Goal: Task Accomplishment & Management: Use online tool/utility

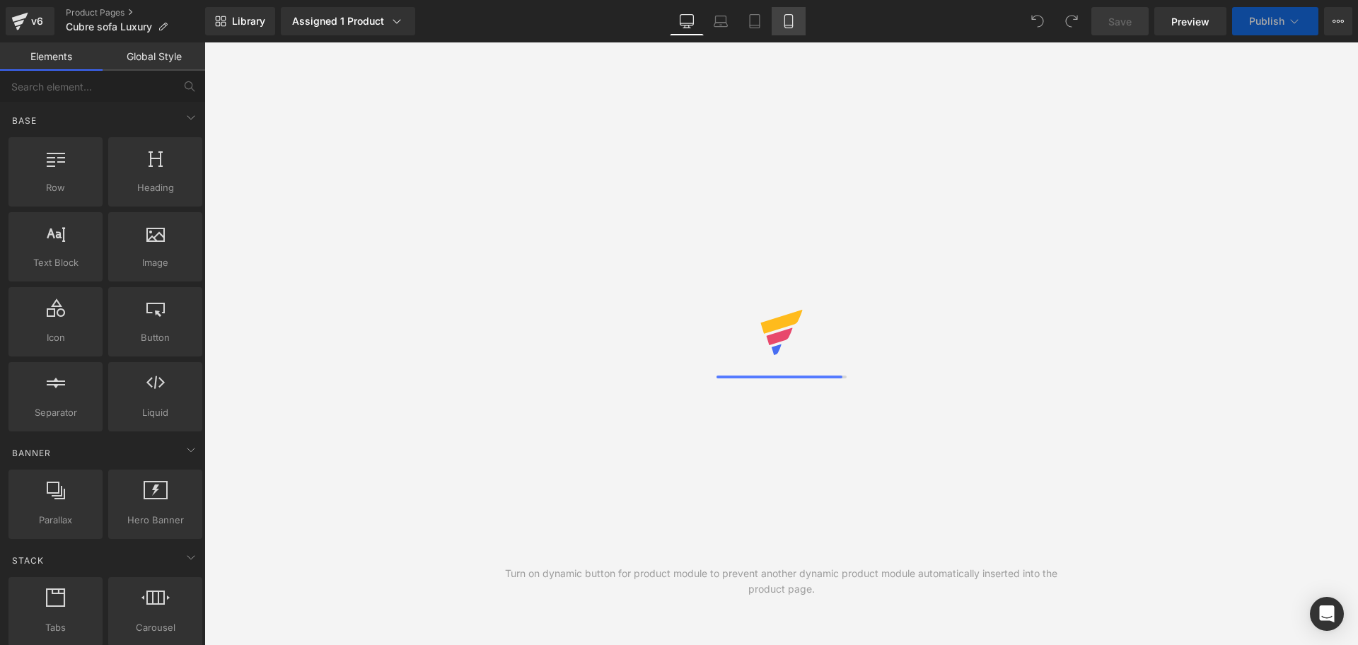
click at [784, 17] on icon at bounding box center [789, 21] width 14 height 14
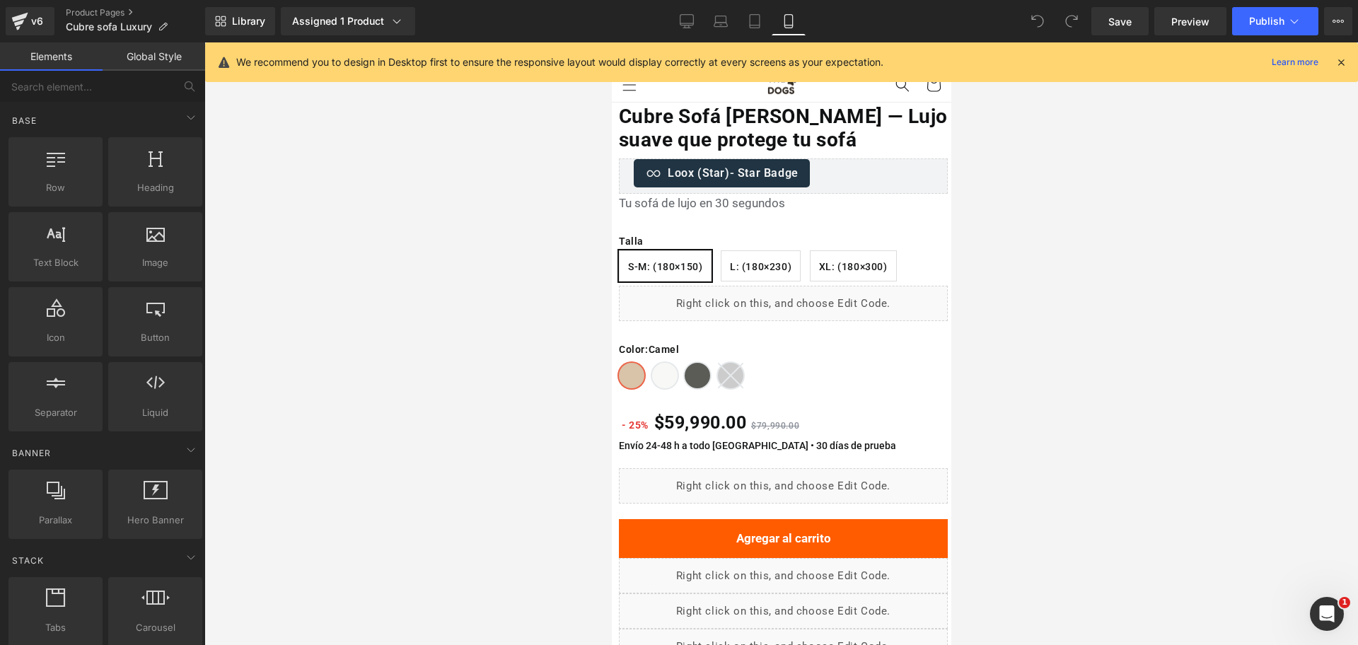
click at [1341, 68] on icon at bounding box center [1341, 62] width 13 height 13
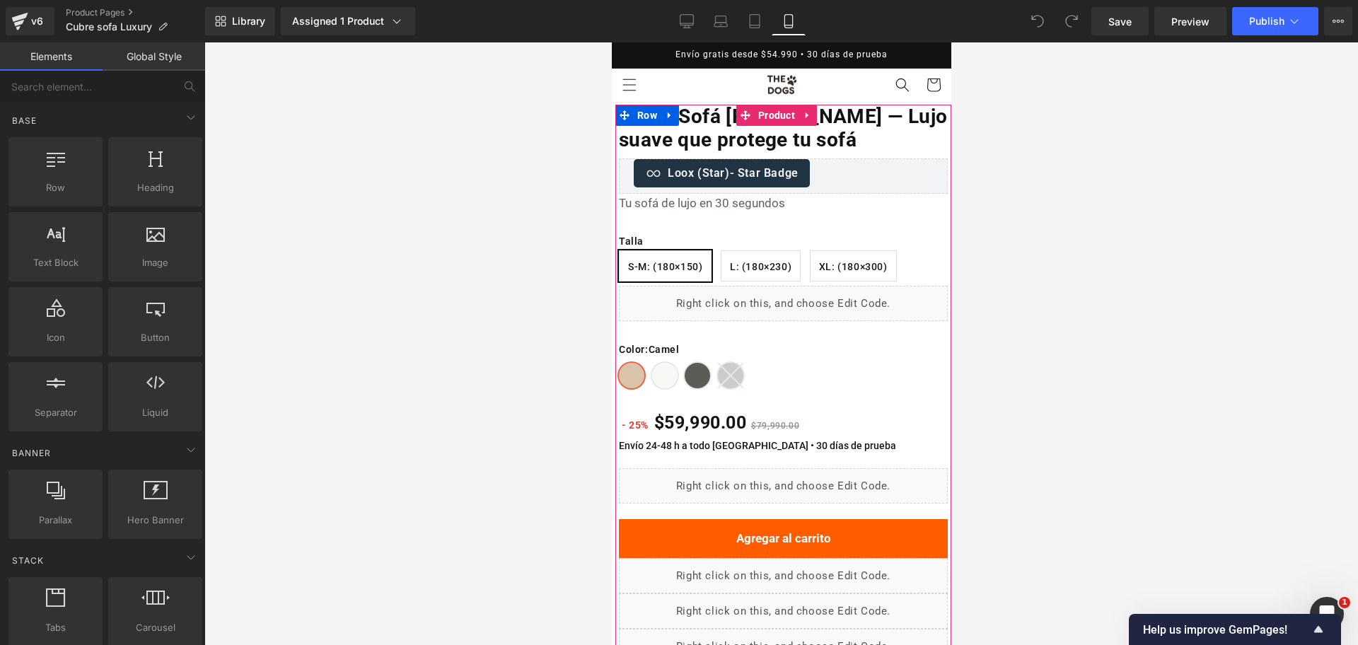
click at [780, 303] on div "Liquid" at bounding box center [782, 303] width 329 height 35
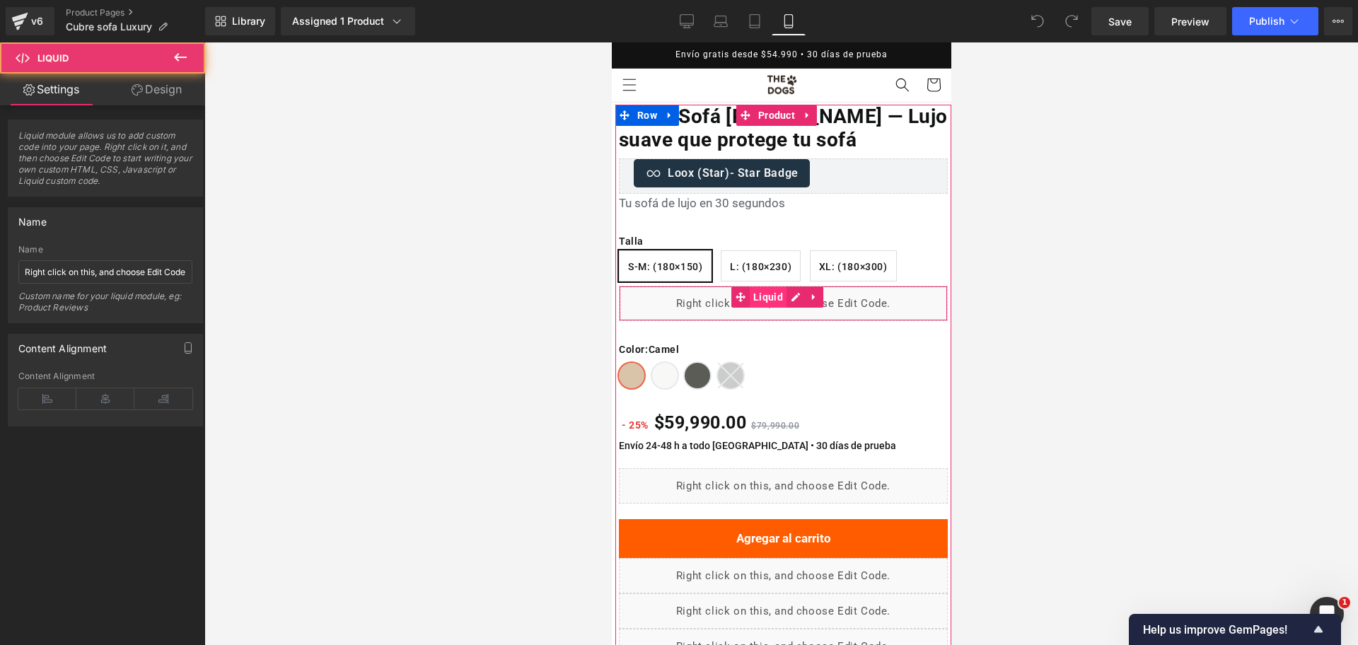
click at [769, 295] on span "Liquid" at bounding box center [767, 296] width 37 height 21
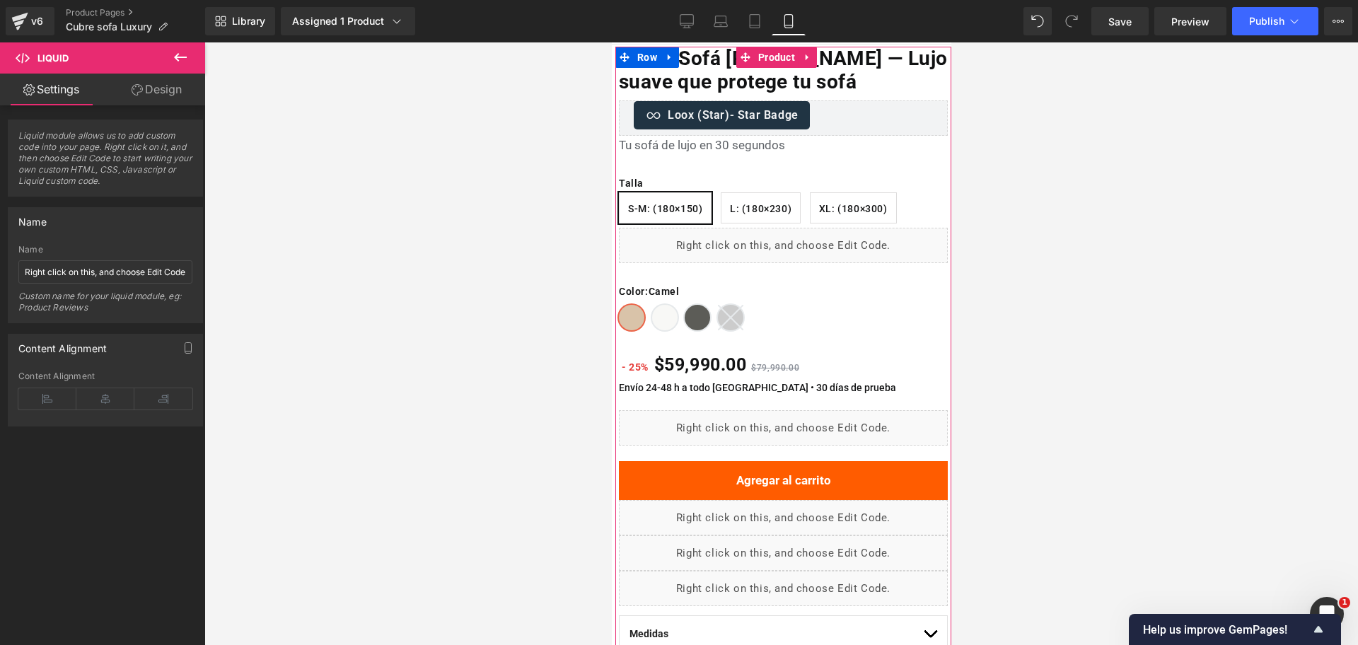
scroll to position [88, 0]
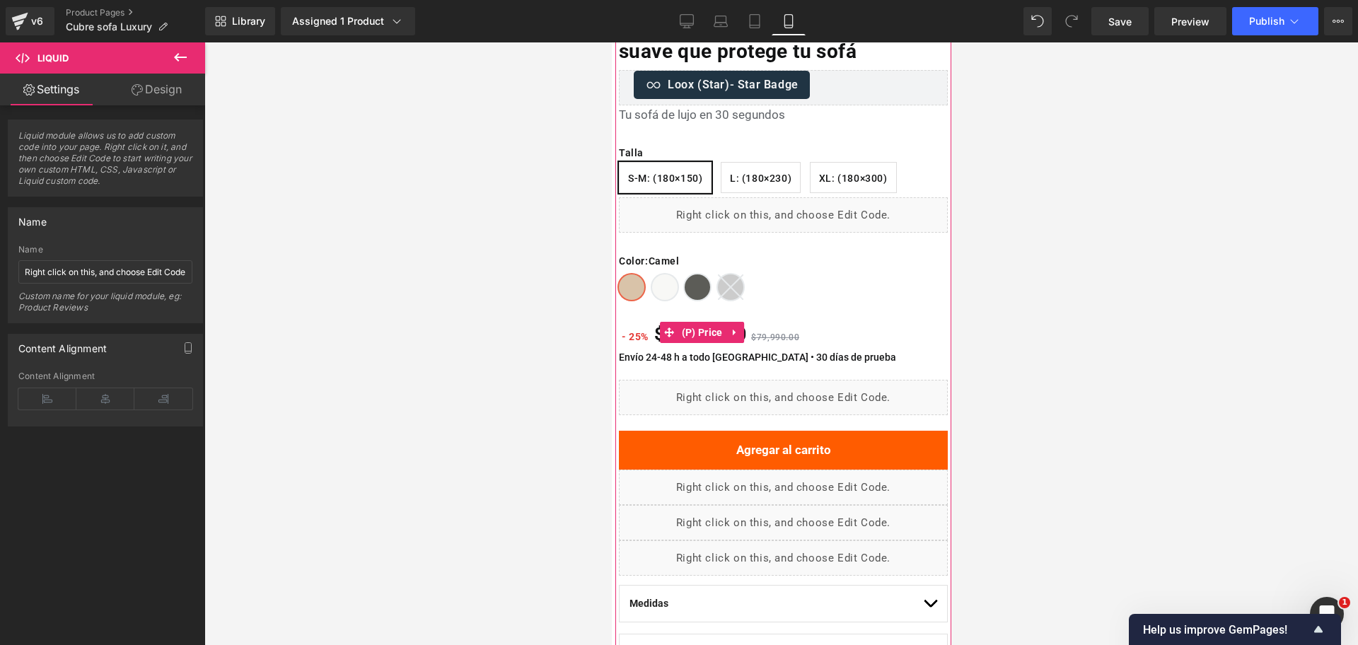
drag, startPoint x: 713, startPoint y: 331, endPoint x: 743, endPoint y: 344, distance: 33.0
click at [714, 330] on span "(P) Price" at bounding box center [702, 332] width 48 height 21
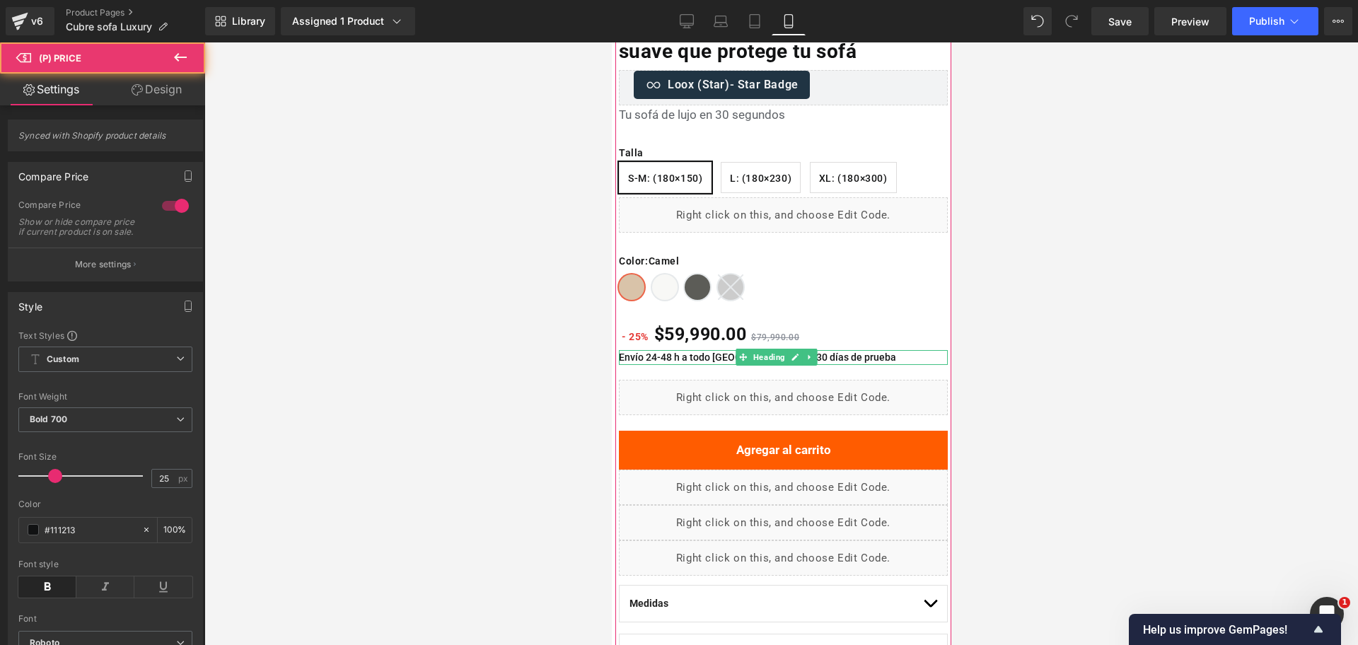
click at [644, 355] on h1 "Envío 24-48 h a todo [GEOGRAPHIC_DATA] • 30 días de prueba" at bounding box center [782, 357] width 329 height 15
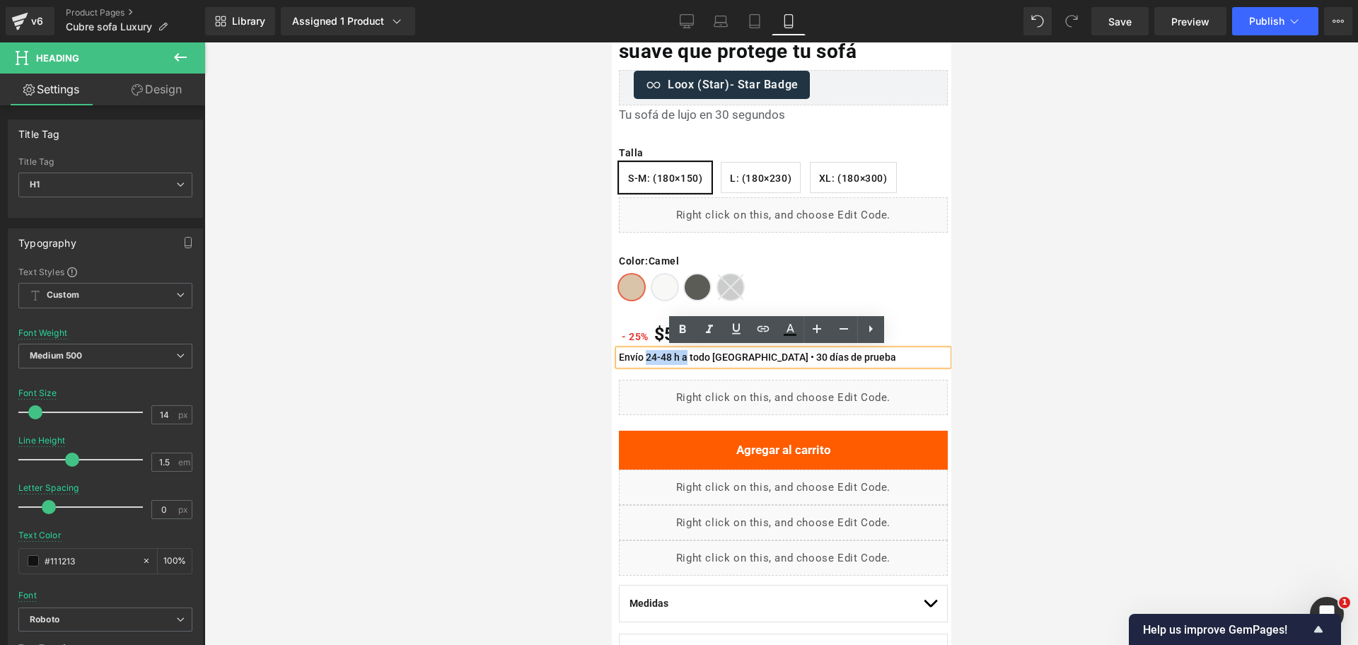
drag, startPoint x: 645, startPoint y: 357, endPoint x: 687, endPoint y: 359, distance: 41.8
click at [687, 359] on h1 "Envío 24-48 h a todo [GEOGRAPHIC_DATA] • 30 días de prueba" at bounding box center [782, 357] width 329 height 15
click at [1079, 244] on div at bounding box center [781, 343] width 1154 height 603
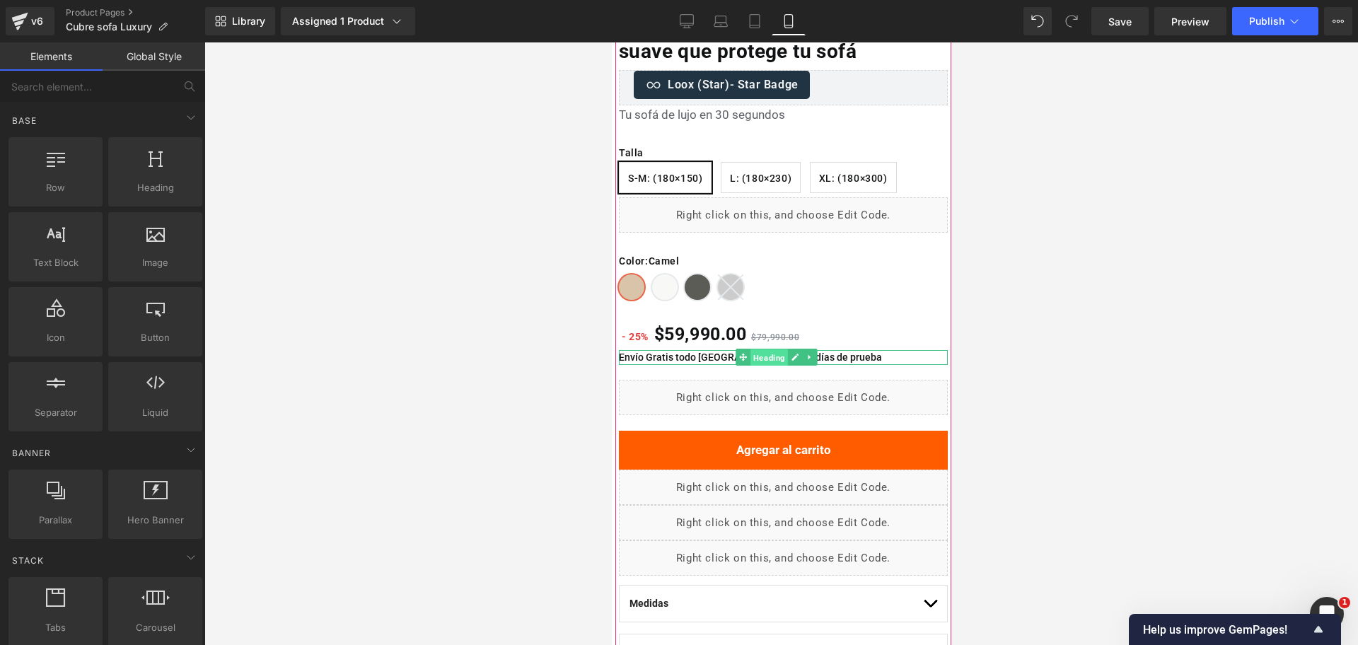
click at [753, 356] on span "Heading" at bounding box center [768, 357] width 37 height 17
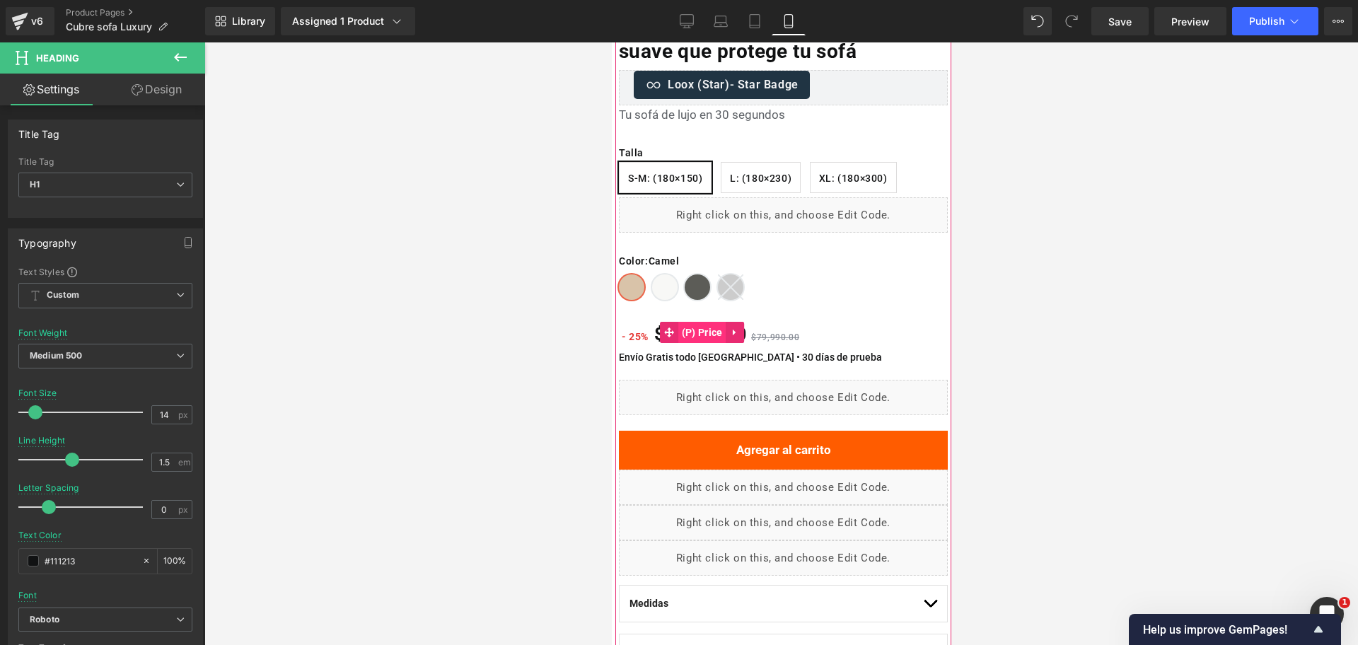
click at [703, 332] on span "(P) Price" at bounding box center [702, 332] width 48 height 21
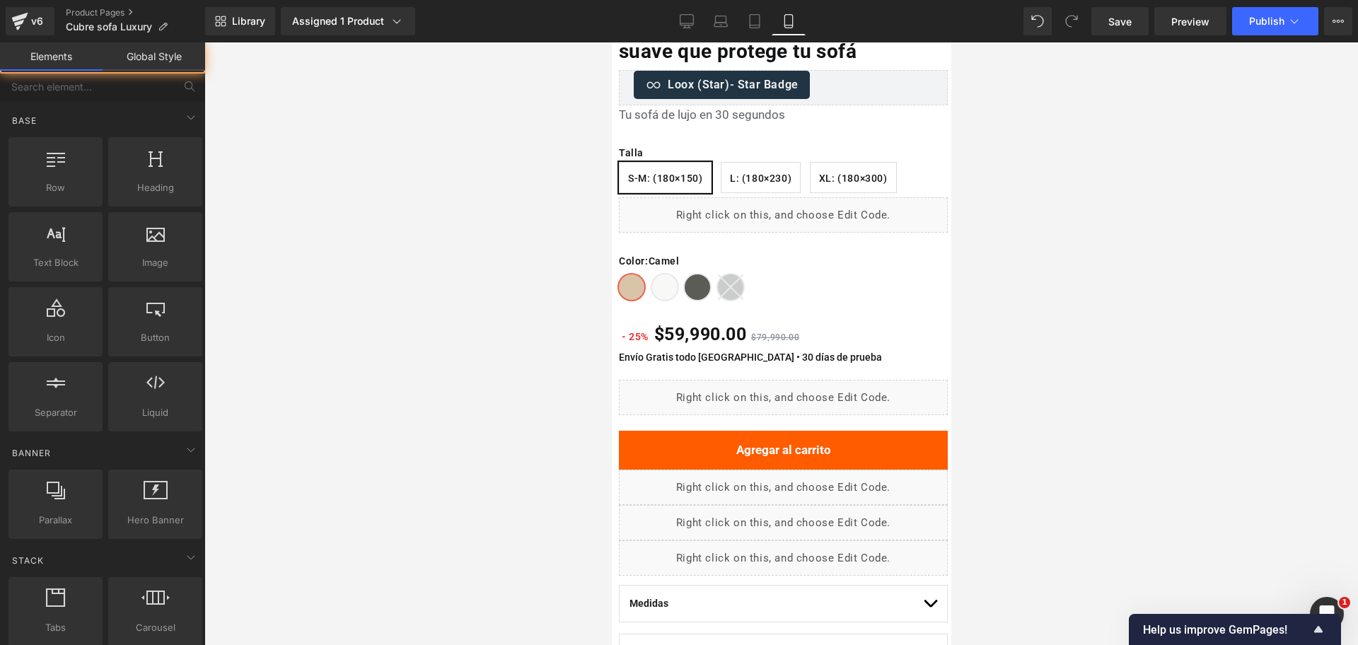
click at [1042, 290] on div at bounding box center [781, 343] width 1154 height 603
click at [715, 326] on span "(P) Price" at bounding box center [702, 332] width 48 height 21
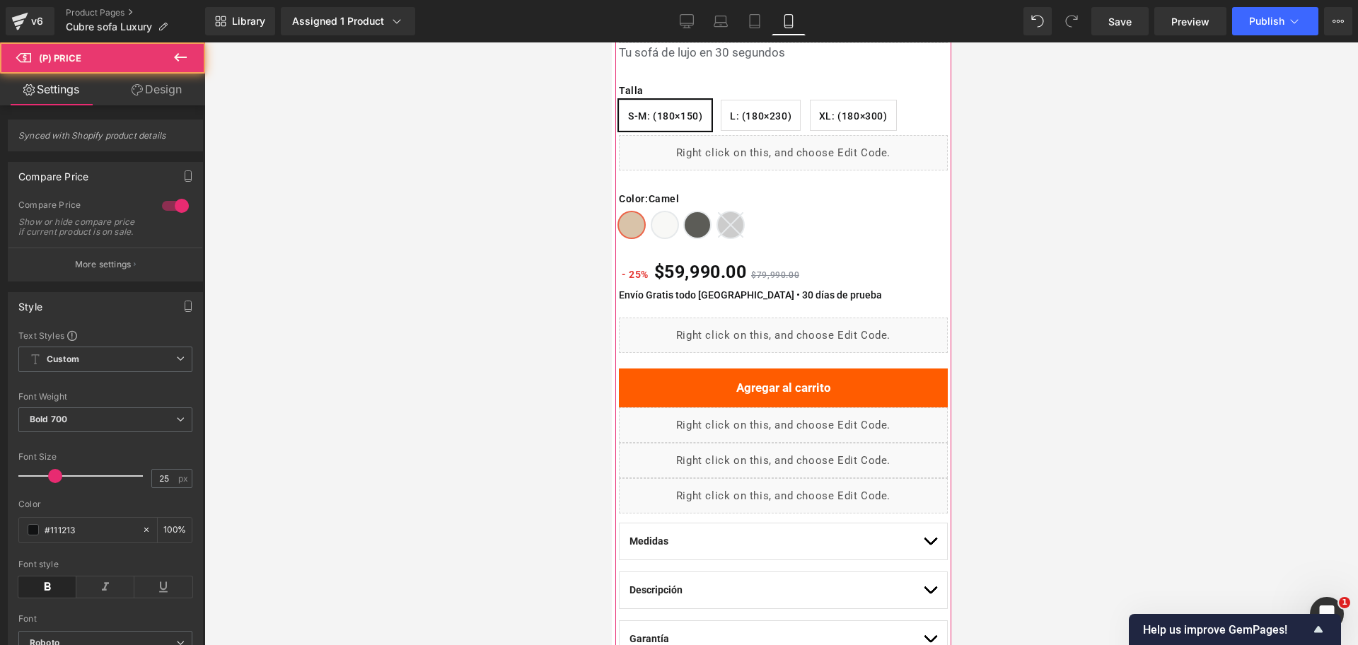
scroll to position [177, 0]
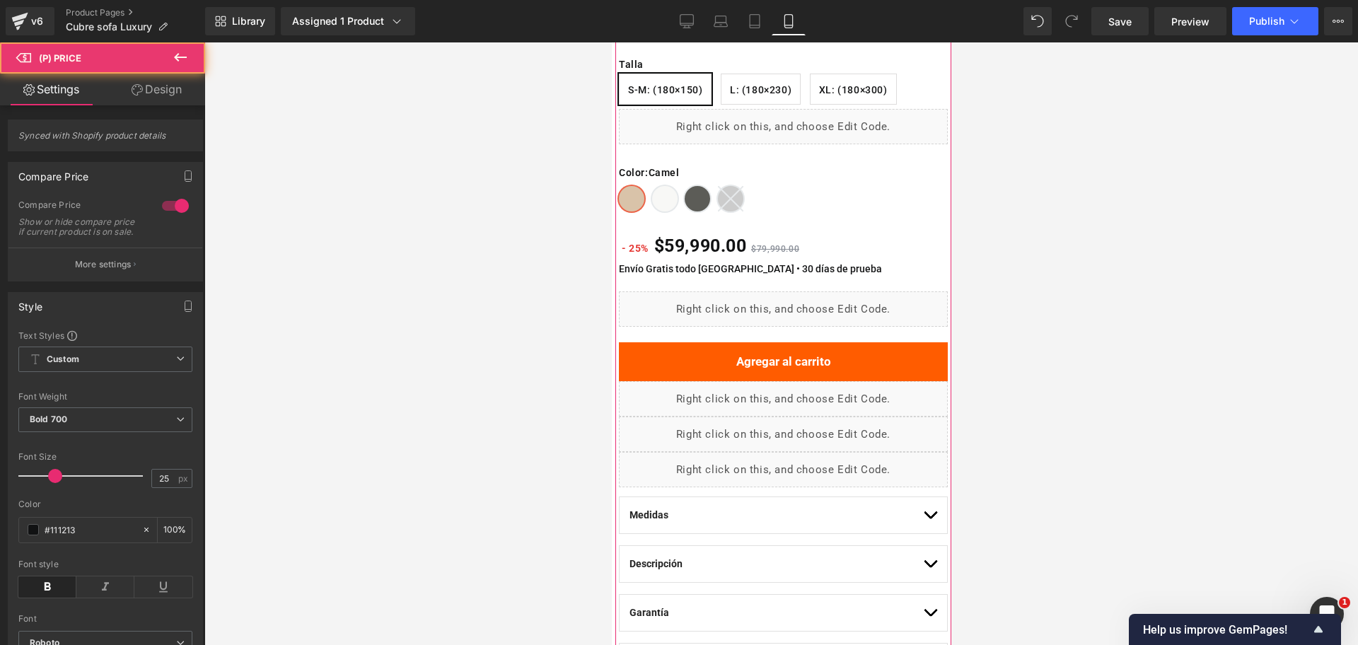
click at [746, 296] on div "Liquid" at bounding box center [782, 308] width 329 height 35
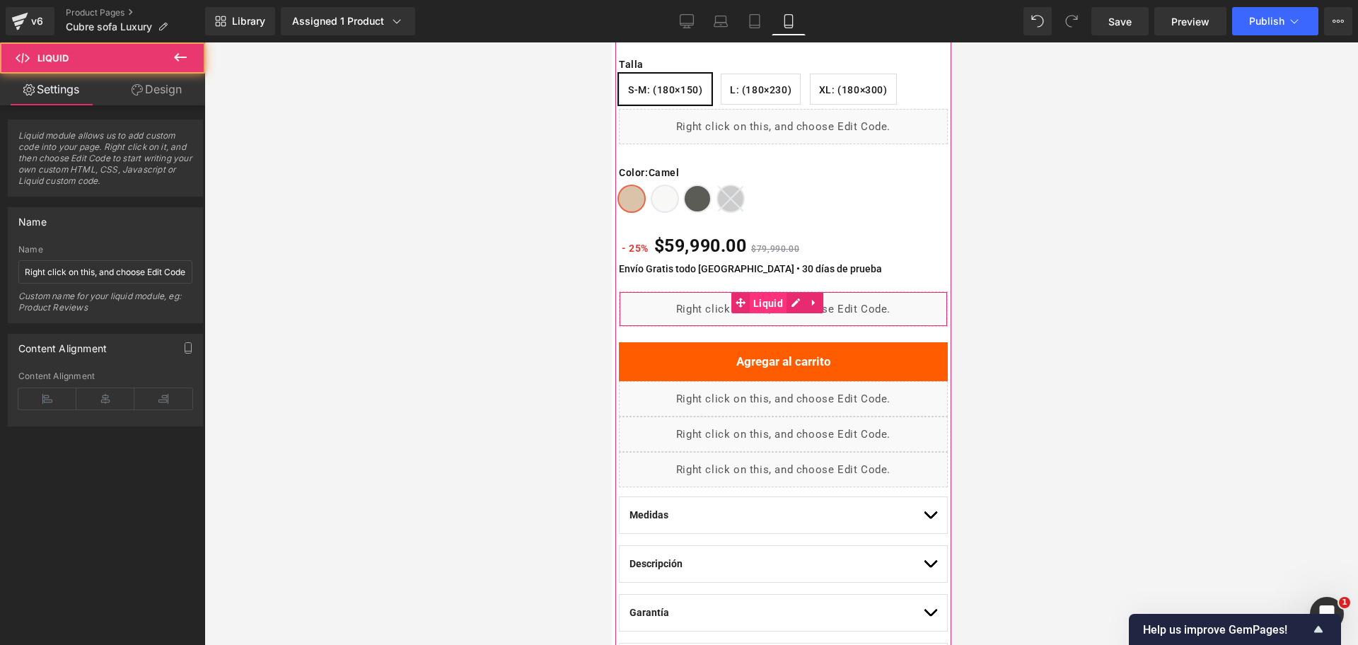
drag, startPoint x: 766, startPoint y: 299, endPoint x: 1570, endPoint y: 306, distance: 803.5
click at [766, 299] on span "Liquid" at bounding box center [767, 303] width 37 height 21
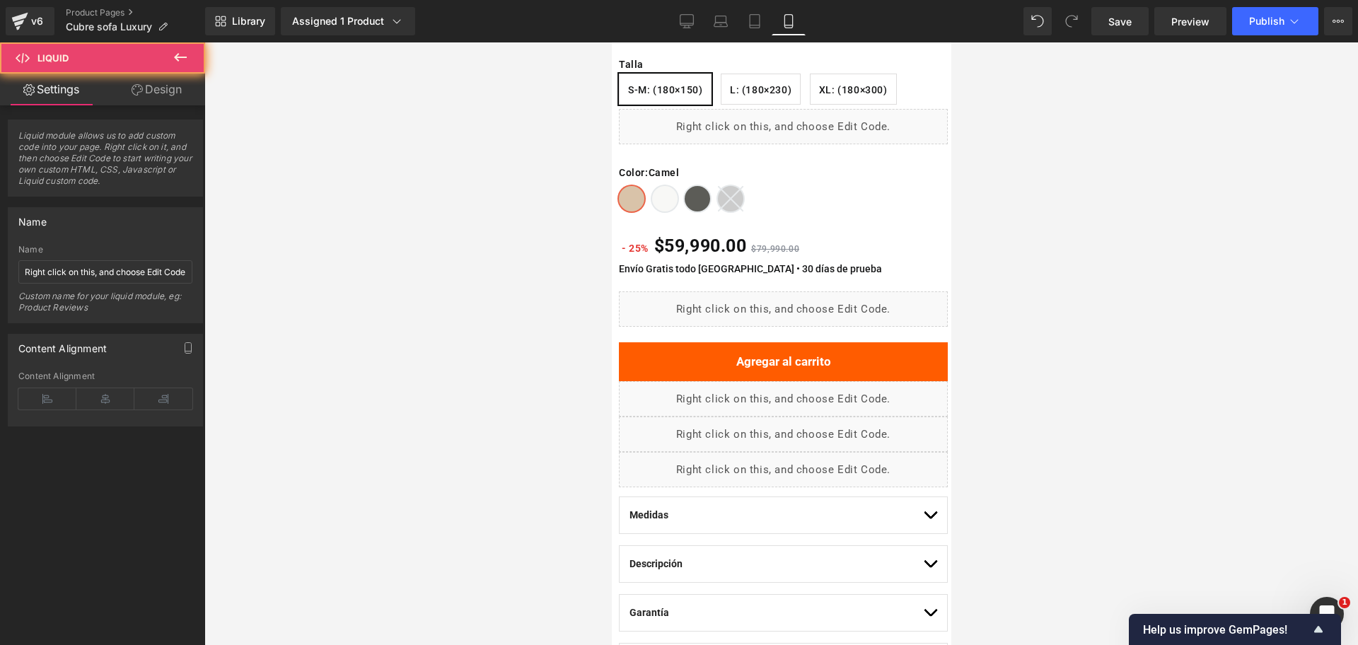
click at [1065, 252] on div at bounding box center [781, 343] width 1154 height 603
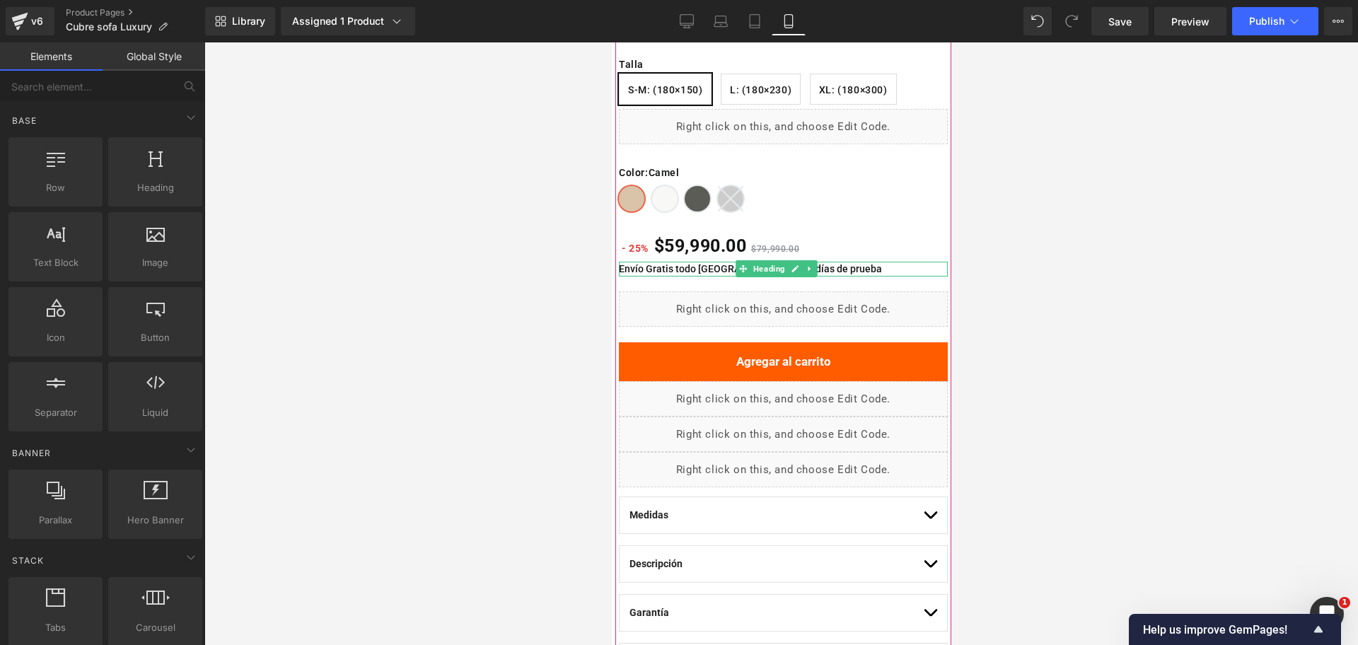
click at [671, 263] on div at bounding box center [782, 264] width 329 height 4
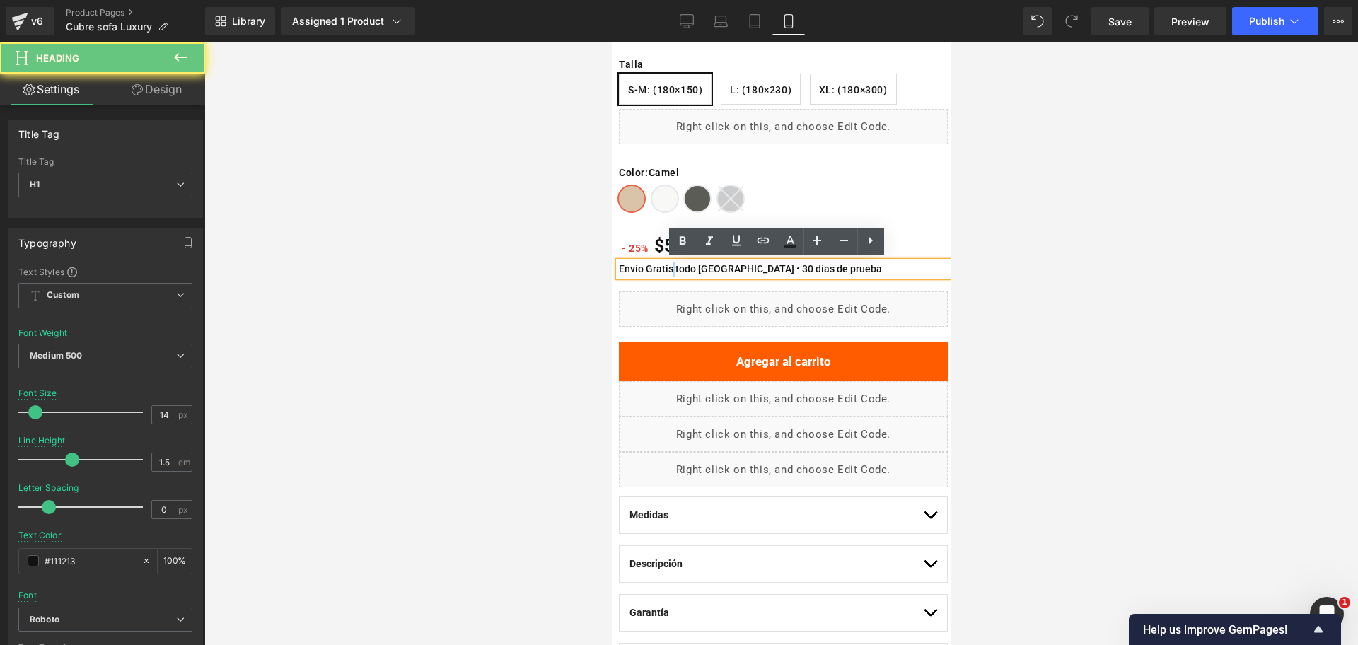
click at [671, 263] on h1 "Envío Gratis todo [GEOGRAPHIC_DATA] • 30 días de prueba" at bounding box center [782, 269] width 329 height 15
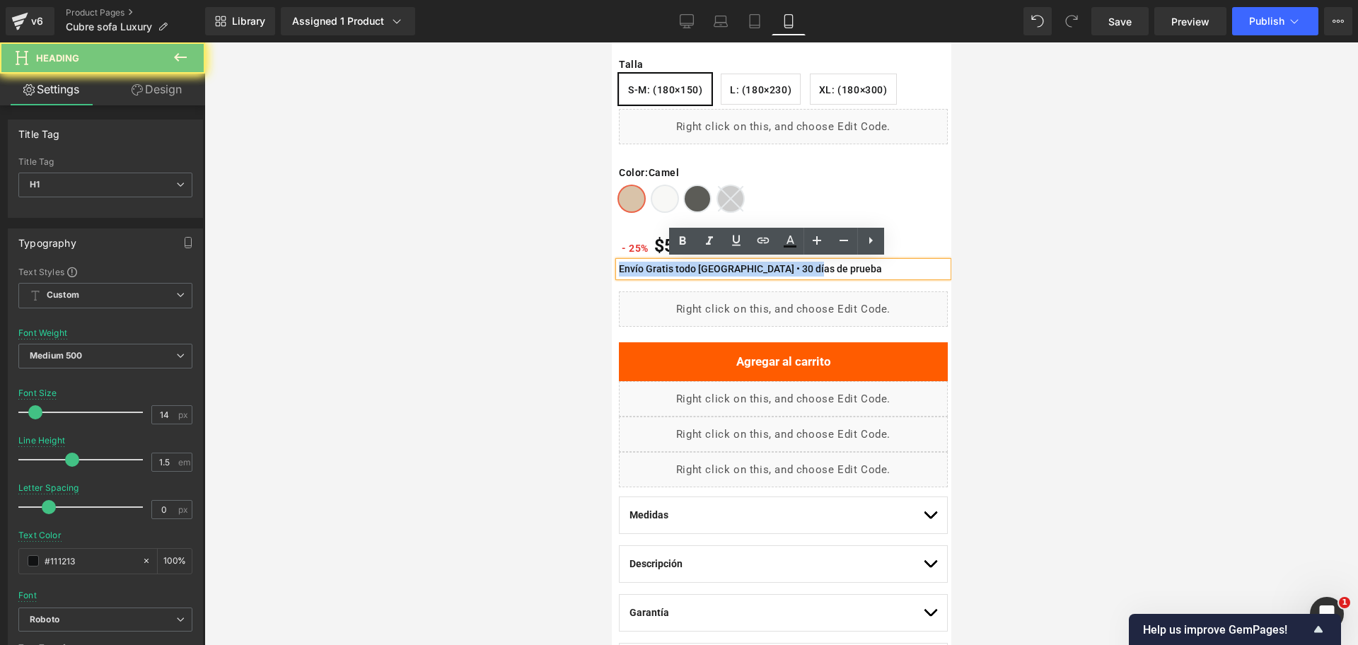
copy h1 "Envío Gratis todo [GEOGRAPHIC_DATA] • 30 días de prueba"
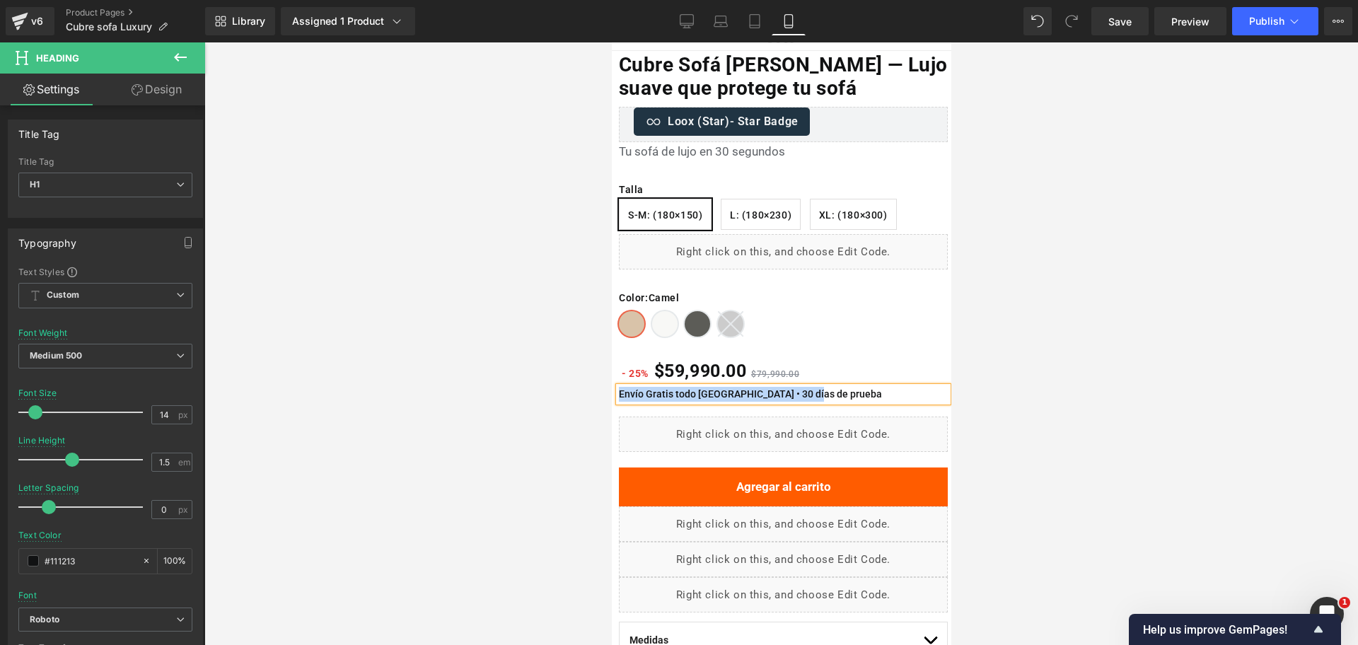
scroll to position [0, 0]
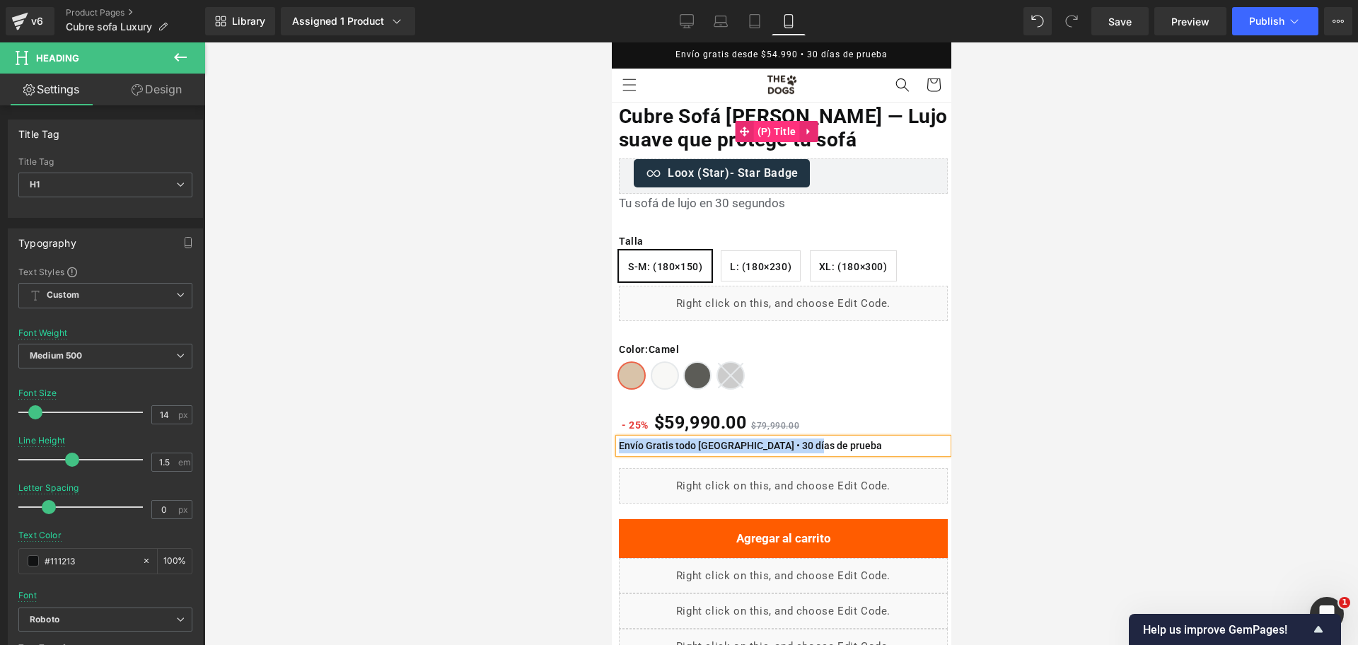
click at [792, 134] on span "(P) Title" at bounding box center [776, 131] width 46 height 21
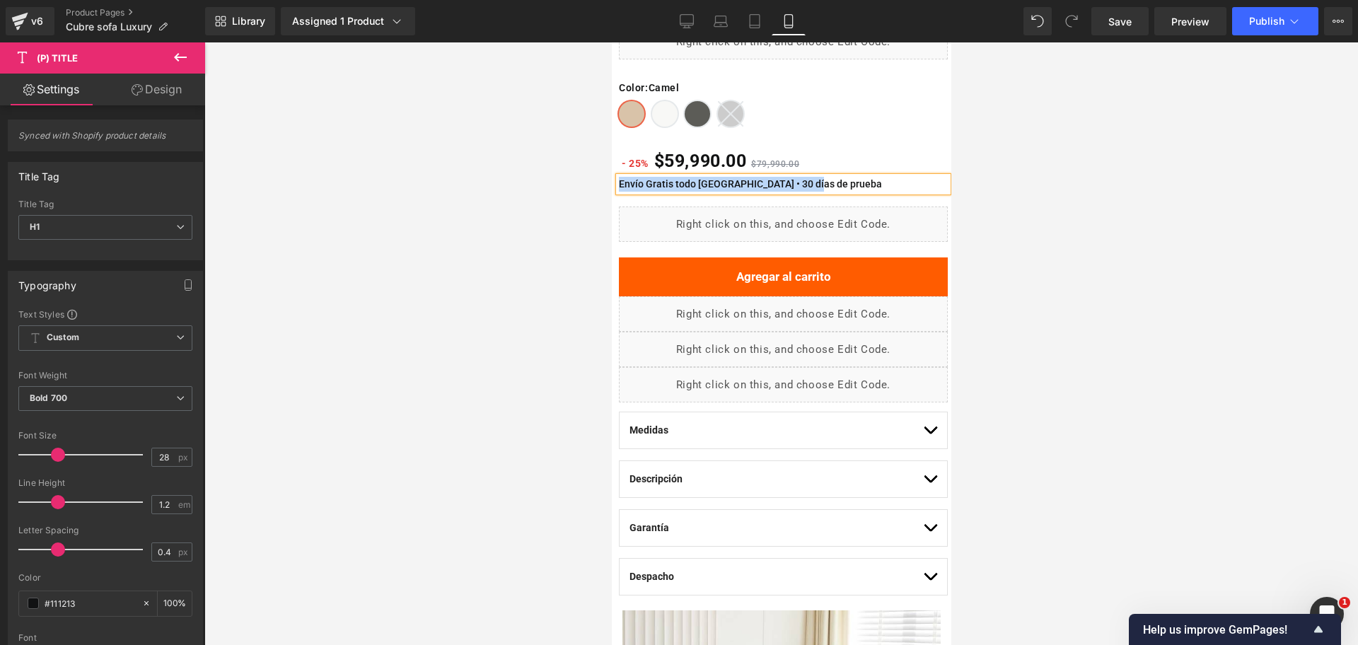
scroll to position [265, 0]
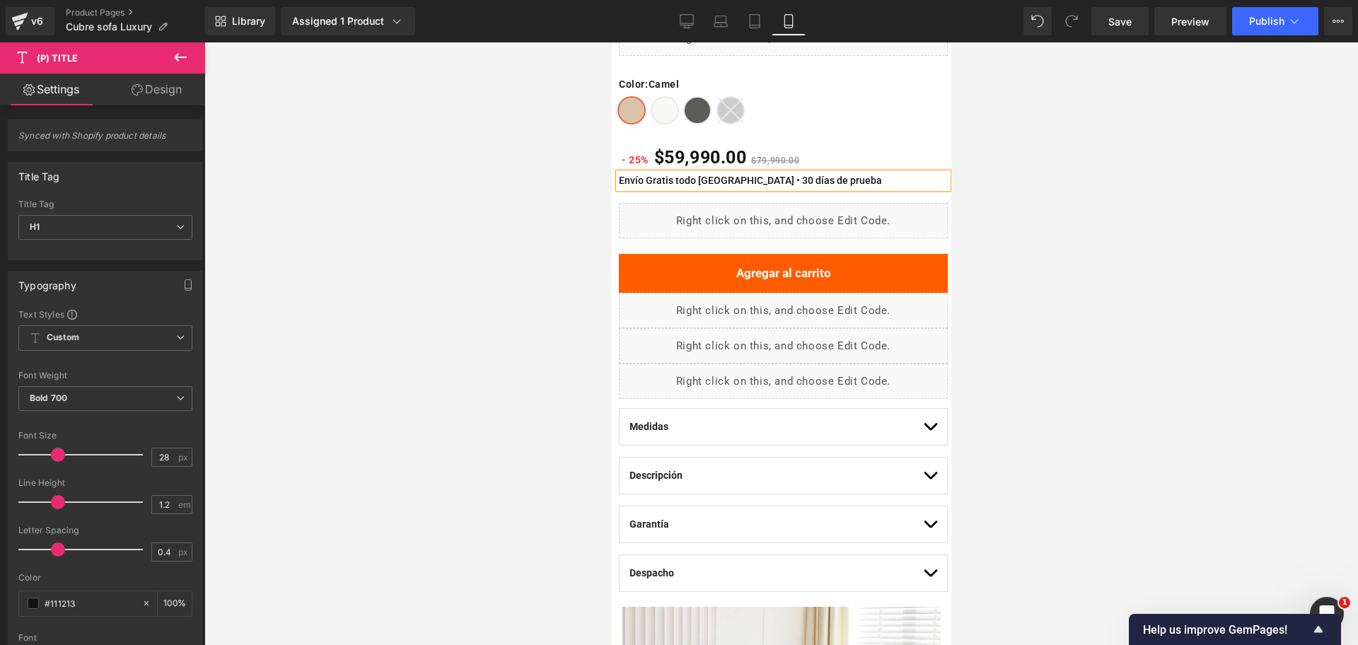
click at [792, 220] on div "Liquid" at bounding box center [782, 220] width 329 height 35
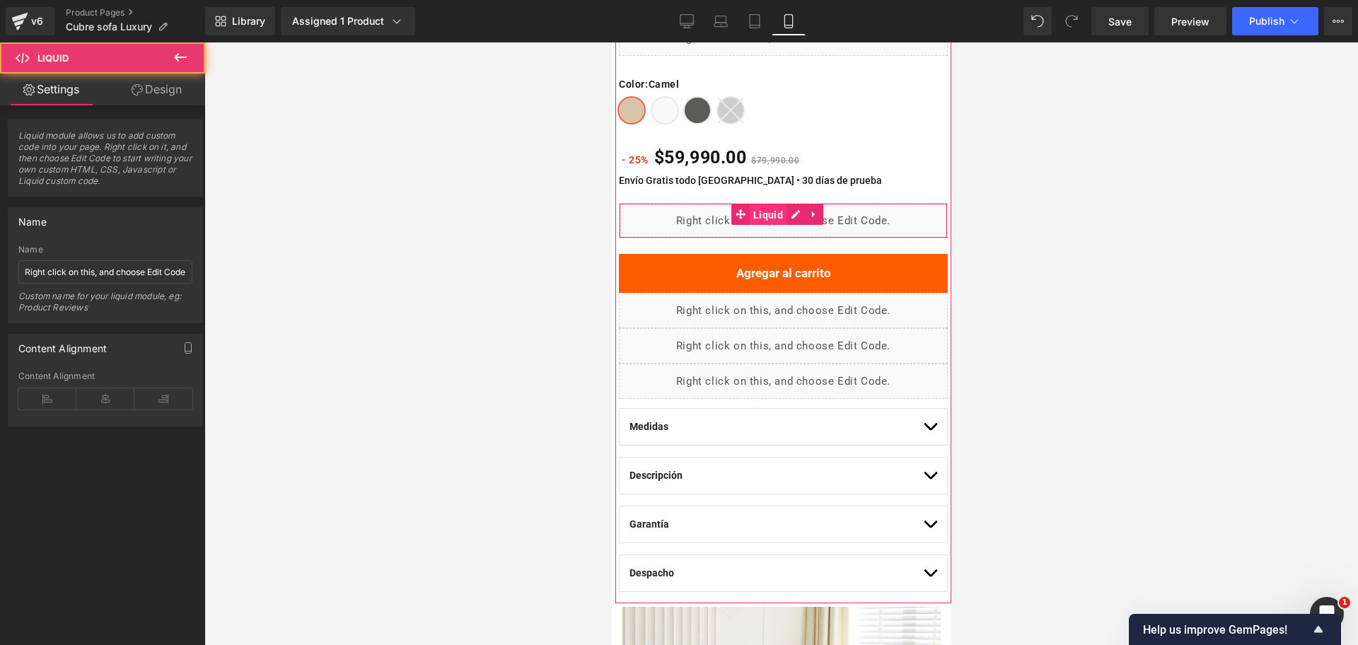
click at [770, 216] on span "Liquid" at bounding box center [767, 214] width 37 height 21
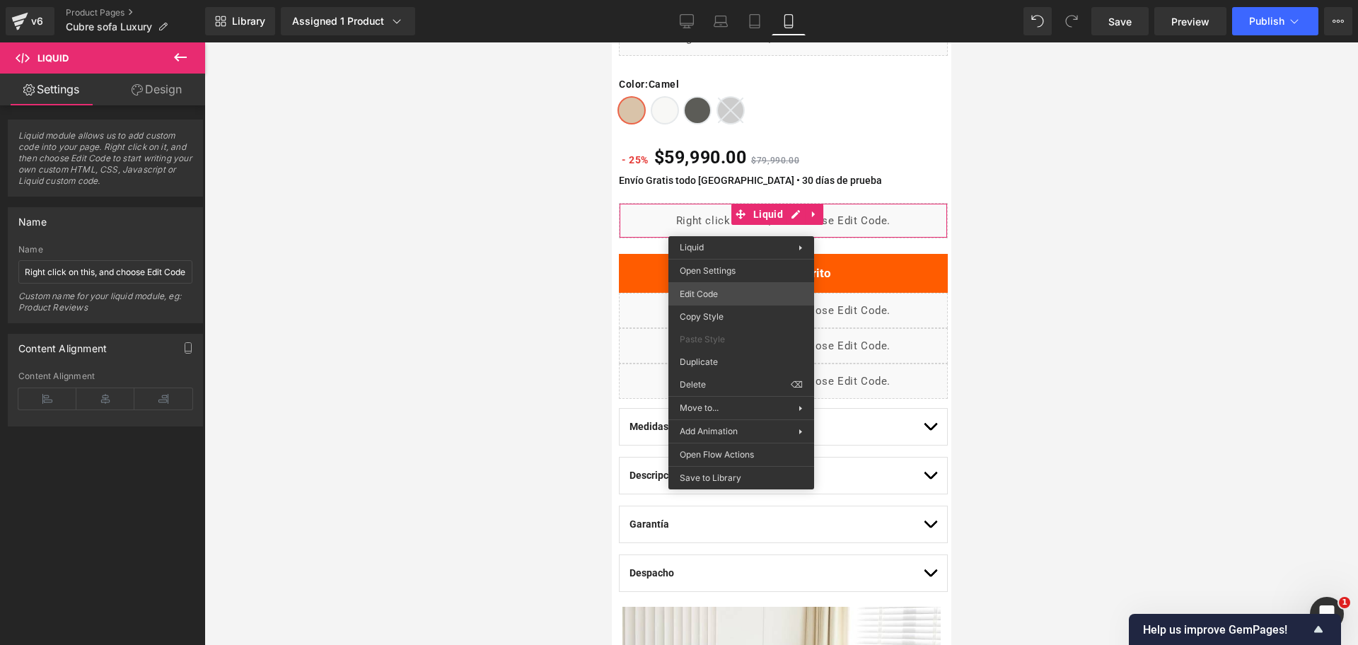
click at [762, 0] on div "Liquid You are previewing how the will restyle your page. You can not edit Elem…" at bounding box center [679, 0] width 1358 height 0
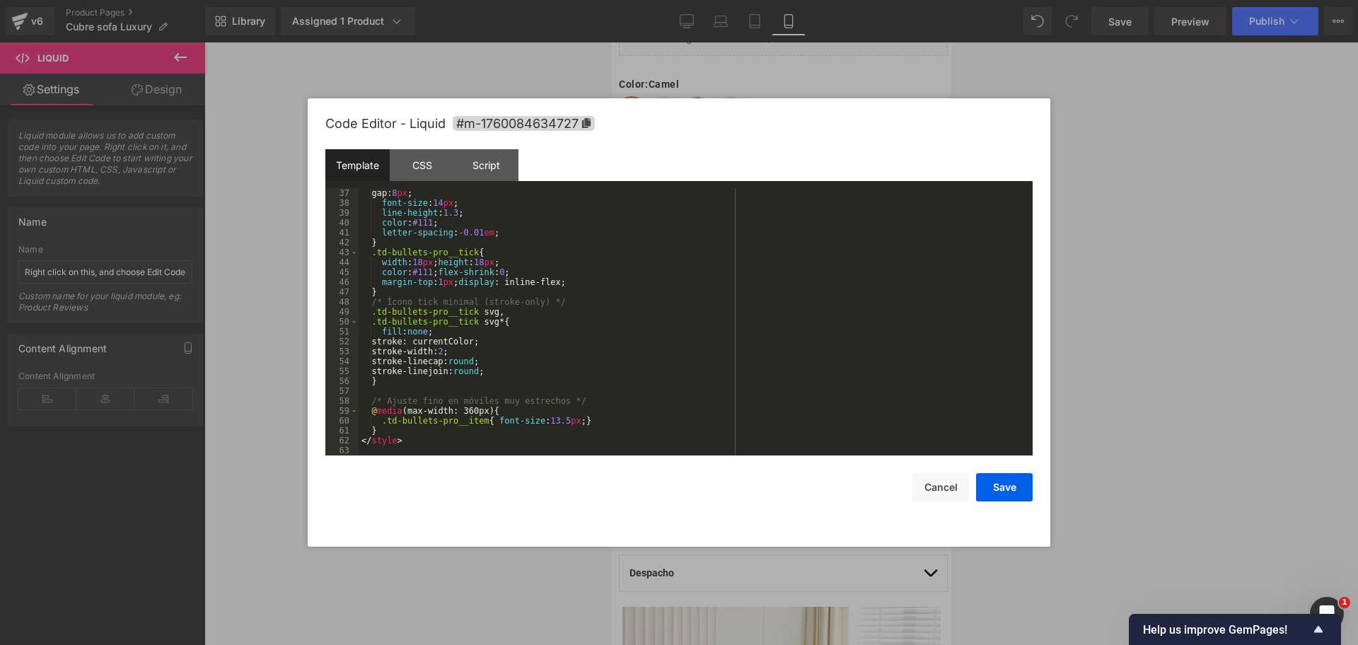
scroll to position [356, 0]
click at [1144, 204] on div at bounding box center [679, 322] width 1358 height 645
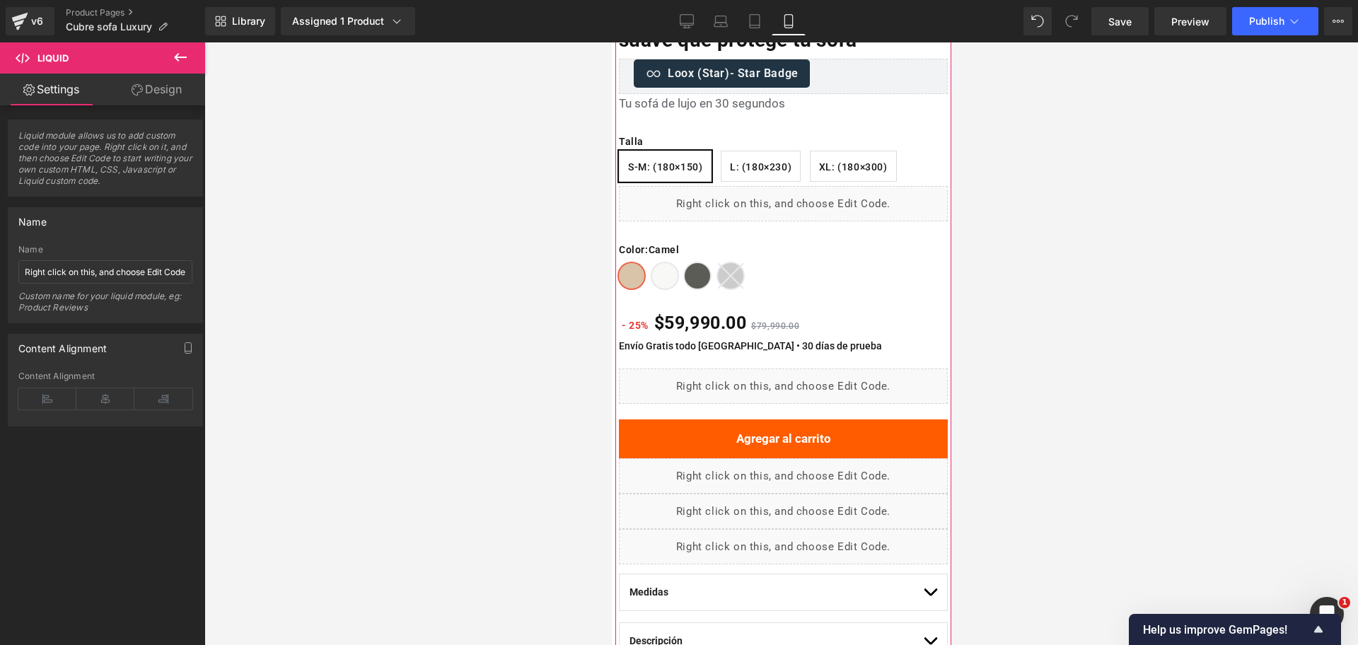
scroll to position [88, 0]
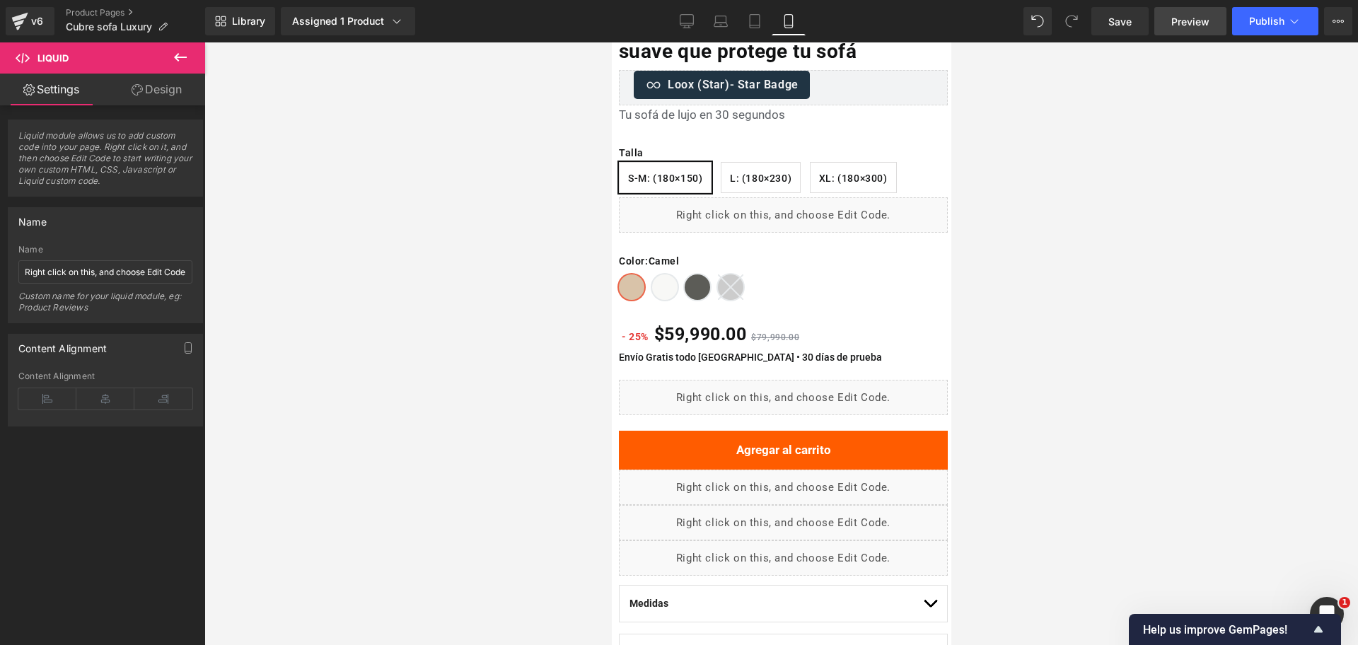
click at [1195, 20] on span "Preview" at bounding box center [1190, 21] width 38 height 15
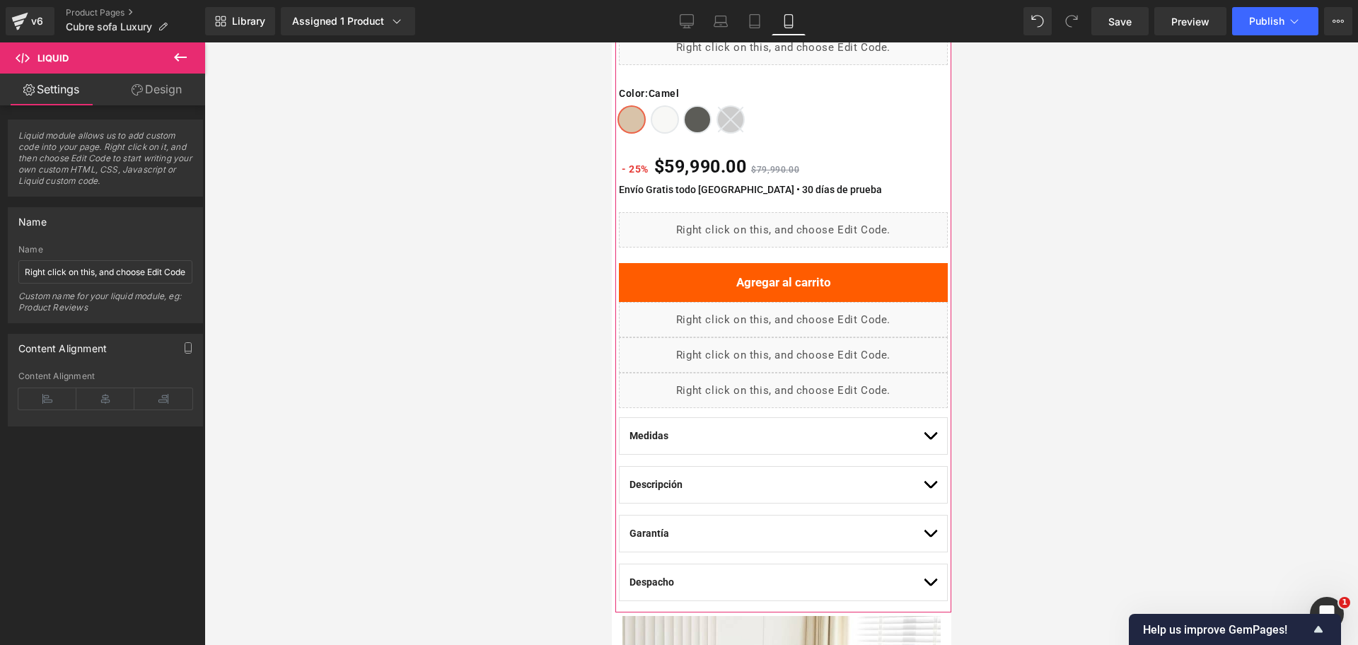
scroll to position [442, 0]
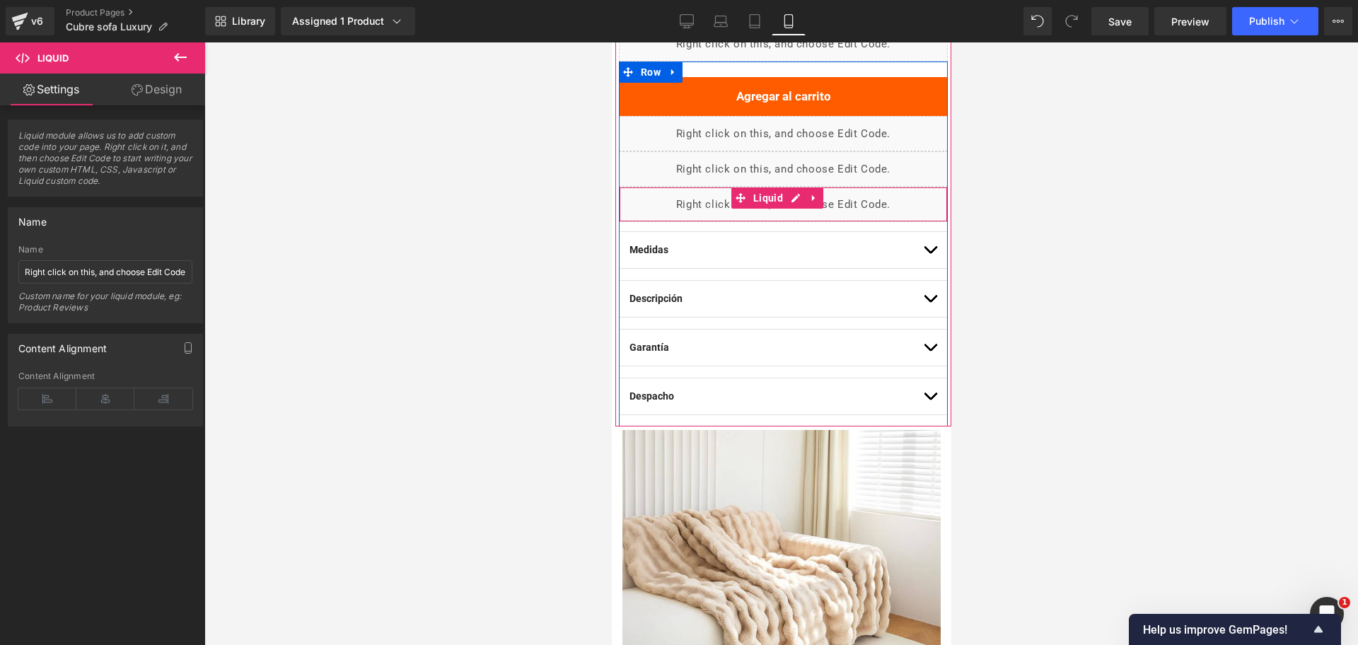
click at [739, 211] on div "Liquid" at bounding box center [782, 204] width 329 height 35
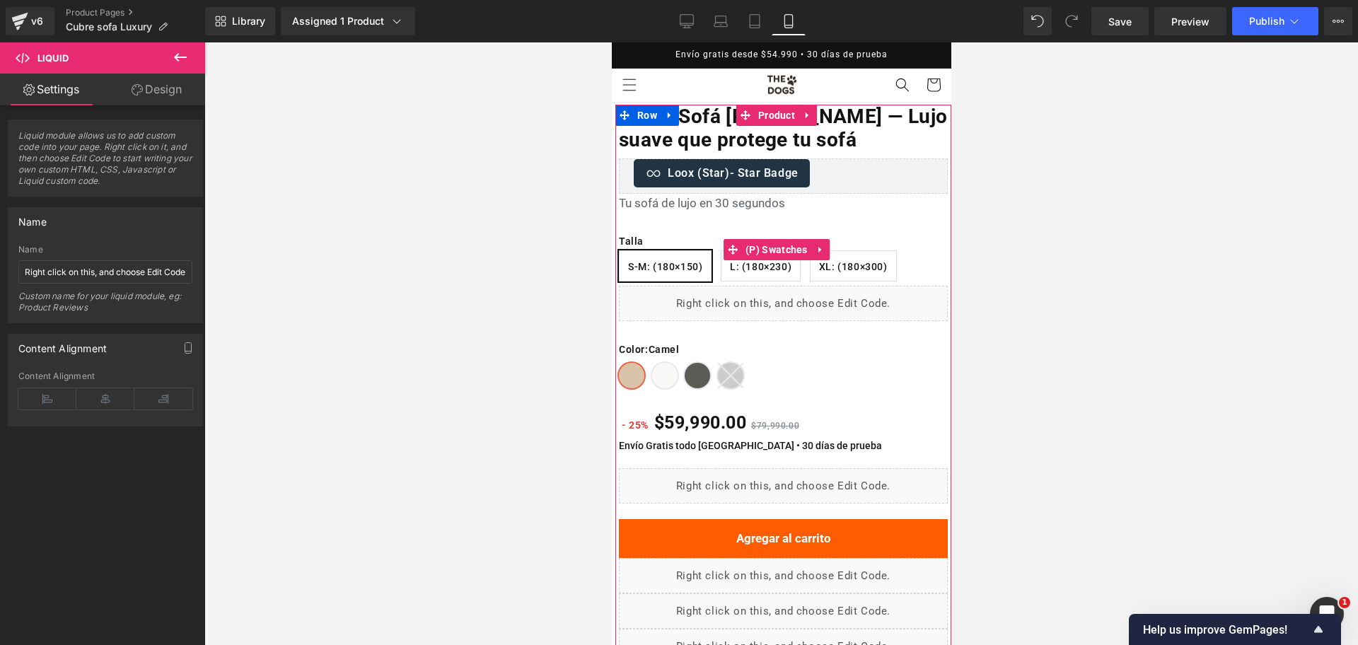
scroll to position [88, 0]
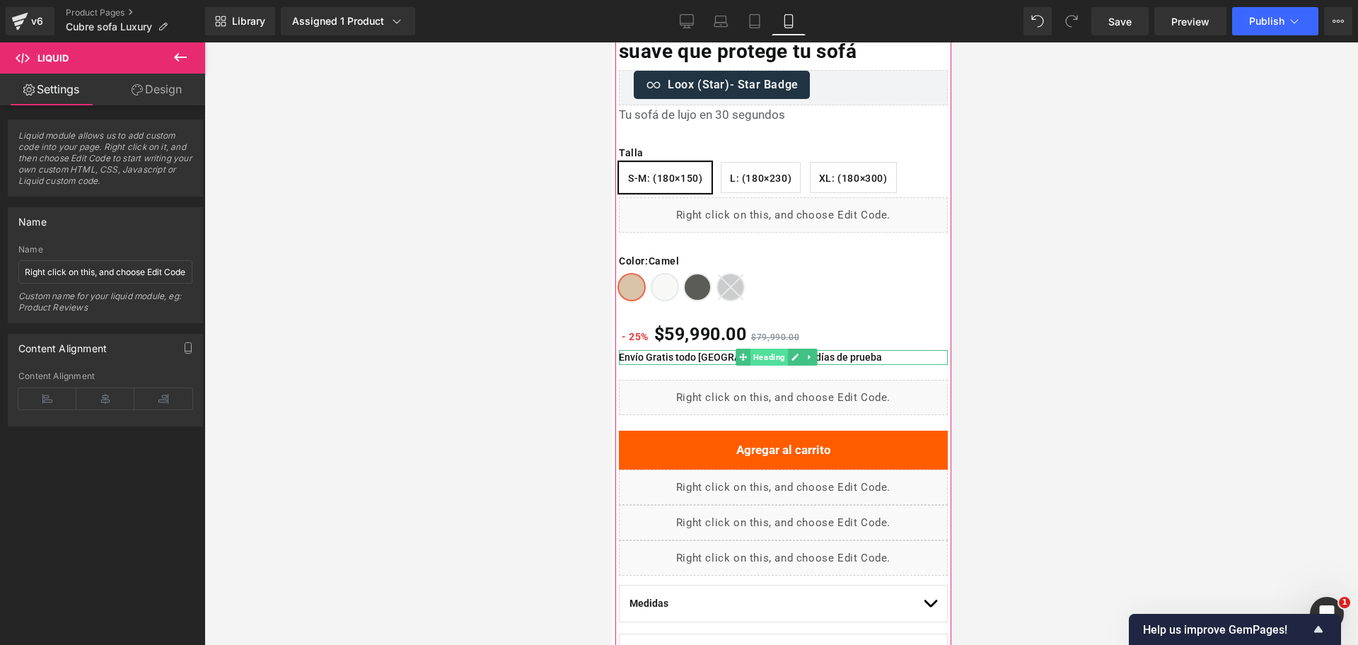
click at [754, 358] on span "Heading" at bounding box center [768, 357] width 37 height 17
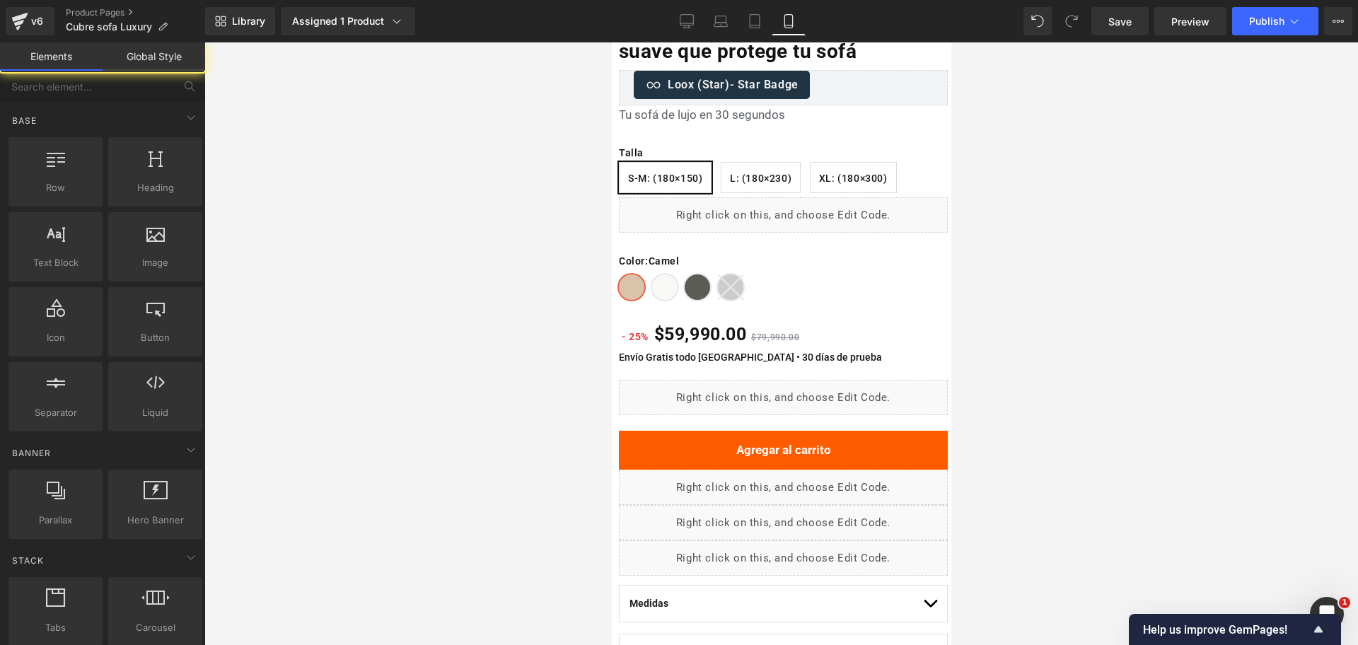
click at [1056, 321] on div at bounding box center [781, 343] width 1154 height 603
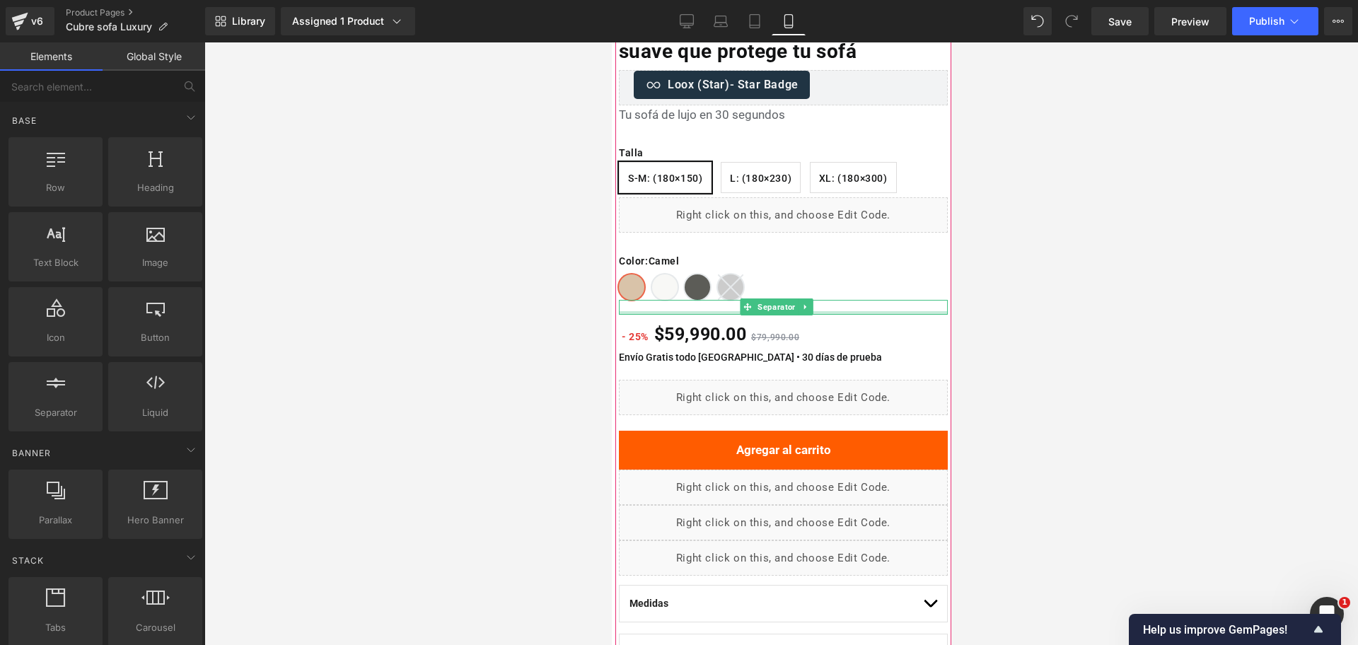
scroll to position [177, 0]
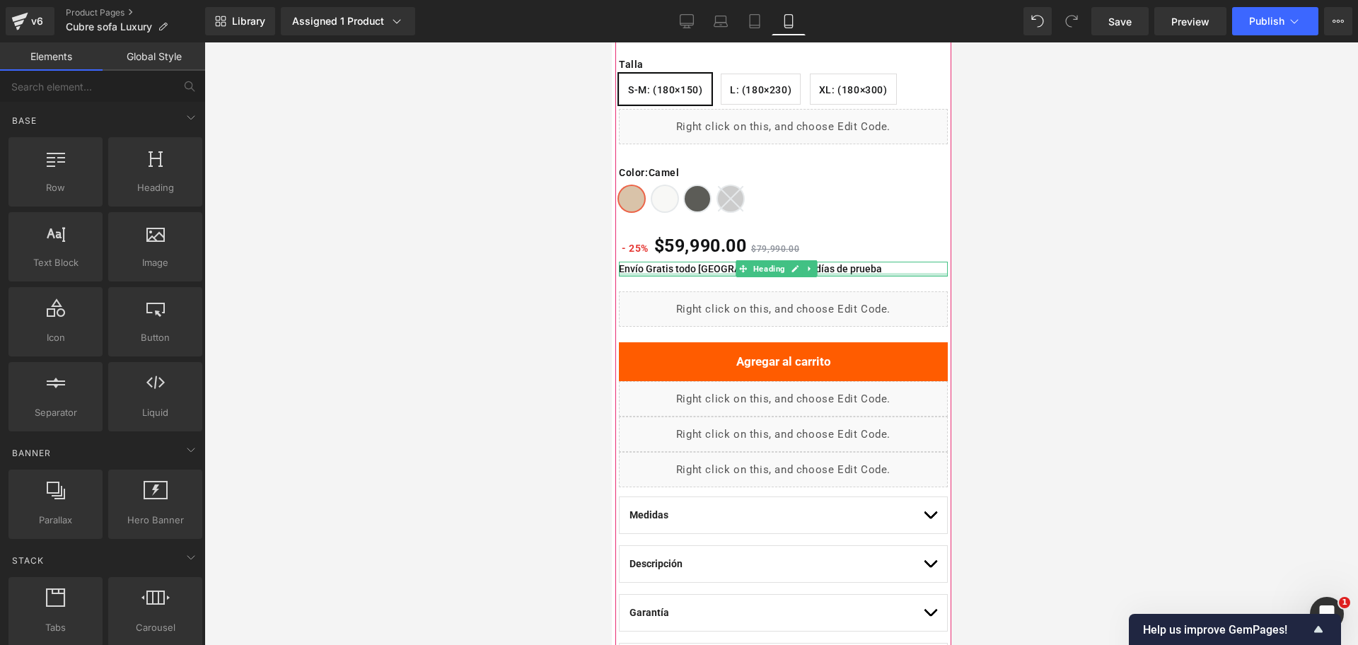
click at [863, 273] on div at bounding box center [782, 275] width 329 height 4
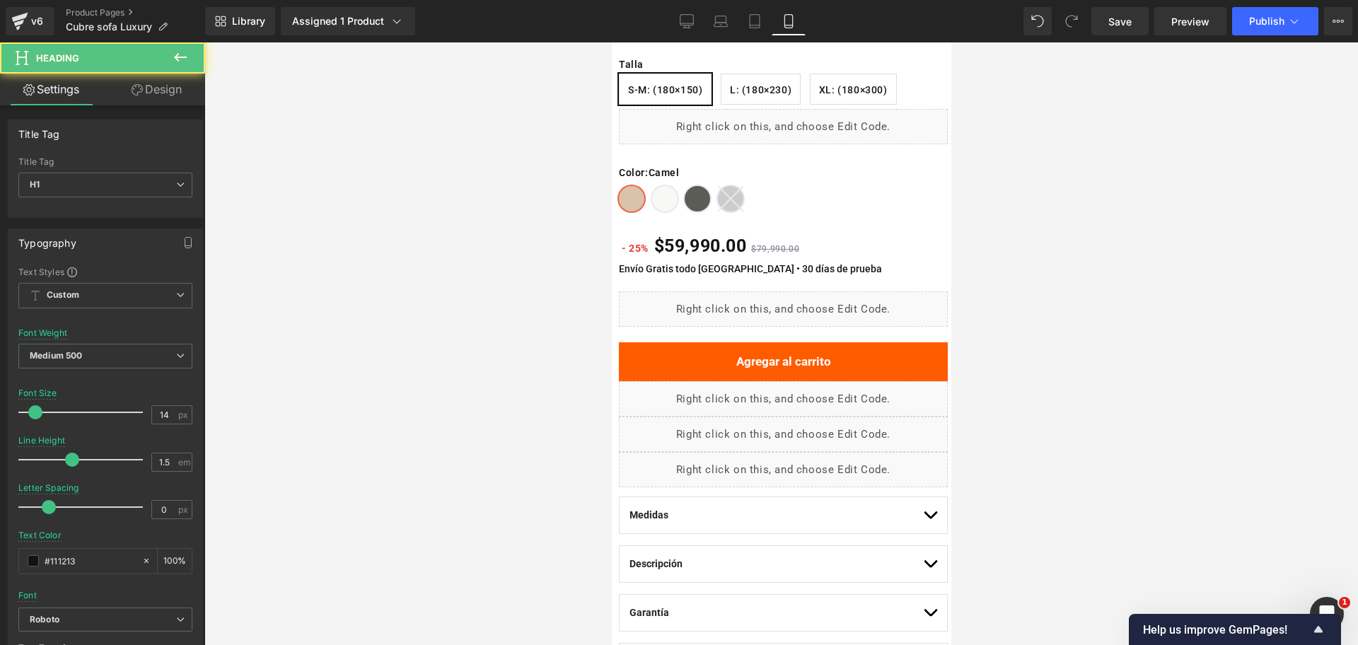
click at [1062, 265] on div at bounding box center [781, 343] width 1154 height 603
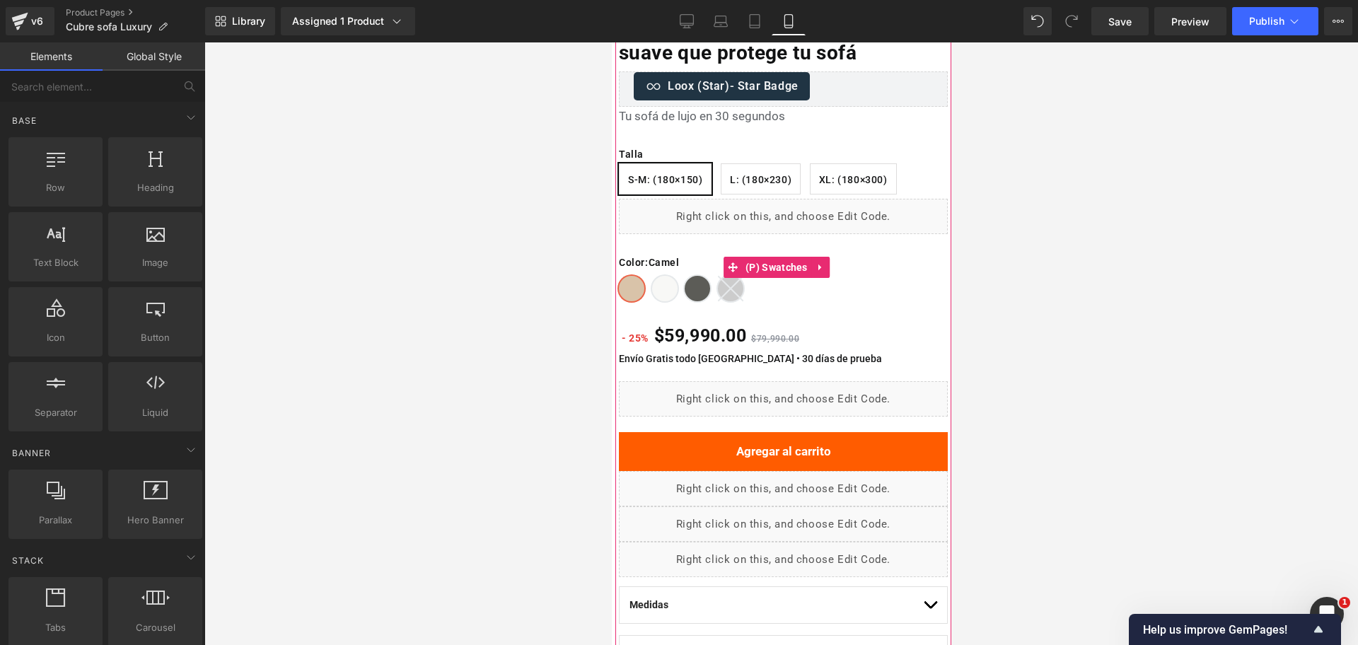
scroll to position [0, 0]
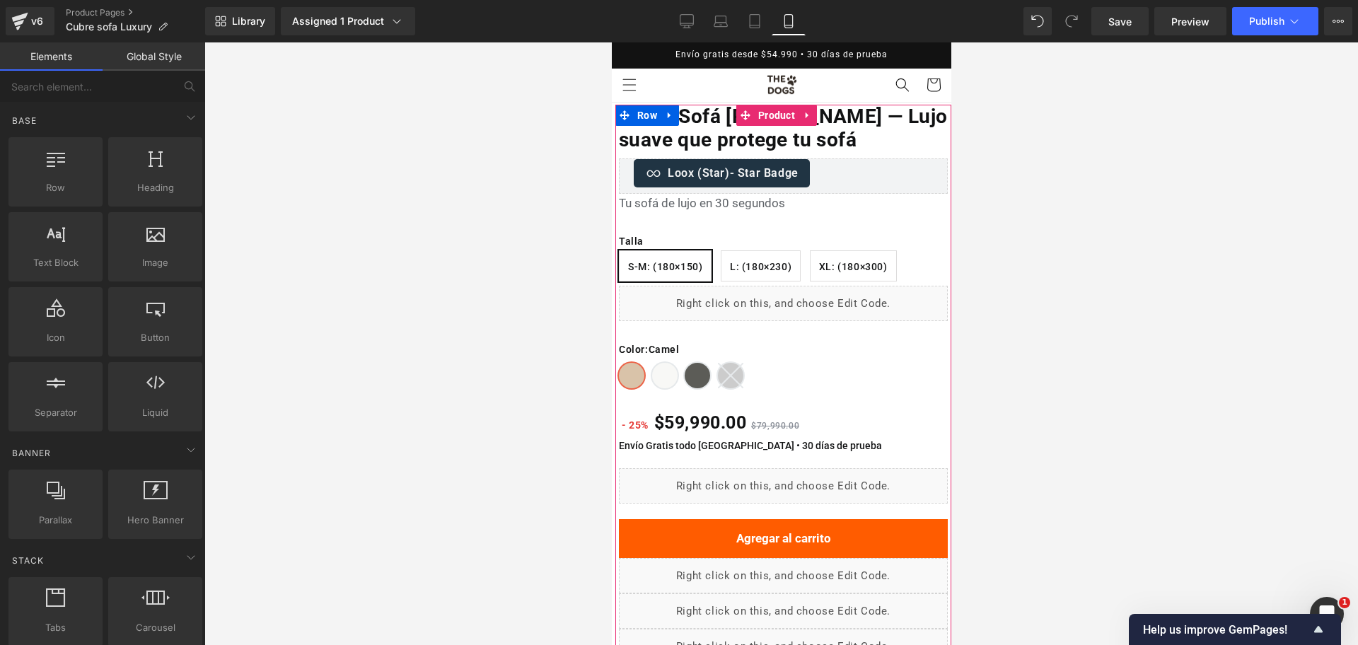
click at [761, 264] on span "L: (180×230)" at bounding box center [760, 266] width 62 height 30
click at [861, 265] on span "XL: (180×300)" at bounding box center [852, 266] width 69 height 30
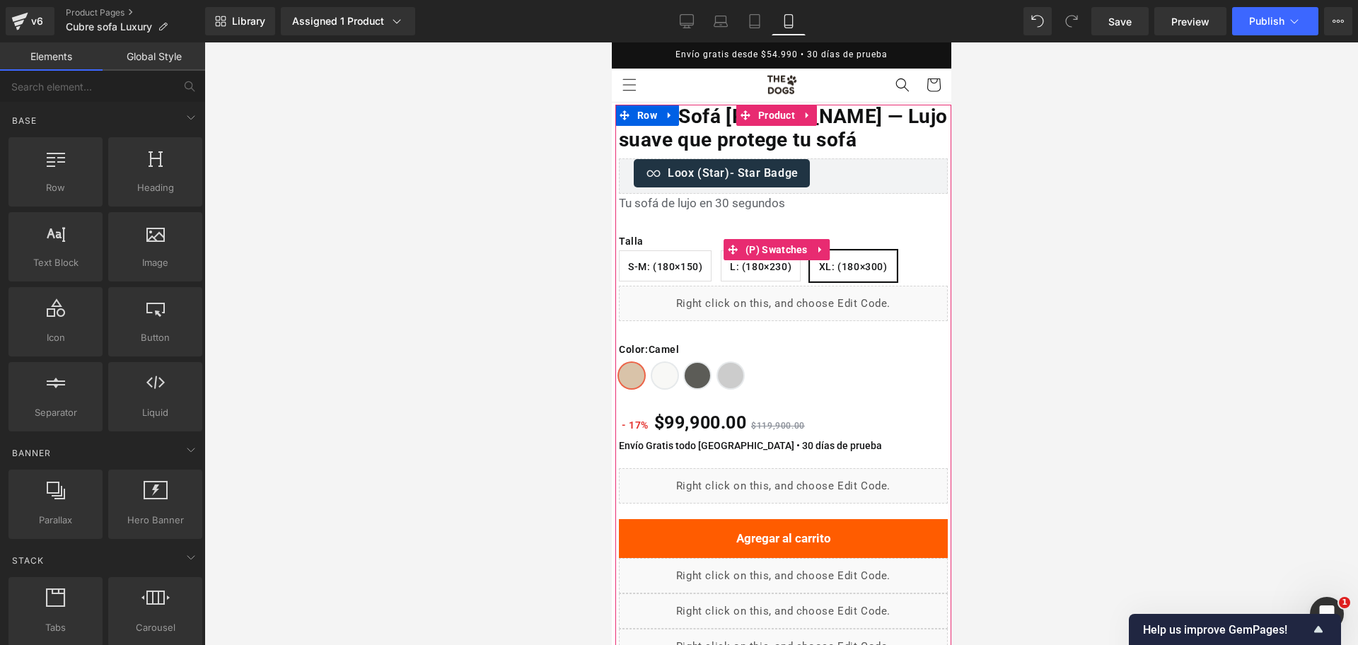
click at [756, 266] on span "L: (180×230)" at bounding box center [760, 266] width 62 height 30
click at [842, 262] on span "XL: (180×300)" at bounding box center [852, 266] width 69 height 30
click at [774, 261] on span "L: (180×230)" at bounding box center [760, 266] width 62 height 30
click at [883, 265] on span "XL: (180×300)" at bounding box center [852, 266] width 69 height 30
click at [750, 259] on span "L: (180×230)" at bounding box center [760, 266] width 62 height 30
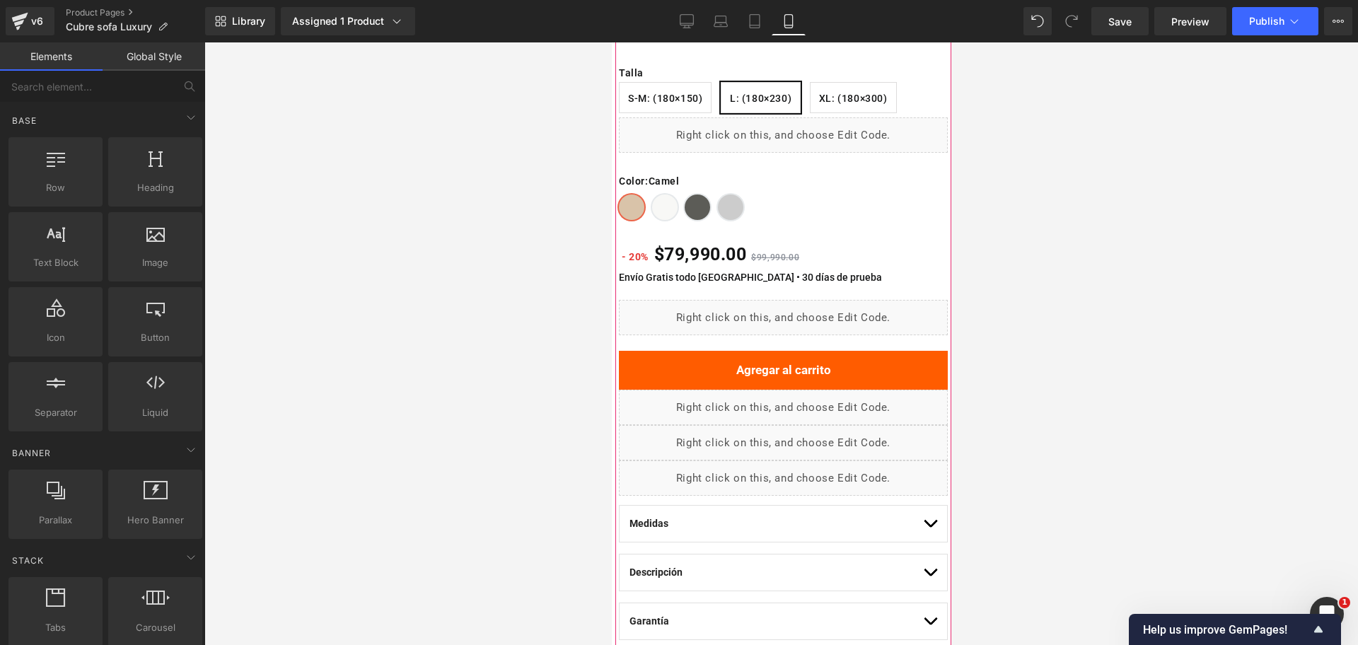
scroll to position [177, 0]
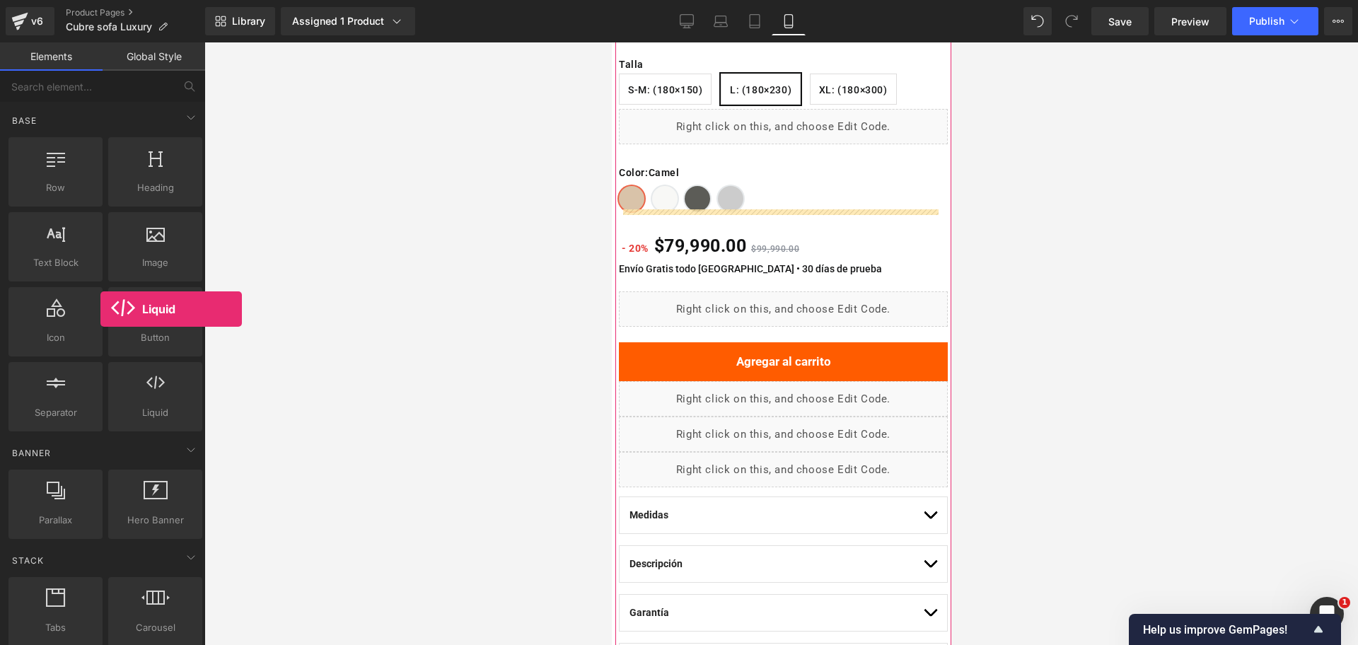
drag, startPoint x: 429, startPoint y: 340, endPoint x: 333, endPoint y: 278, distance: 113.6
click at [66, 306] on div "Row rows, columns, layouts, div Heading headings, titles, h1,h2,h3,h4,h5,h6 Tex…" at bounding box center [105, 284] width 199 height 300
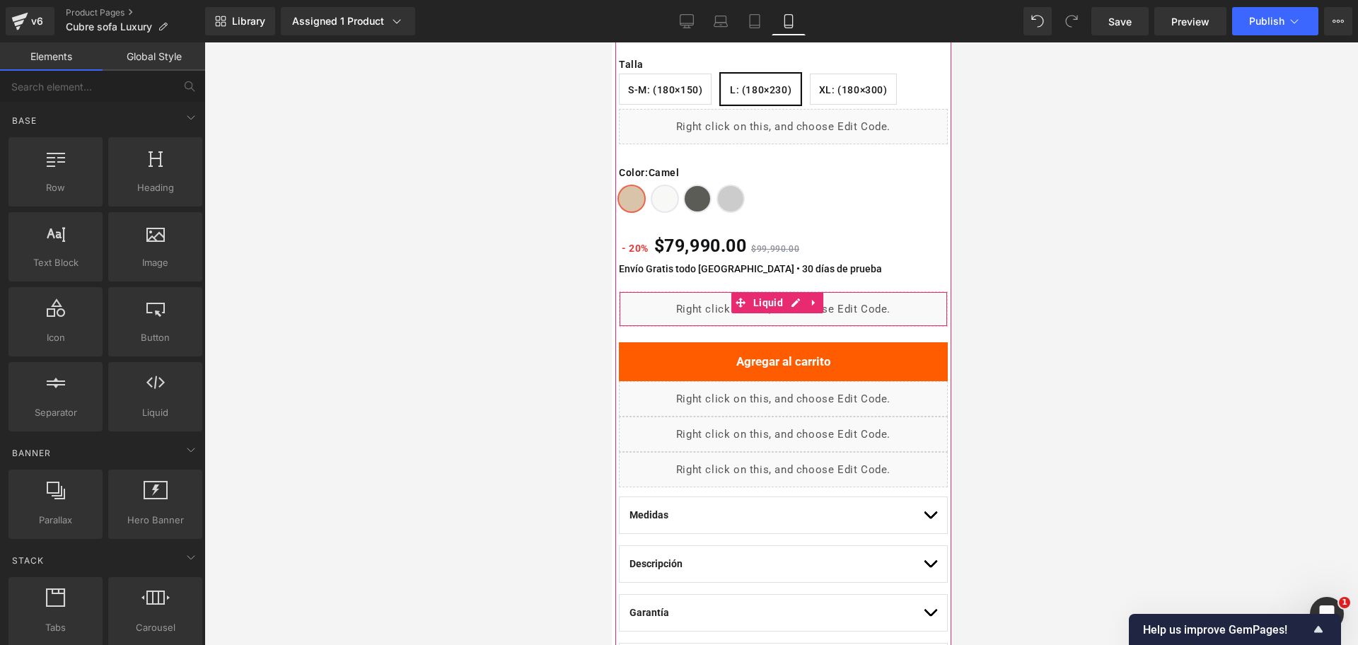
click at [663, 297] on div "Liquid" at bounding box center [782, 308] width 329 height 35
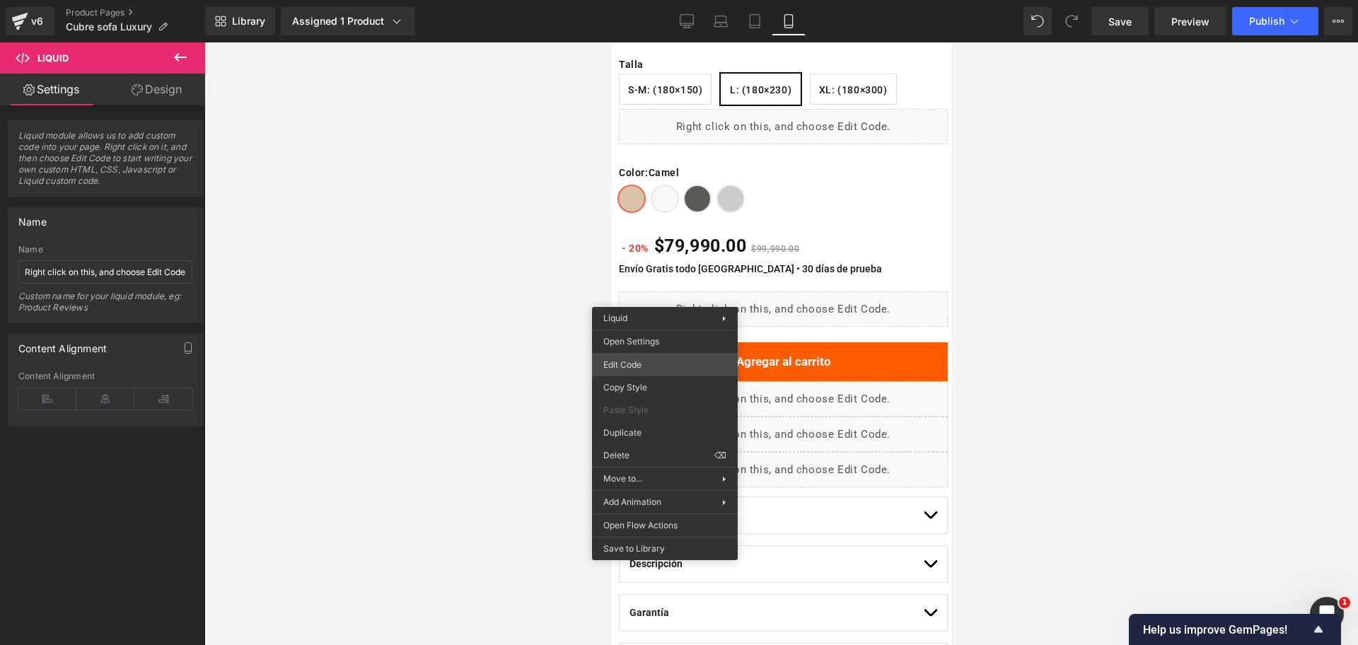
click at [673, 0] on div "Liquid You are previewing how the will restyle your page. You can not edit Elem…" at bounding box center [679, 0] width 1358 height 0
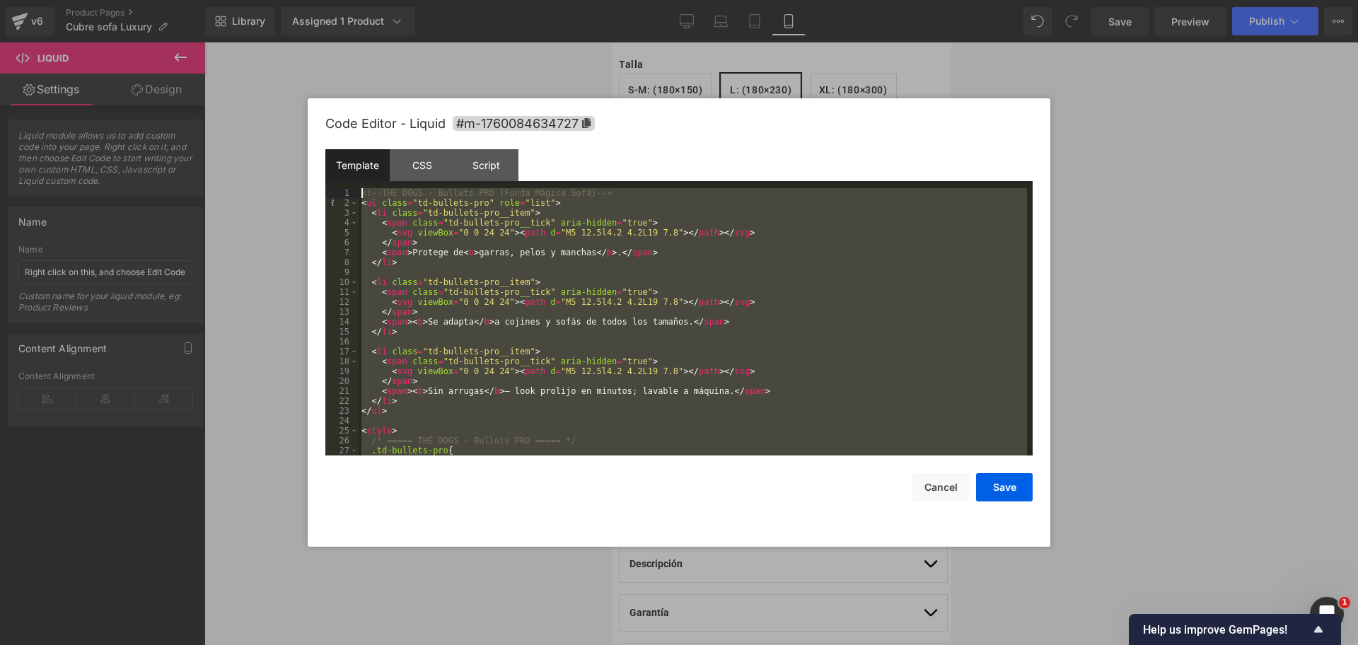
scroll to position [0, 0]
drag, startPoint x: 463, startPoint y: 451, endPoint x: 248, endPoint y: -77, distance: 569.8
click at [248, 0] on html "Liquid You are previewing how the will restyle your page. You can not edit Elem…" at bounding box center [679, 322] width 1358 height 645
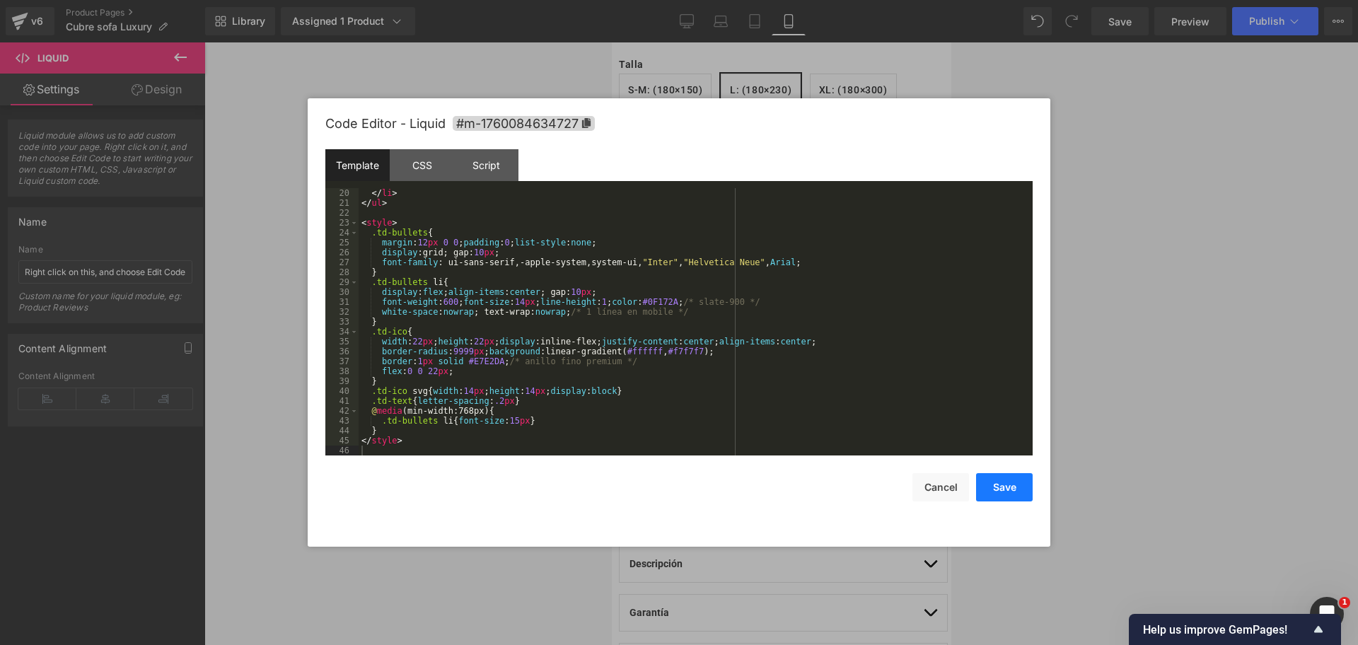
click at [1004, 475] on button "Save" at bounding box center [1004, 487] width 57 height 28
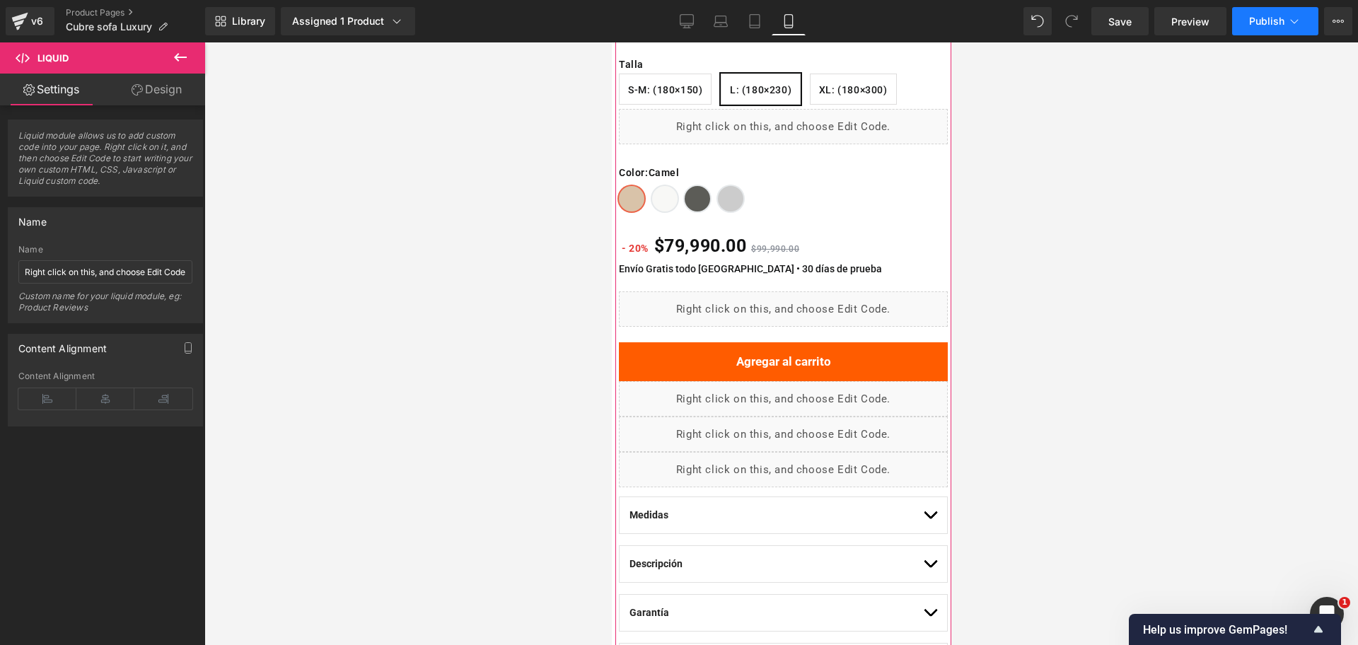
click at [1274, 18] on span "Publish" at bounding box center [1266, 21] width 35 height 11
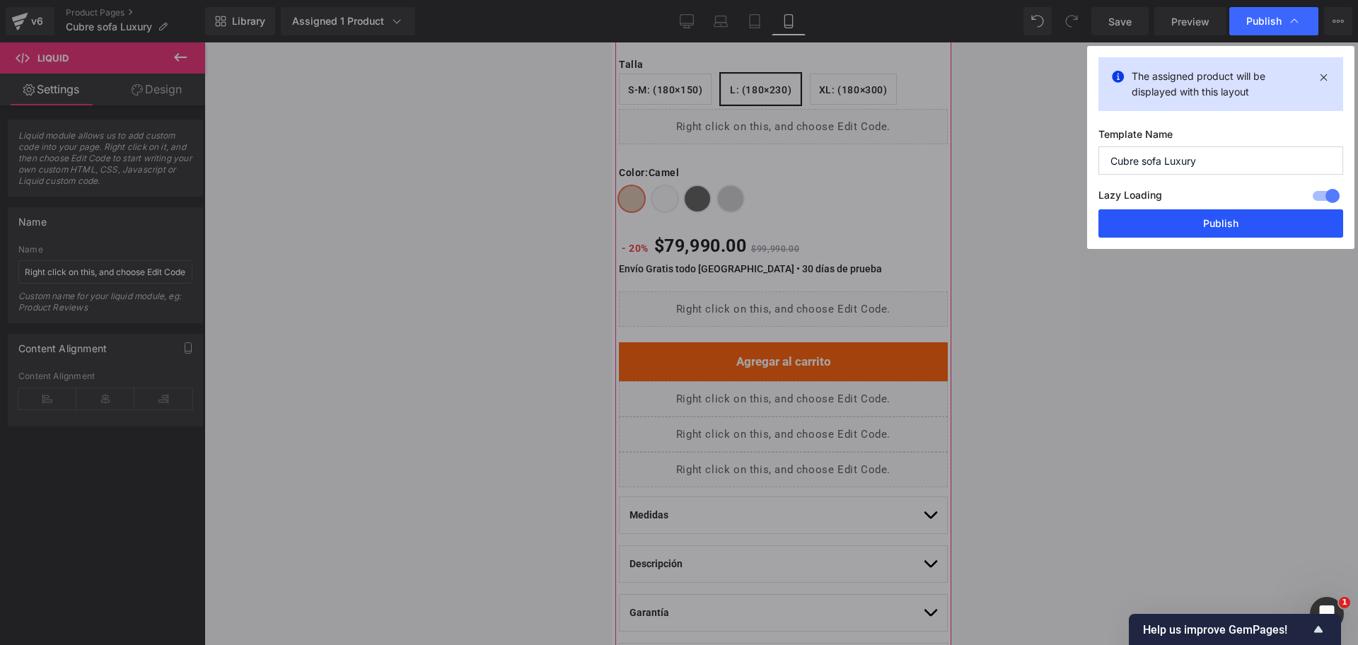
click at [1219, 224] on button "Publish" at bounding box center [1220, 223] width 245 height 28
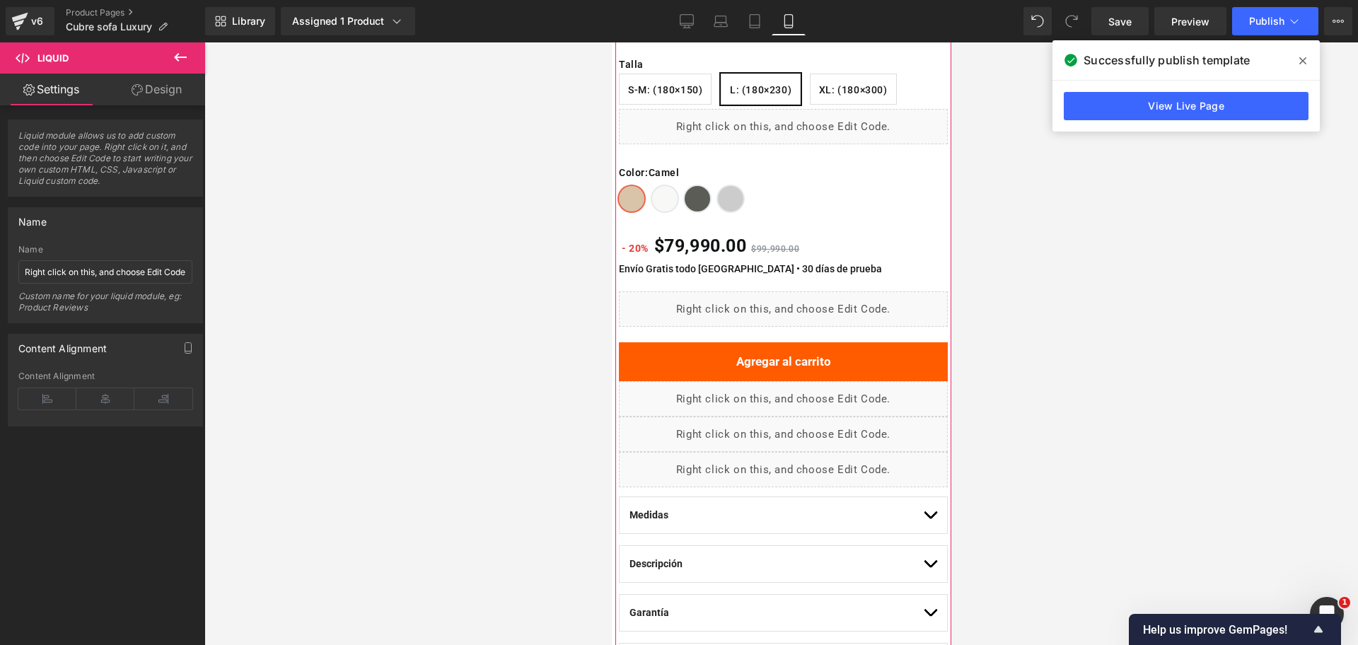
click at [1297, 64] on span at bounding box center [1303, 61] width 23 height 23
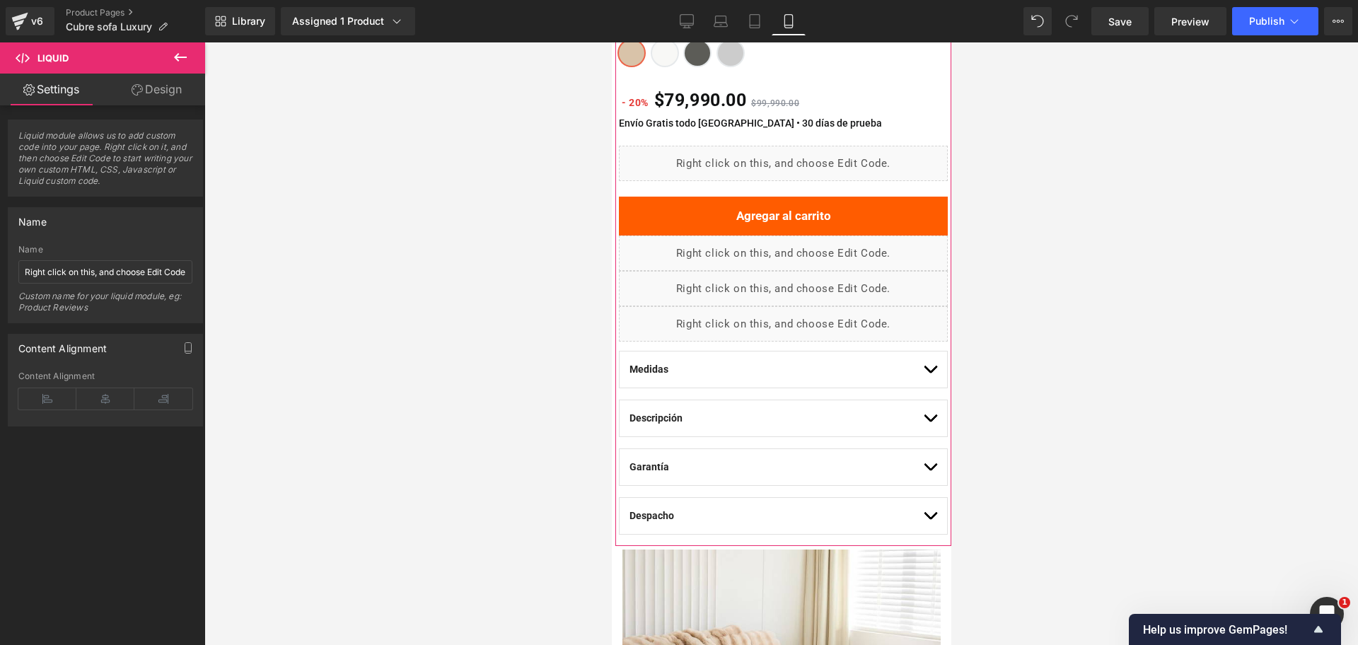
scroll to position [354, 0]
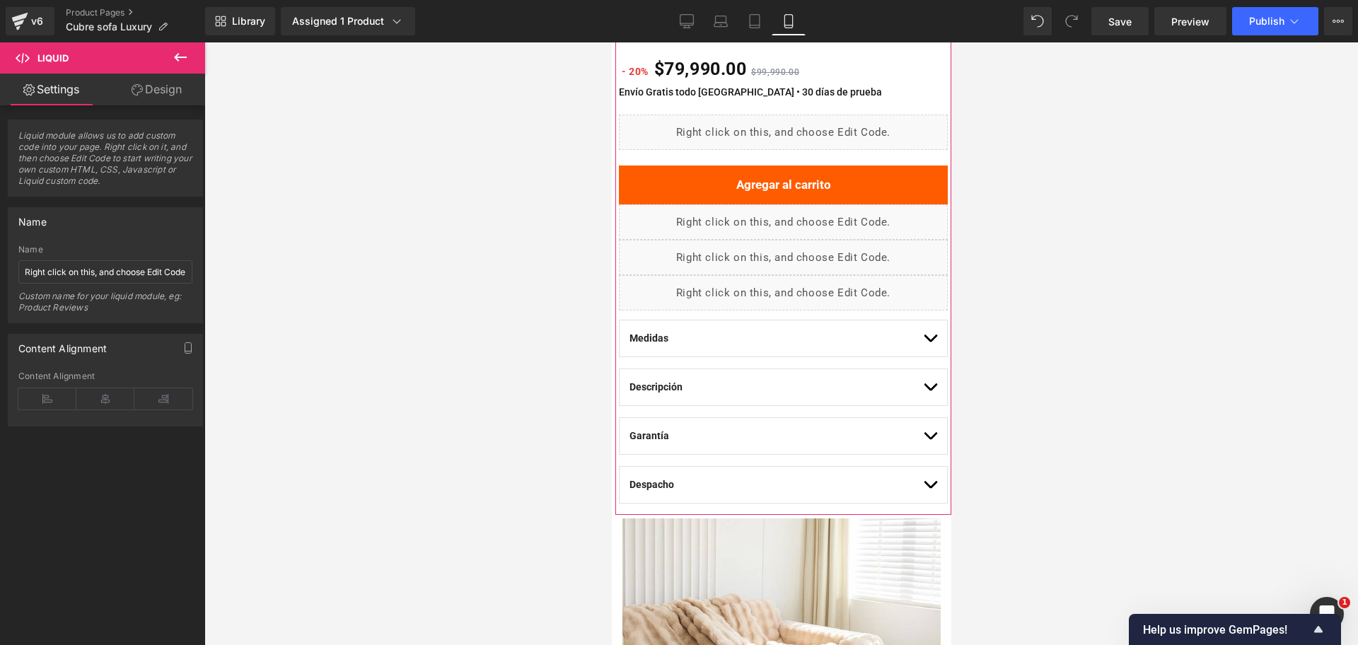
click at [777, 221] on div "Liquid" at bounding box center [782, 221] width 329 height 35
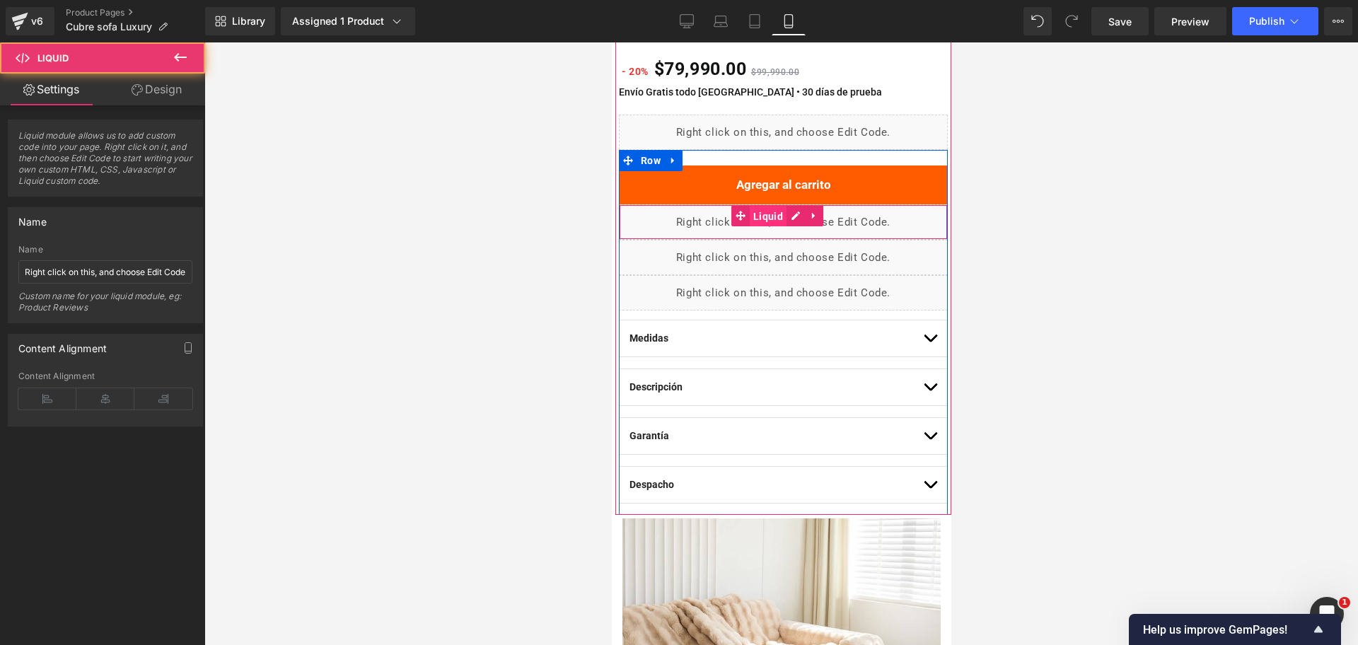
click at [775, 221] on span "Liquid" at bounding box center [767, 216] width 37 height 21
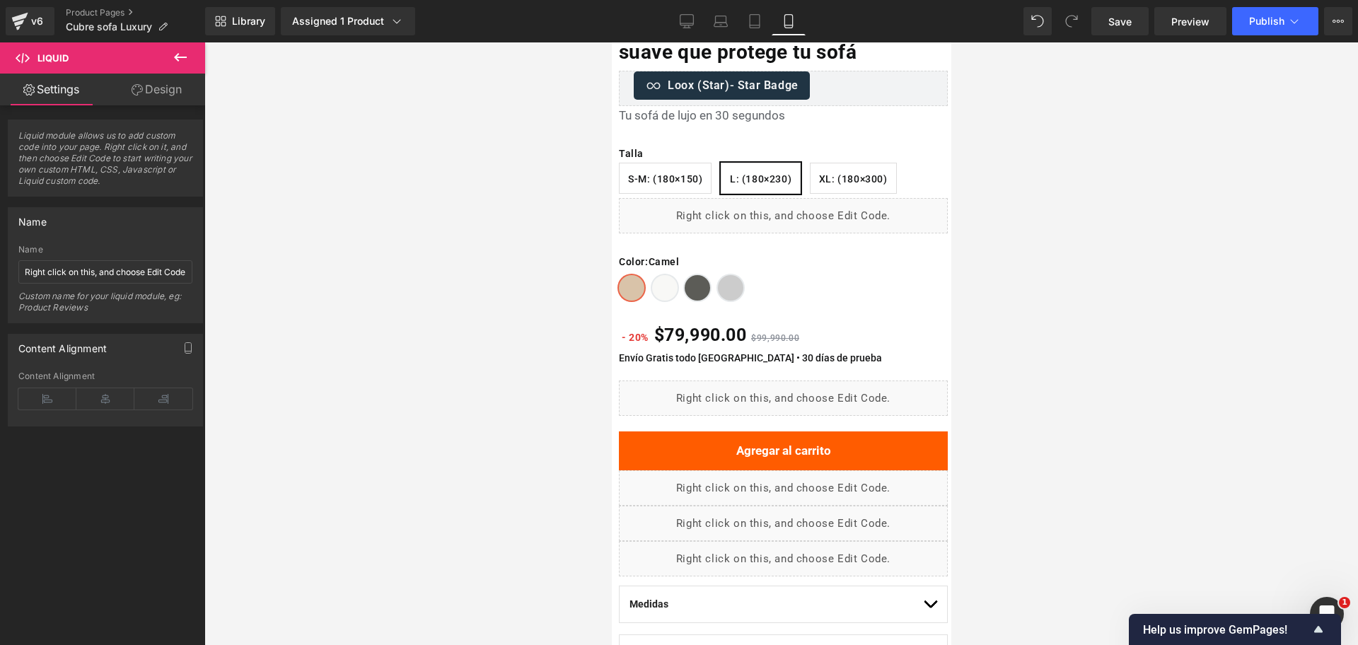
scroll to position [88, 0]
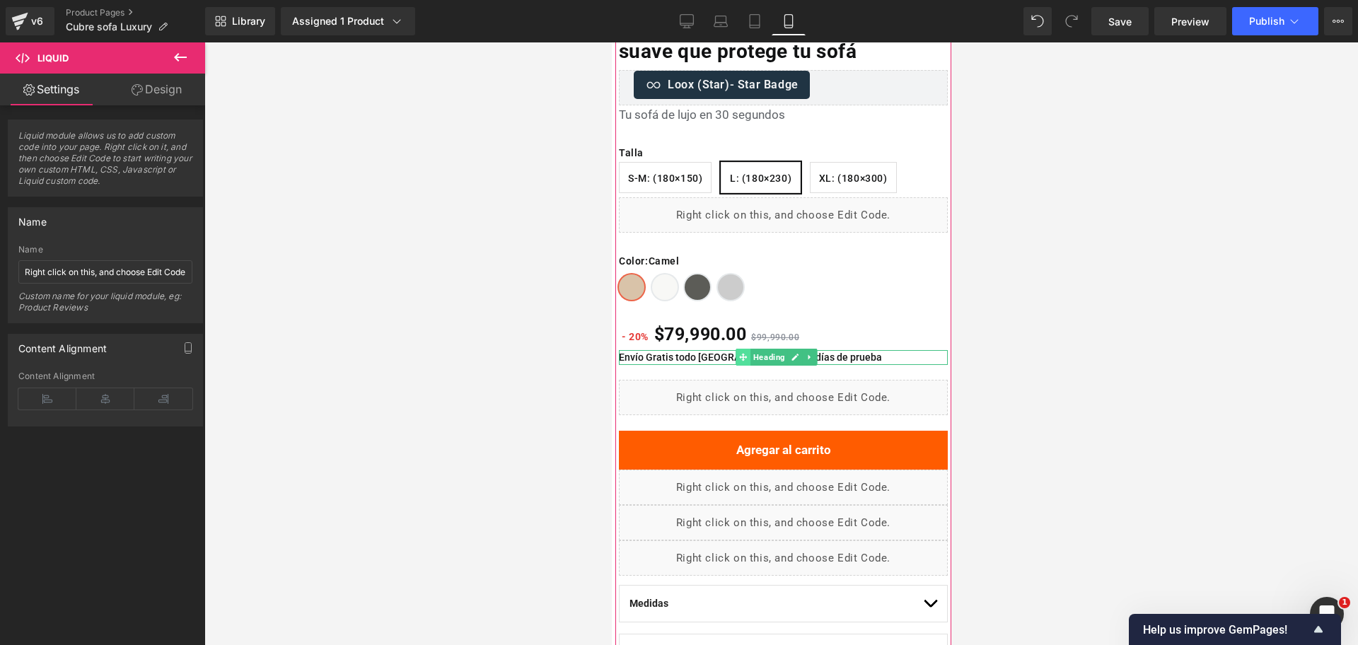
click at [748, 361] on span at bounding box center [742, 357] width 15 height 17
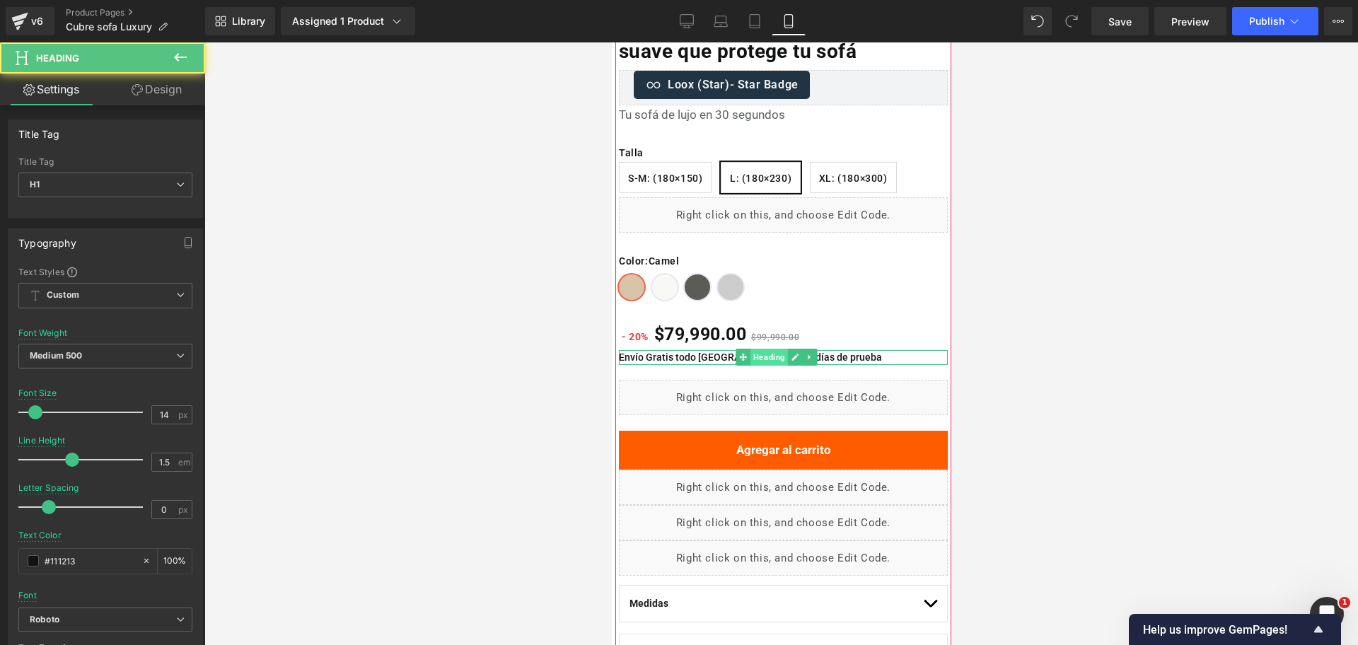
click at [761, 361] on span "Heading" at bounding box center [768, 357] width 37 height 17
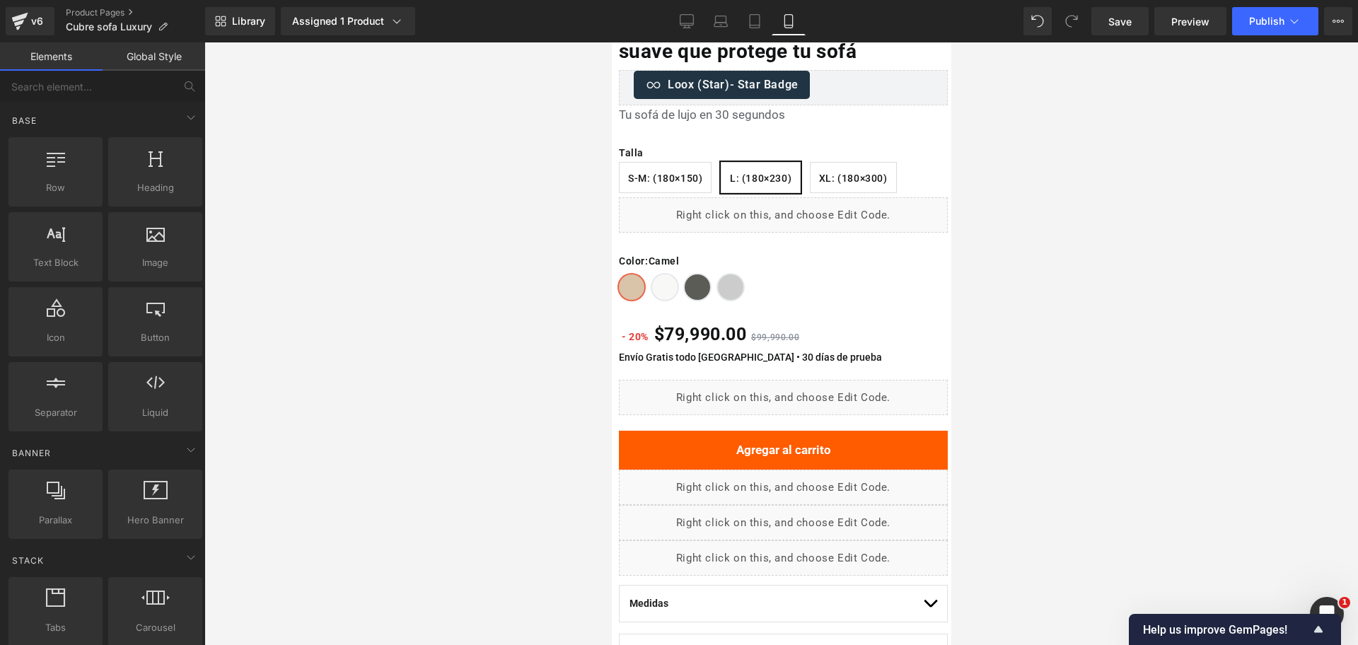
click at [1043, 259] on div at bounding box center [781, 343] width 1154 height 603
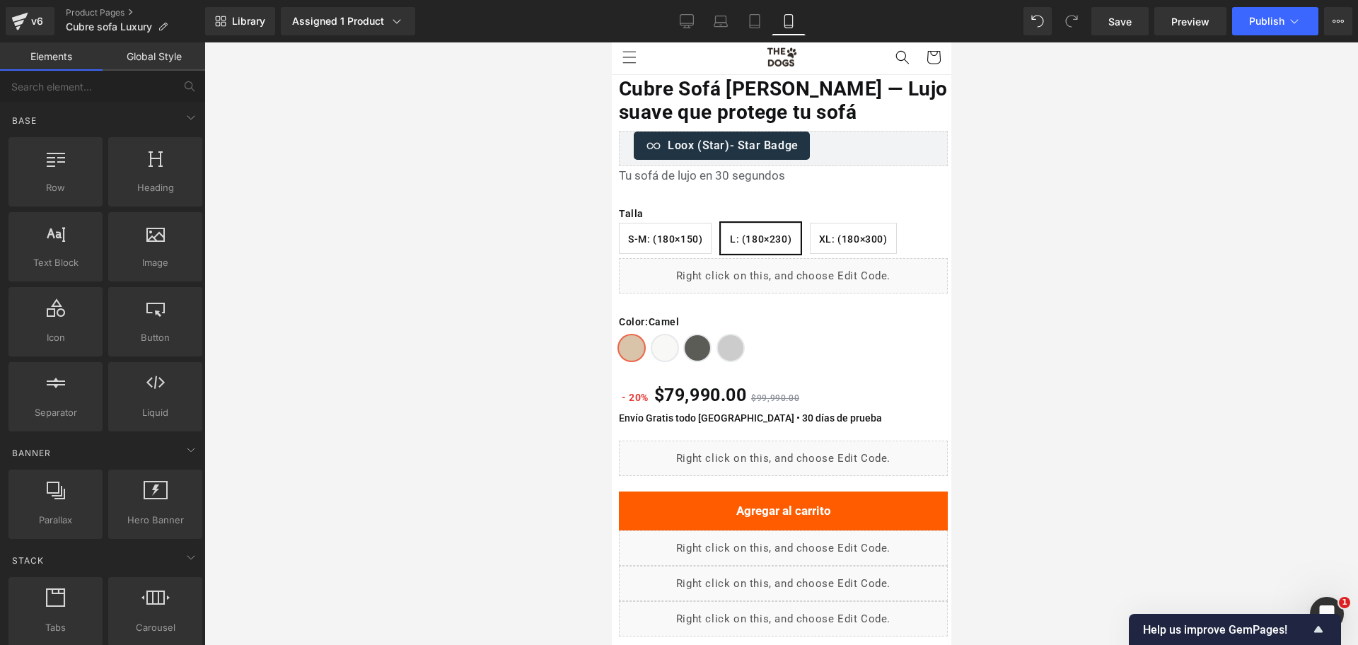
scroll to position [0, 0]
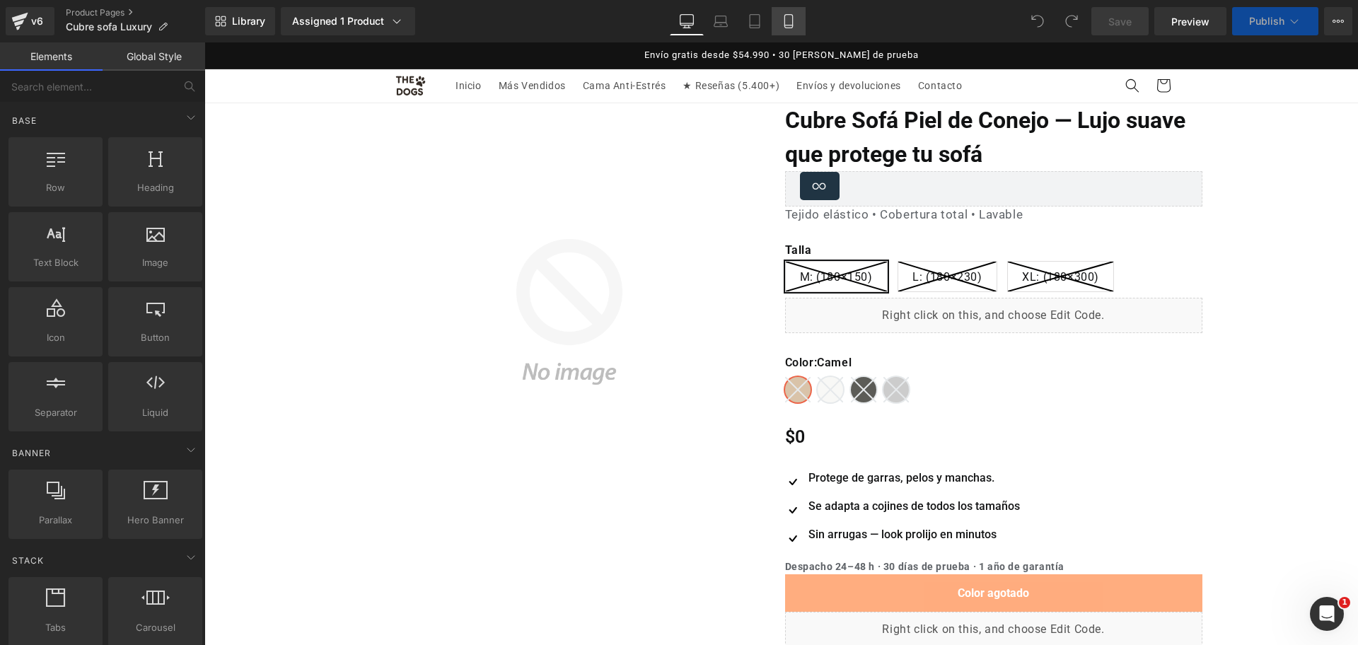
click at [800, 14] on link "Mobile" at bounding box center [789, 21] width 34 height 28
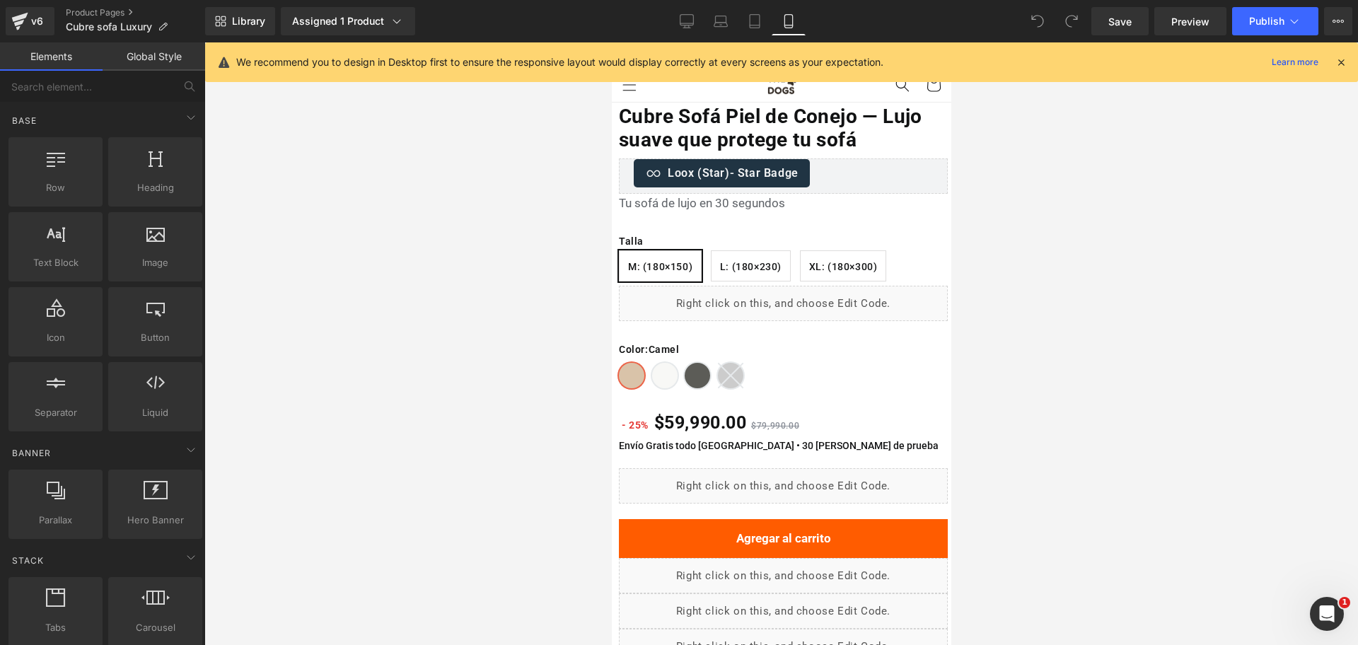
click at [1345, 64] on icon at bounding box center [1341, 62] width 13 height 13
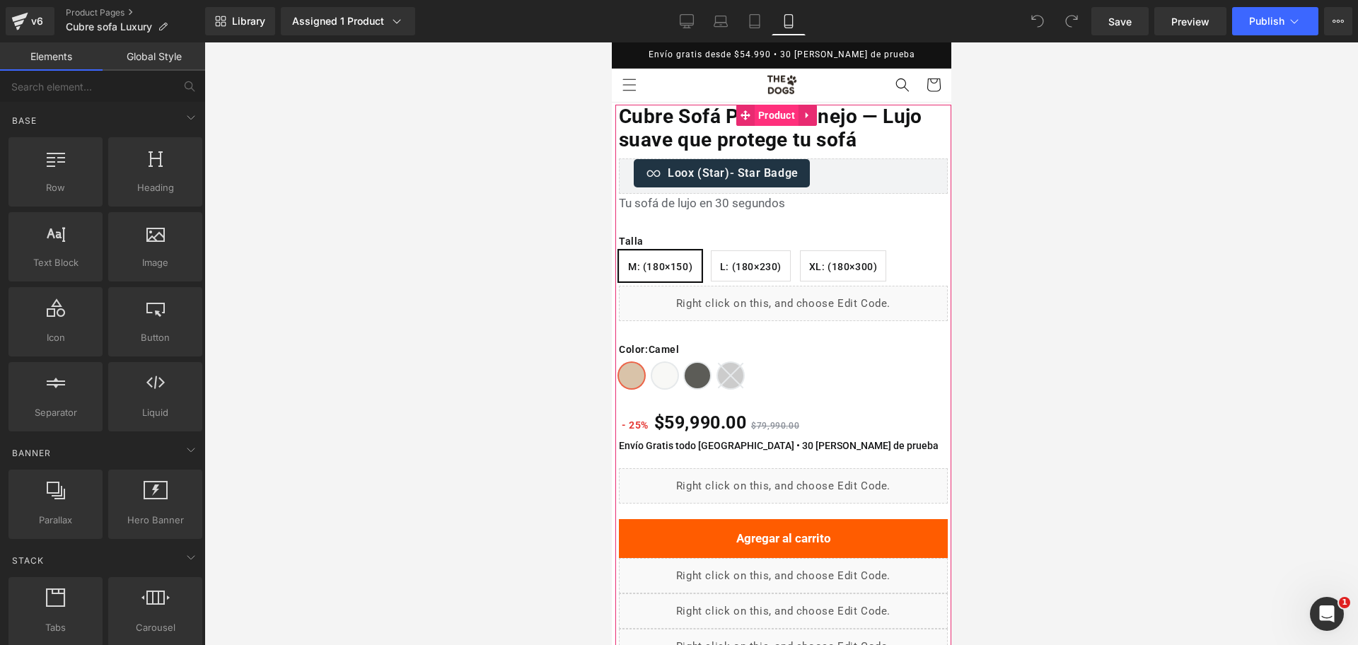
click at [782, 112] on span "Product" at bounding box center [776, 115] width 44 height 21
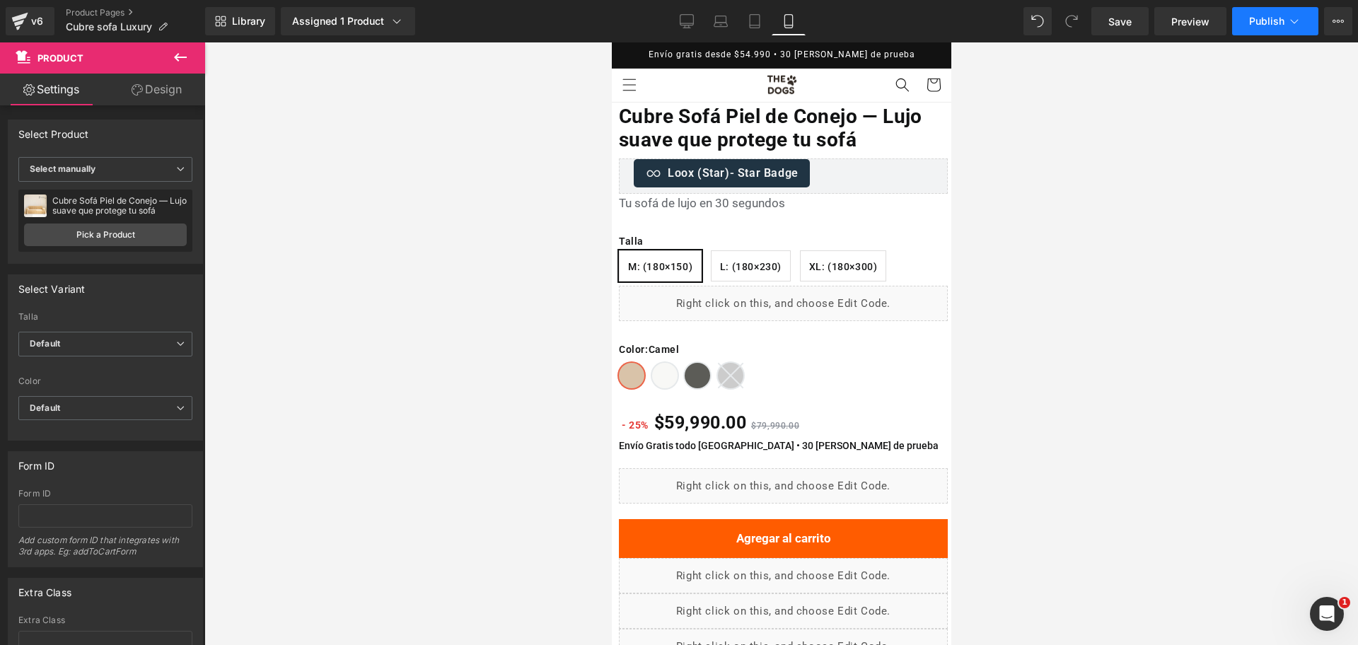
click at [1288, 14] on icon at bounding box center [1294, 21] width 14 height 14
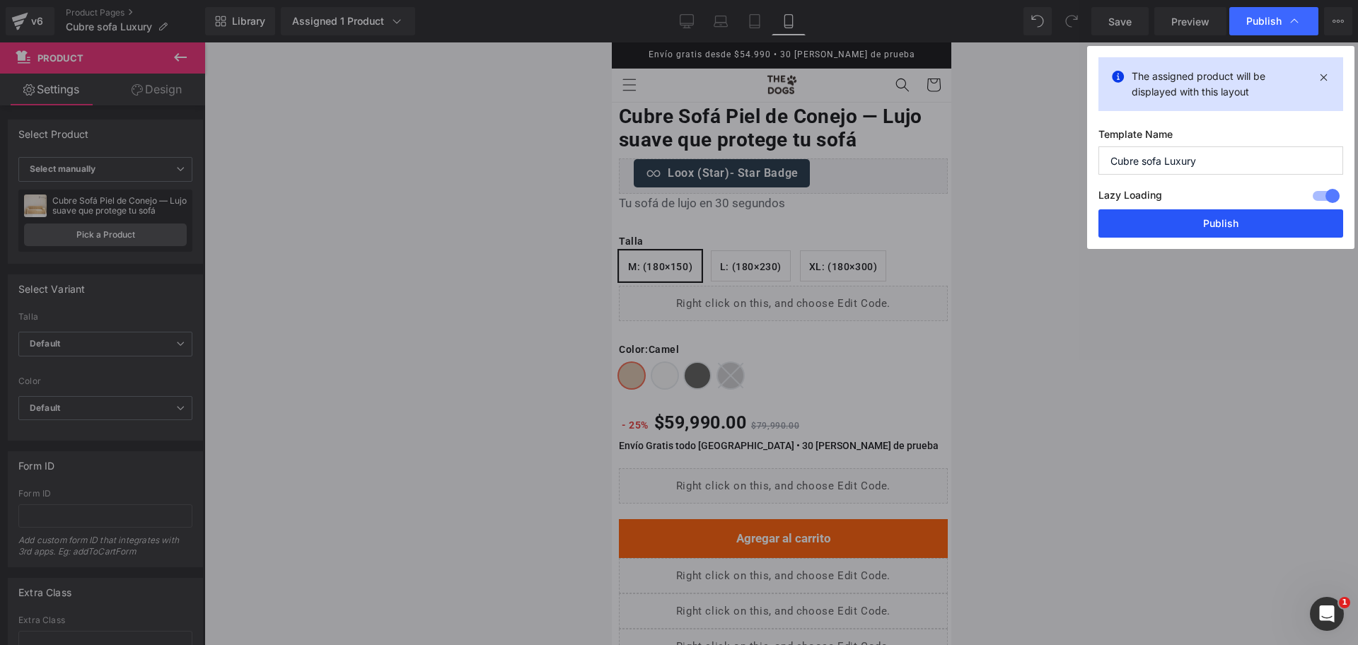
drag, startPoint x: 1213, startPoint y: 213, endPoint x: 961, endPoint y: 1, distance: 329.4
click at [1212, 214] on button "Publish" at bounding box center [1220, 223] width 245 height 28
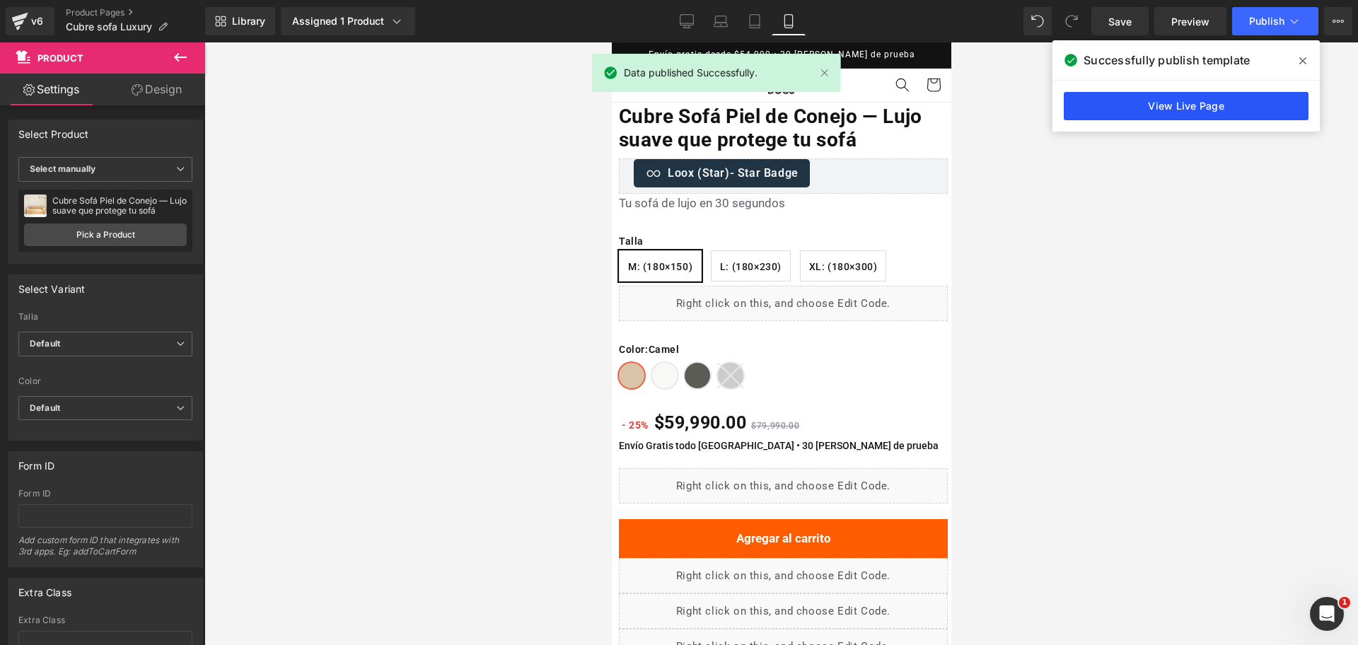
click at [1234, 110] on link "View Live Page" at bounding box center [1186, 106] width 245 height 28
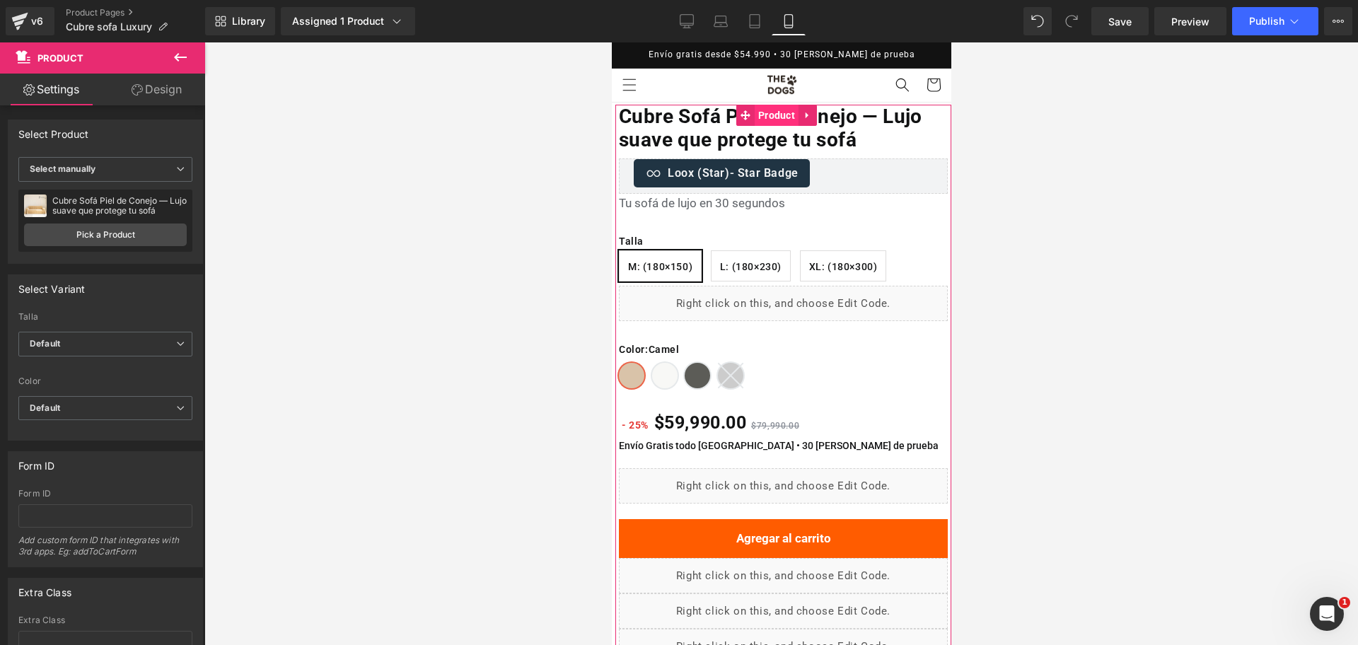
click at [787, 120] on span "Product" at bounding box center [776, 115] width 44 height 21
click at [141, 330] on div "Talla Default M: (180×150) L: (180×230) XL: (180×300) Default Default M: (180×1…" at bounding box center [105, 354] width 174 height 84
click at [137, 339] on span "Default" at bounding box center [105, 344] width 174 height 25
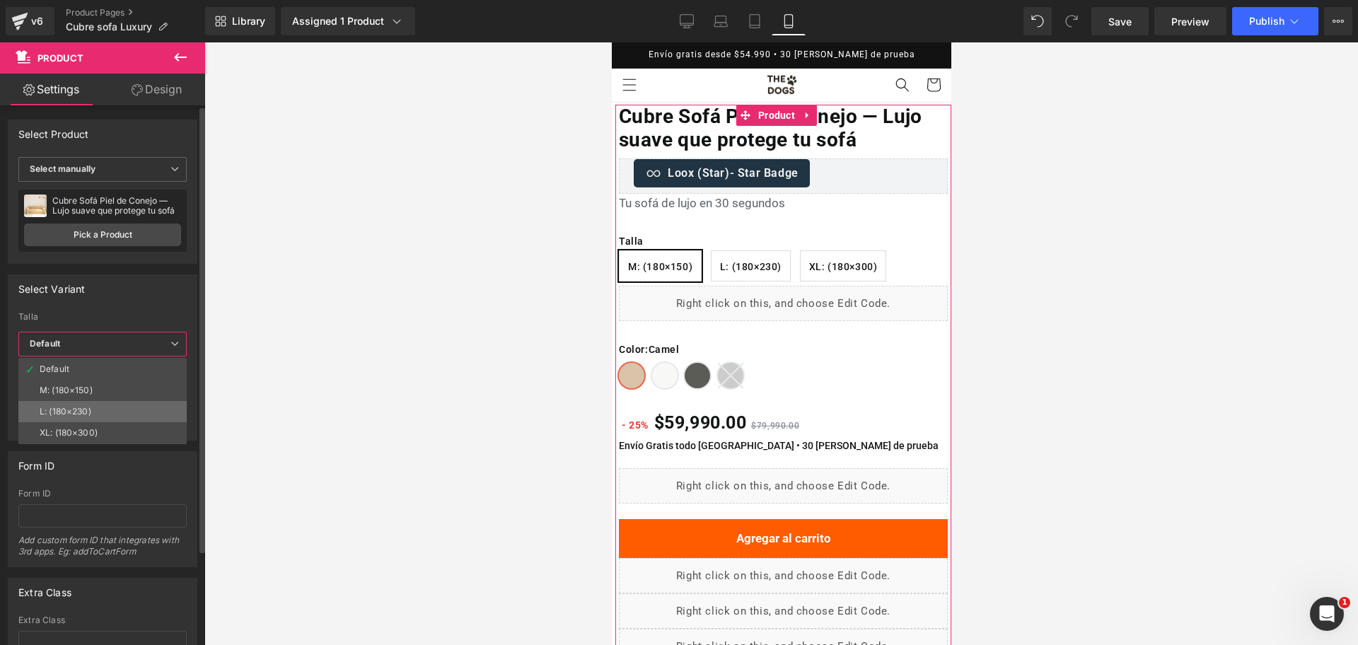
click at [115, 406] on li "L: (180×230)" at bounding box center [102, 411] width 168 height 21
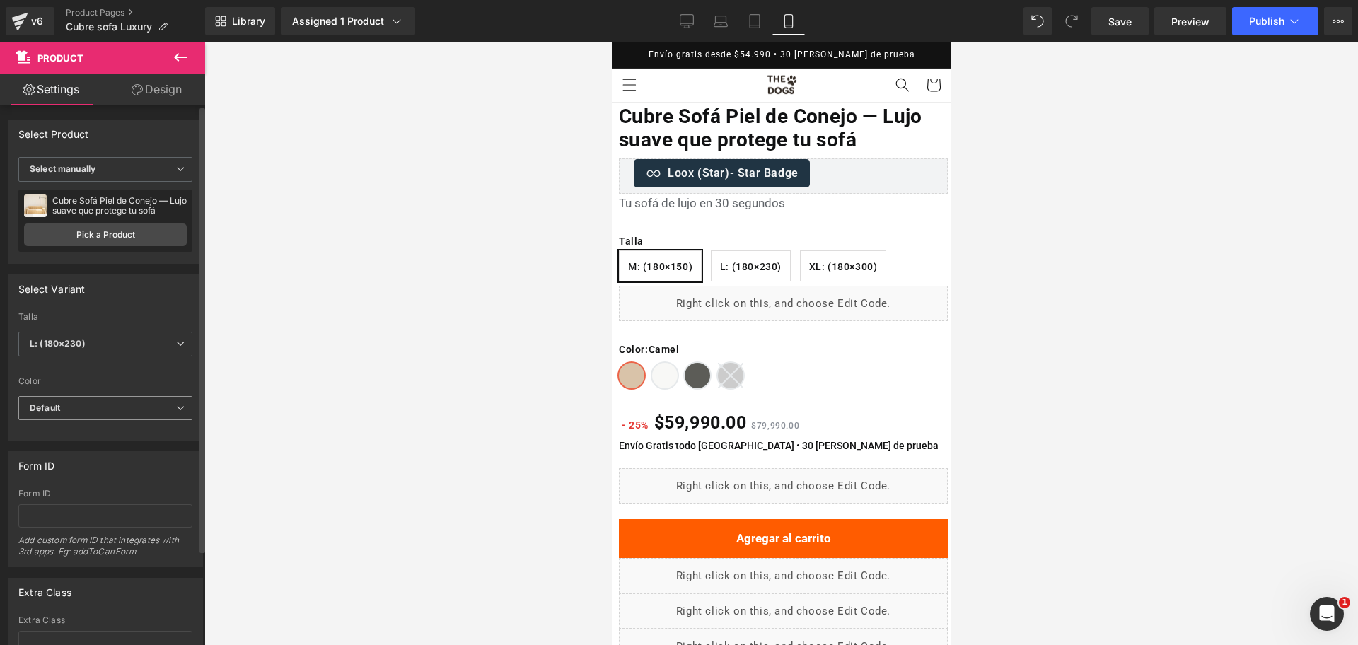
click at [99, 418] on span "Default" at bounding box center [105, 408] width 174 height 25
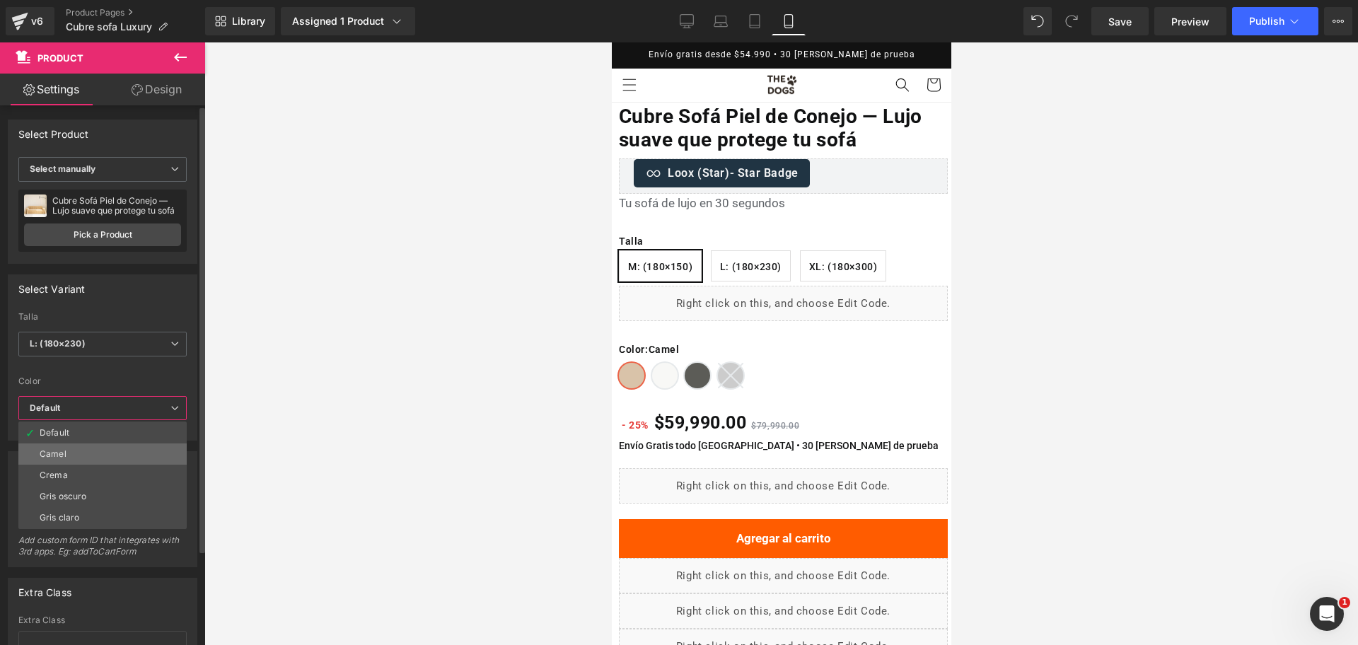
click at [109, 451] on li "Camel" at bounding box center [102, 453] width 168 height 21
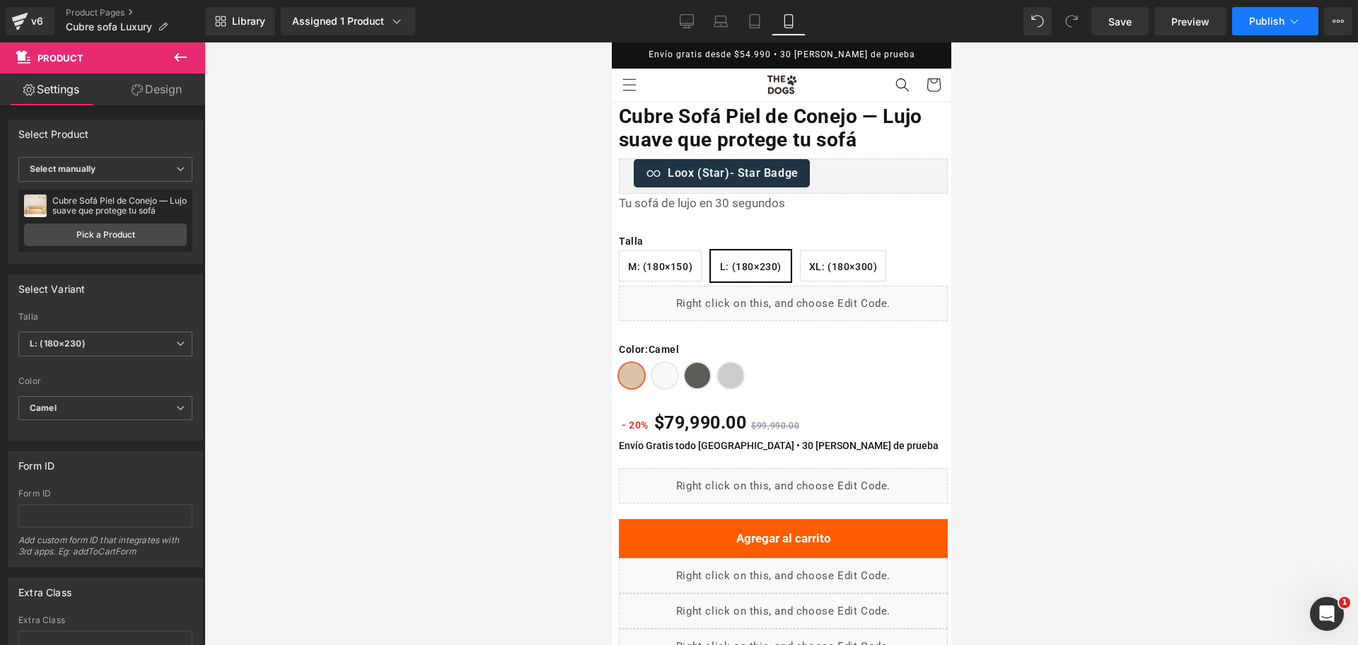
click at [1253, 28] on button "Publish" at bounding box center [1275, 21] width 86 height 28
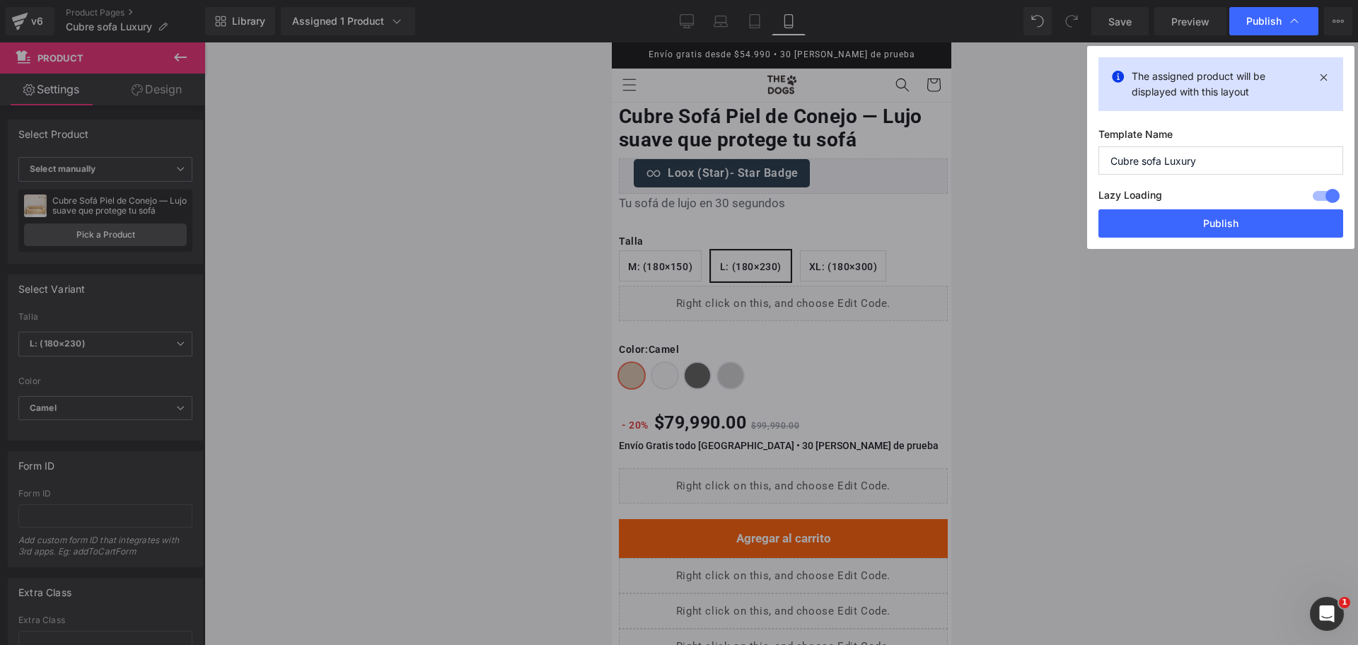
click at [1186, 208] on div "Lazy Loading Build Upgrade plan to unlock" at bounding box center [1220, 197] width 245 height 23
click at [1173, 239] on div "The assigned product will be displayed with this layout Template Name Cubre sof…" at bounding box center [1220, 147] width 267 height 203
click at [1217, 216] on button "Publish" at bounding box center [1220, 223] width 245 height 28
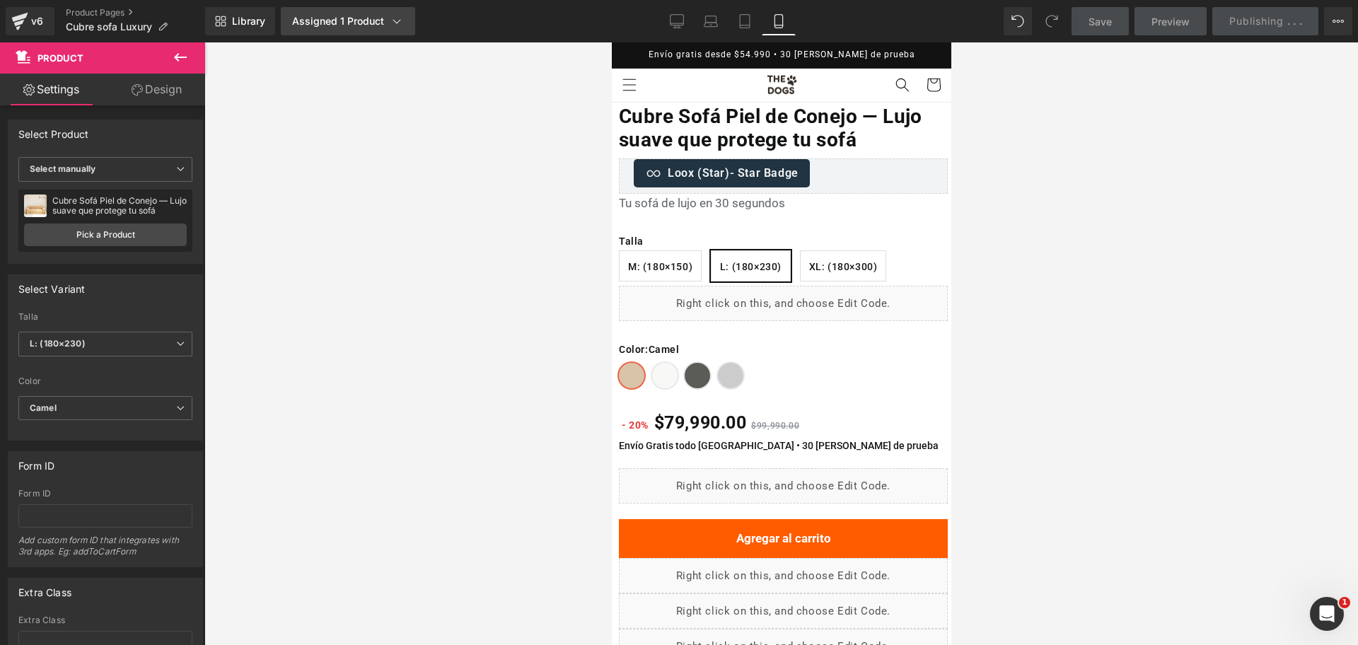
click at [361, 25] on div "Assigned 1 Product" at bounding box center [348, 21] width 112 height 14
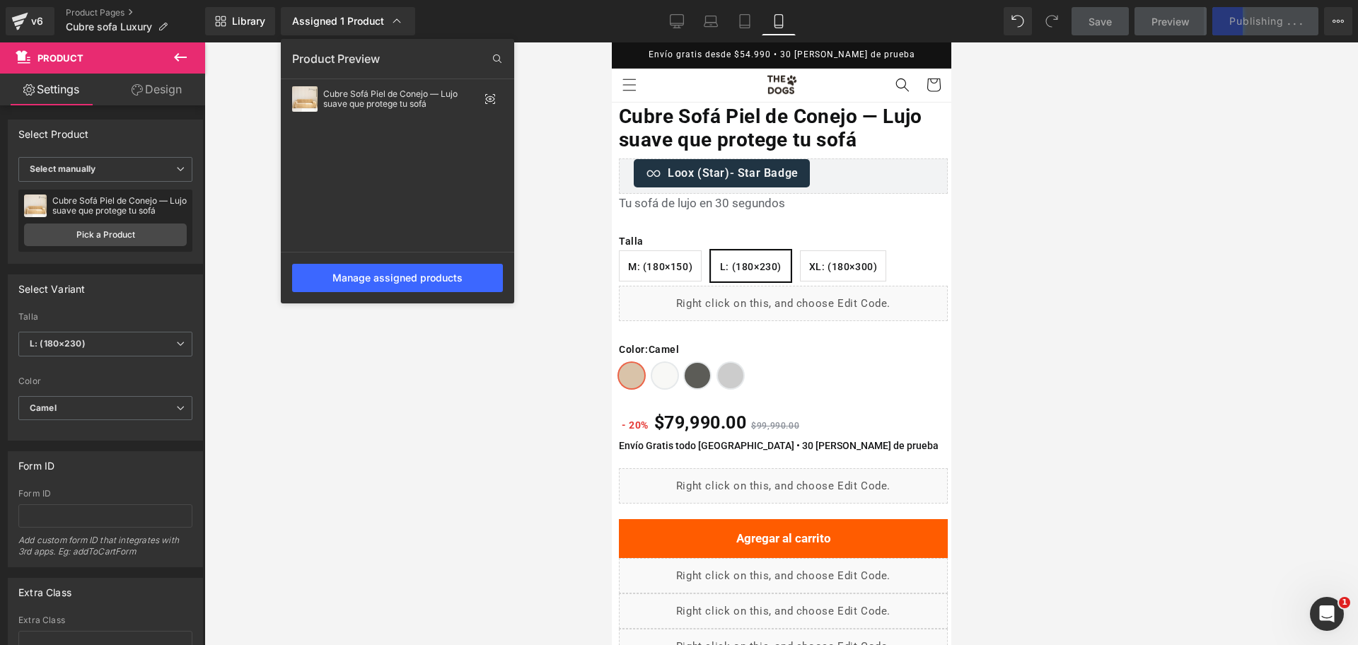
click at [1060, 263] on div at bounding box center [781, 343] width 1154 height 603
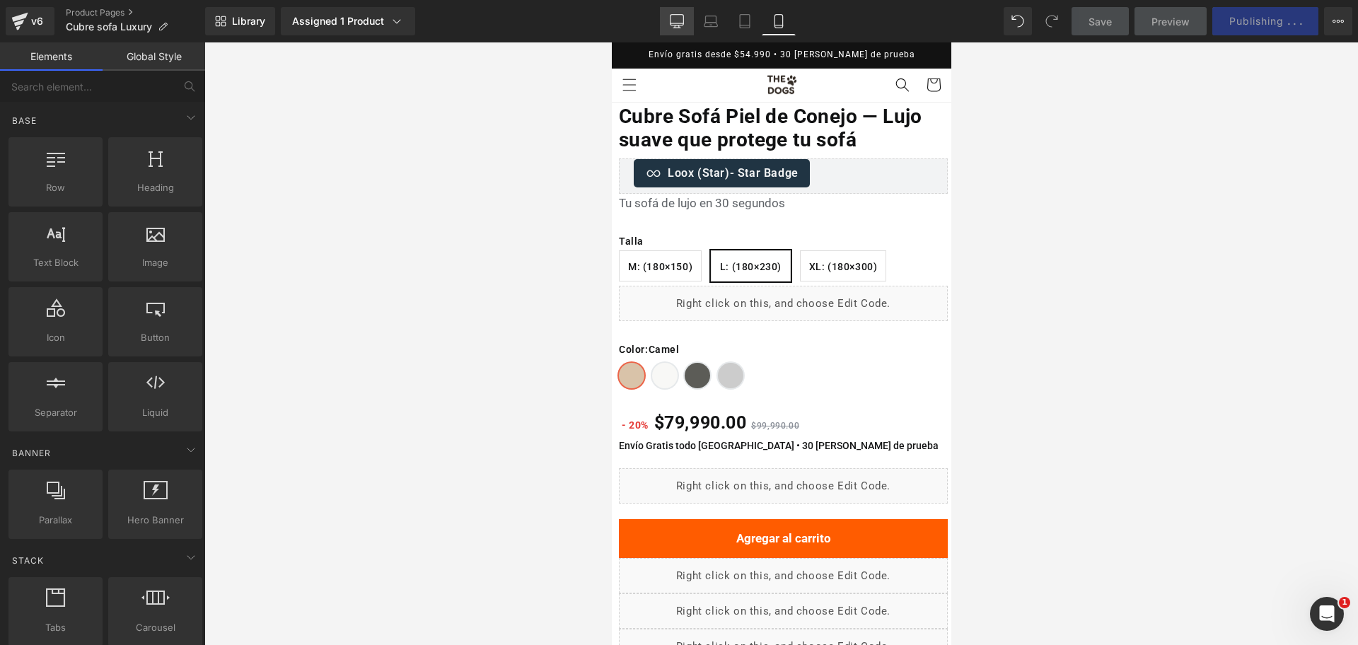
click at [664, 23] on link "Desktop" at bounding box center [677, 21] width 34 height 28
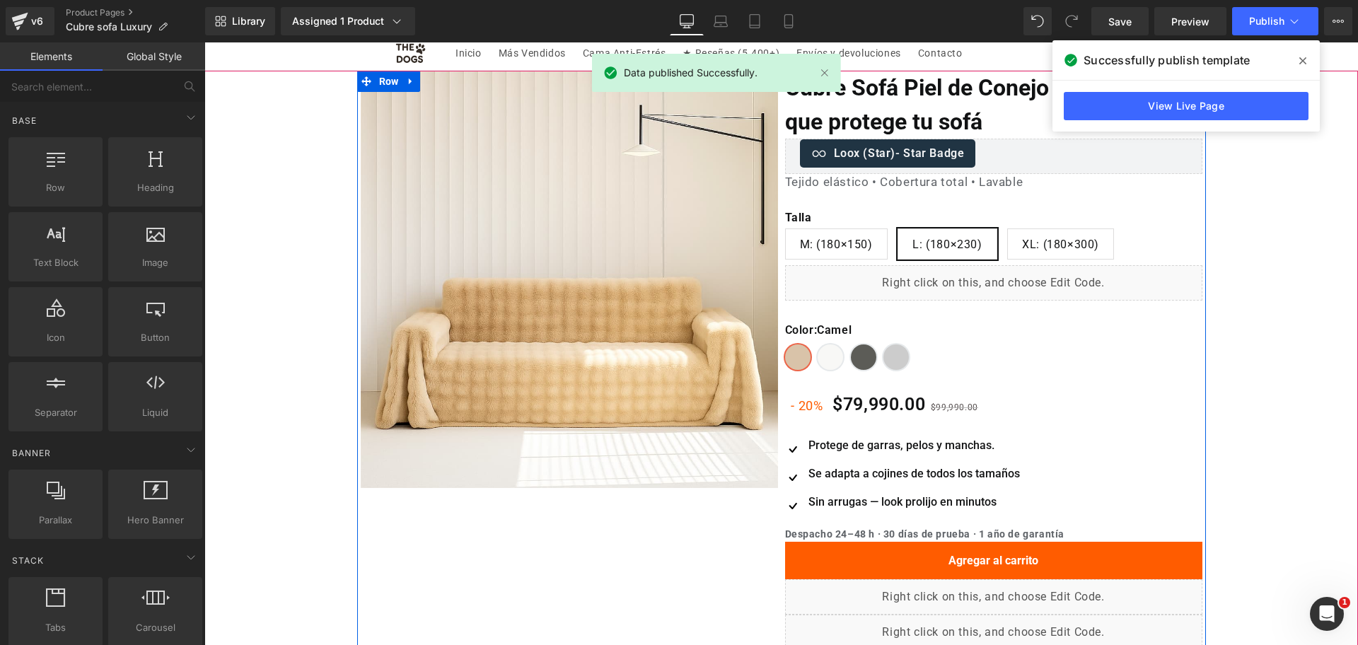
scroll to position [88, 0]
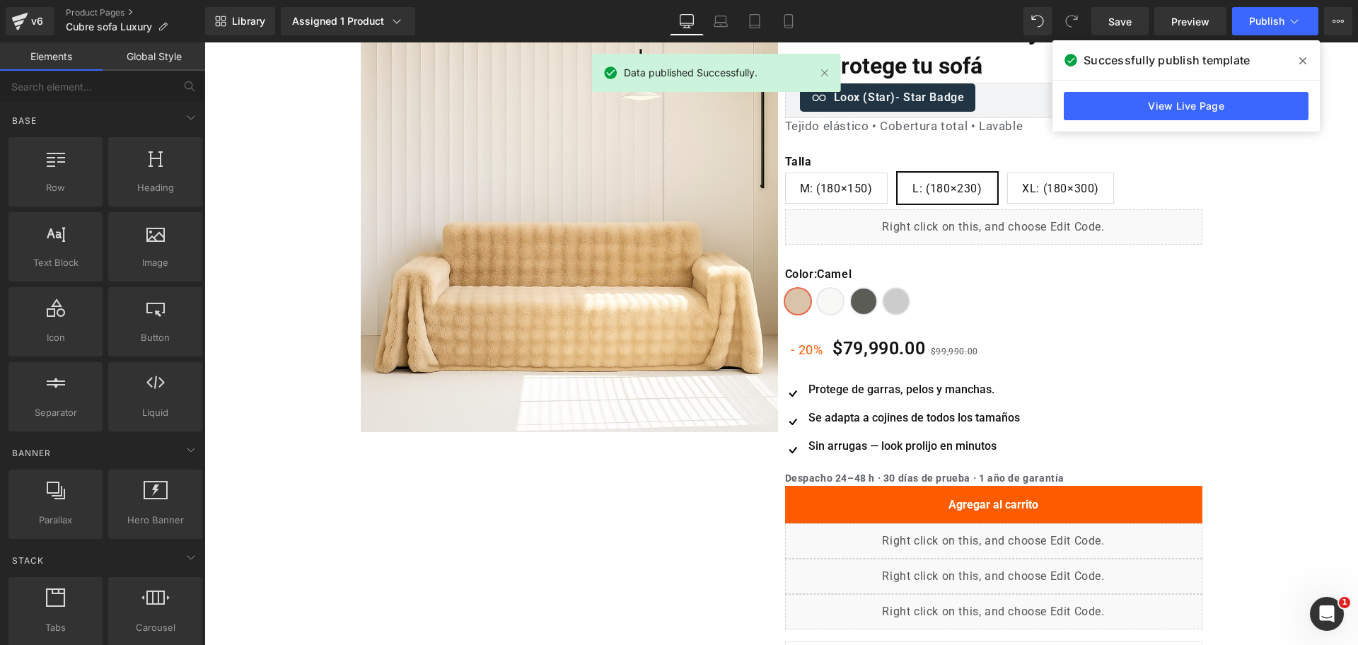
click at [1294, 63] on span at bounding box center [1303, 61] width 23 height 23
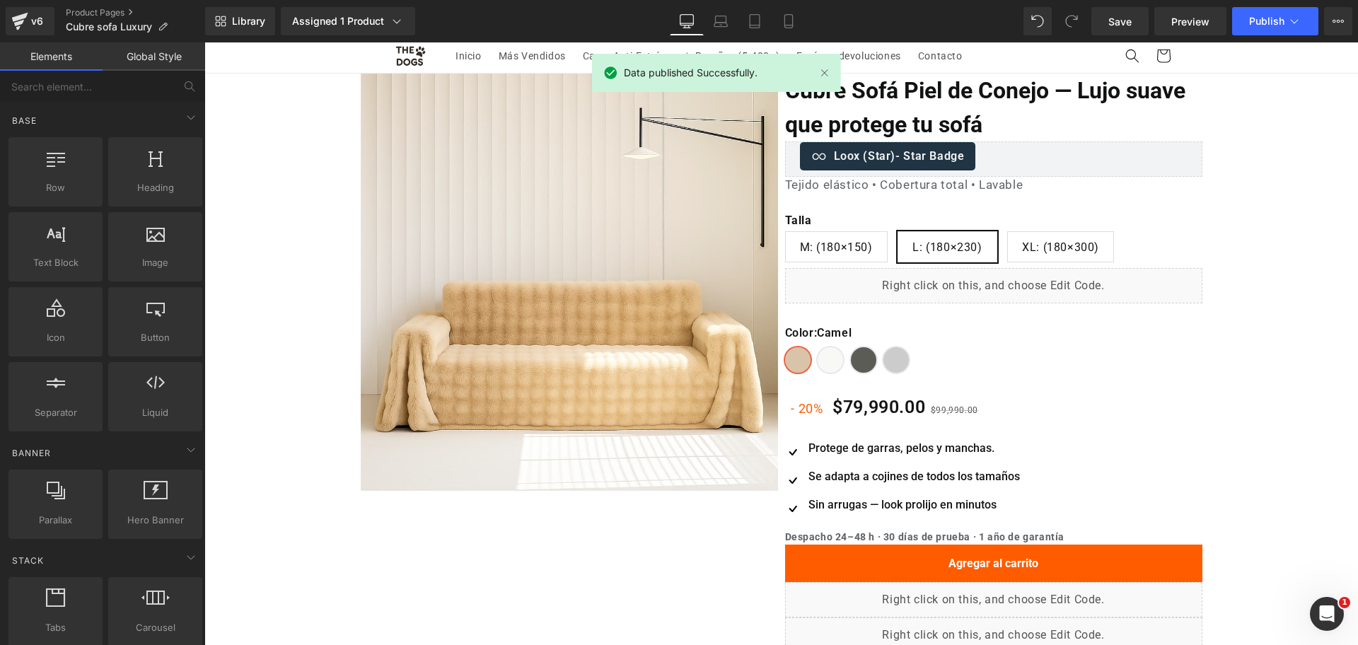
scroll to position [0, 0]
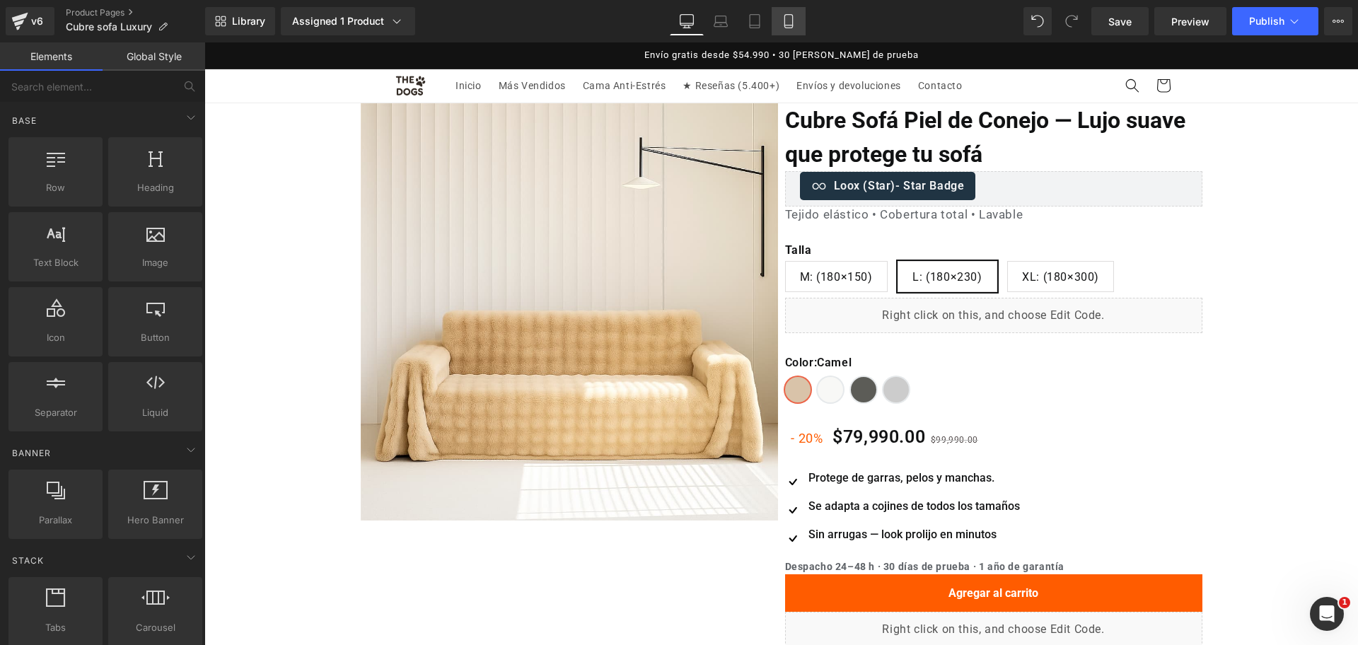
click at [799, 12] on link "Mobile" at bounding box center [789, 21] width 34 height 28
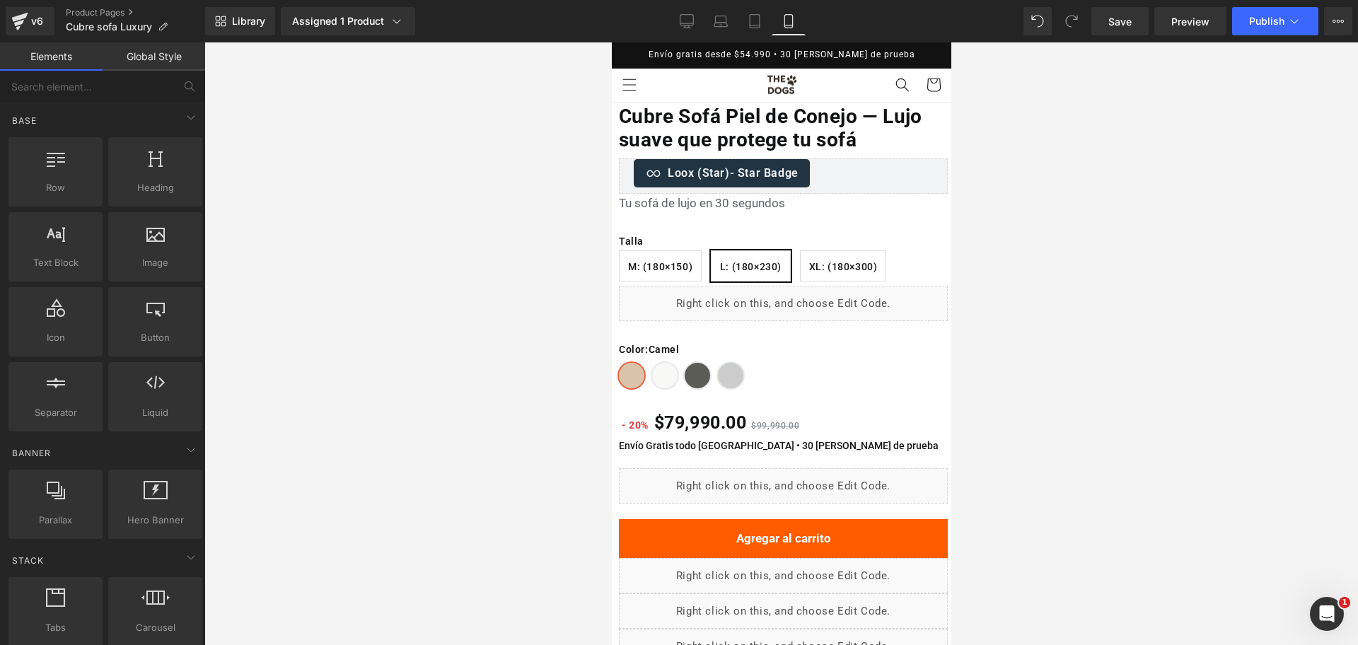
scroll to position [60, 0]
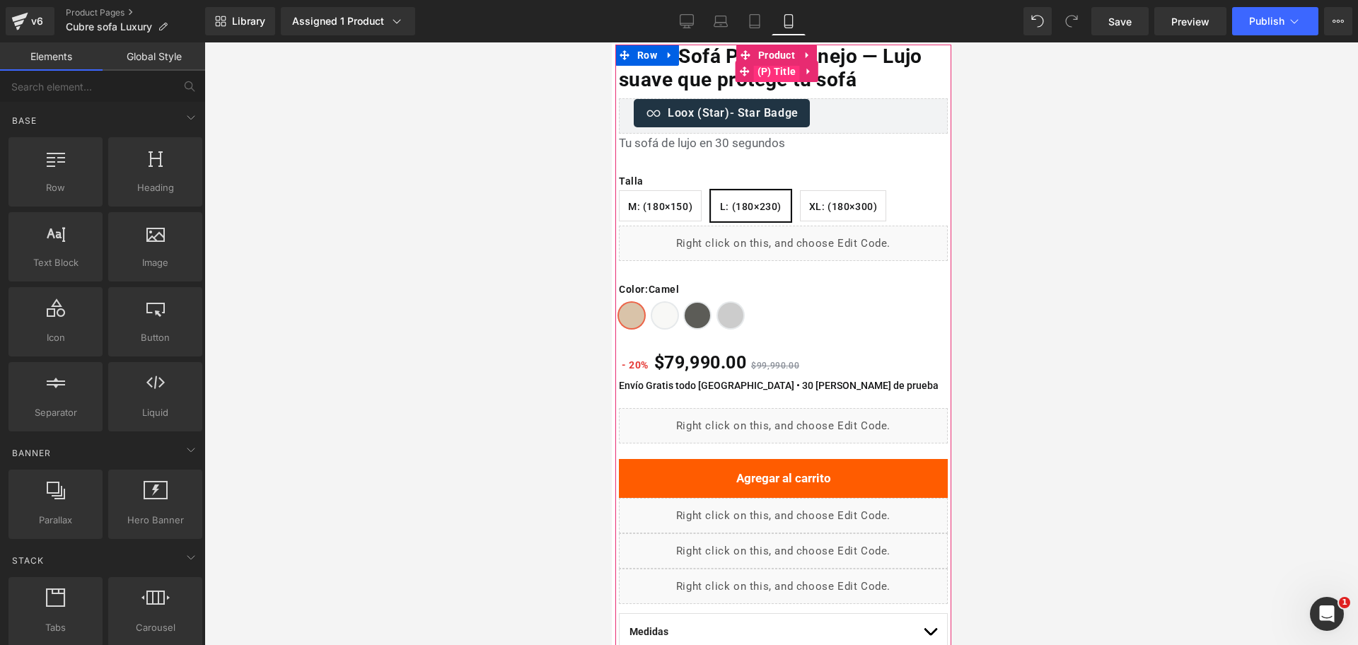
click at [781, 70] on span "(P) Title" at bounding box center [776, 71] width 46 height 21
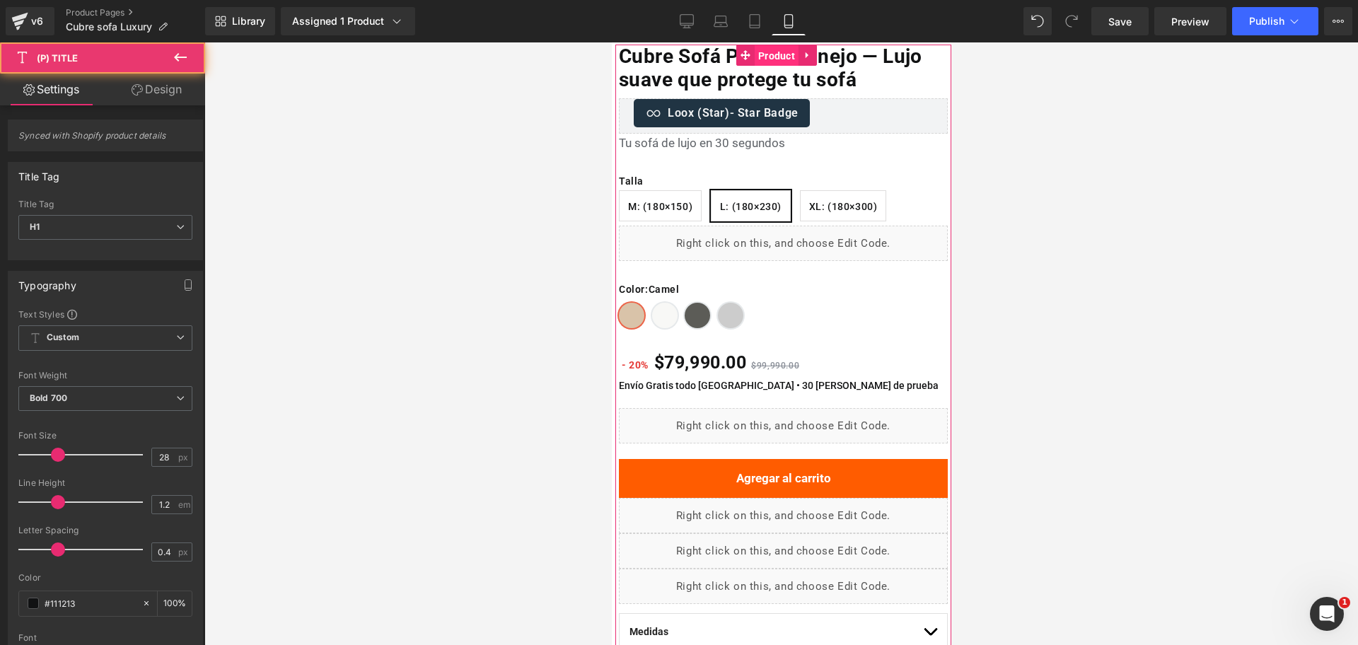
click at [776, 60] on span "Product" at bounding box center [776, 55] width 44 height 21
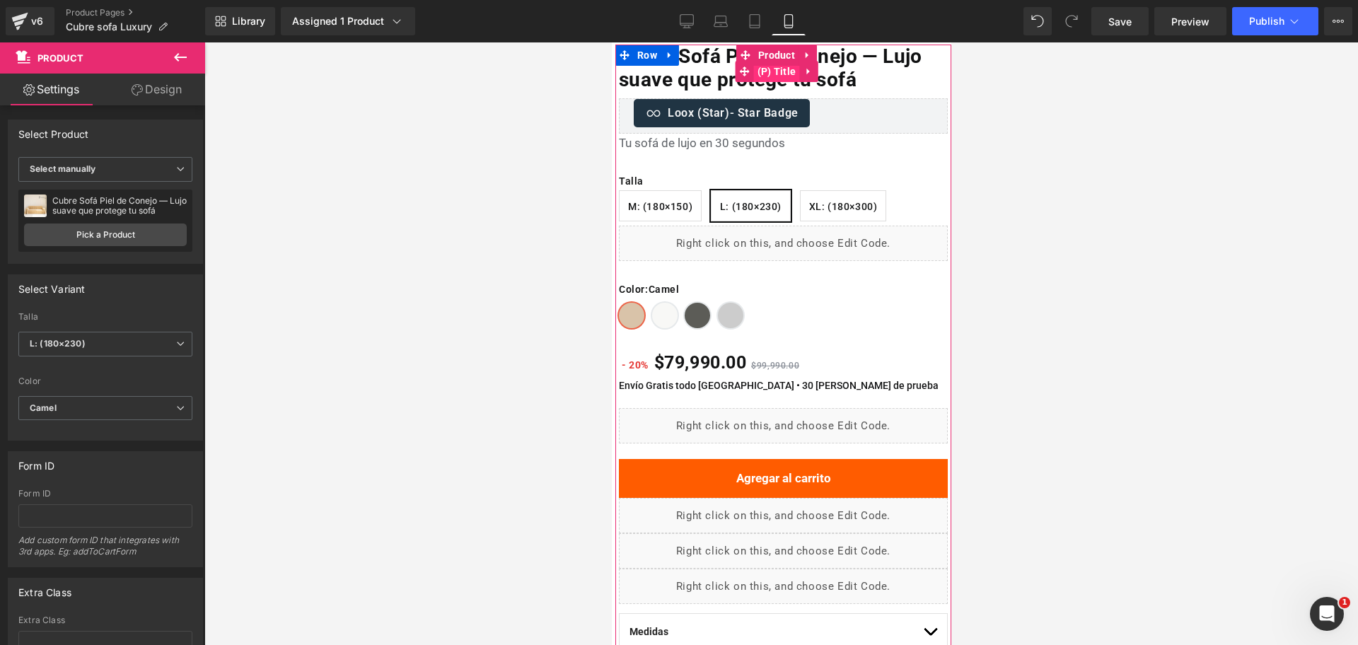
click at [779, 78] on span "(P) Title" at bounding box center [776, 71] width 46 height 21
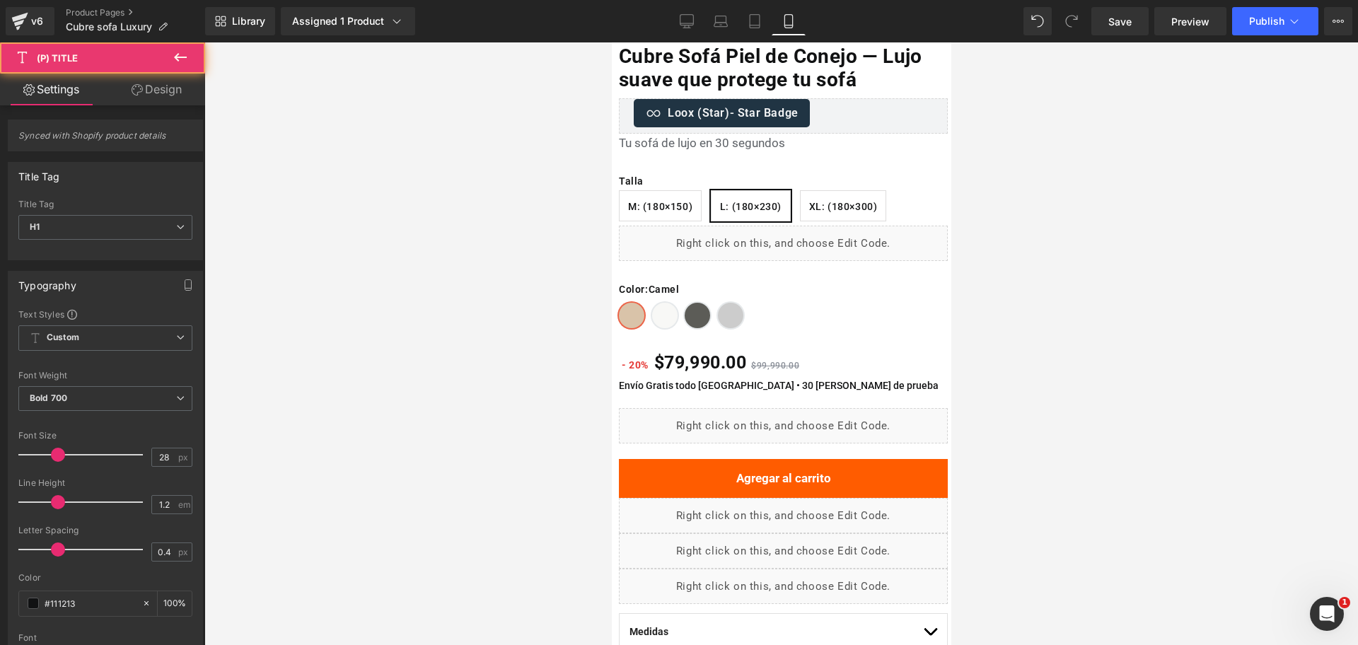
click at [192, 52] on button at bounding box center [181, 57] width 50 height 31
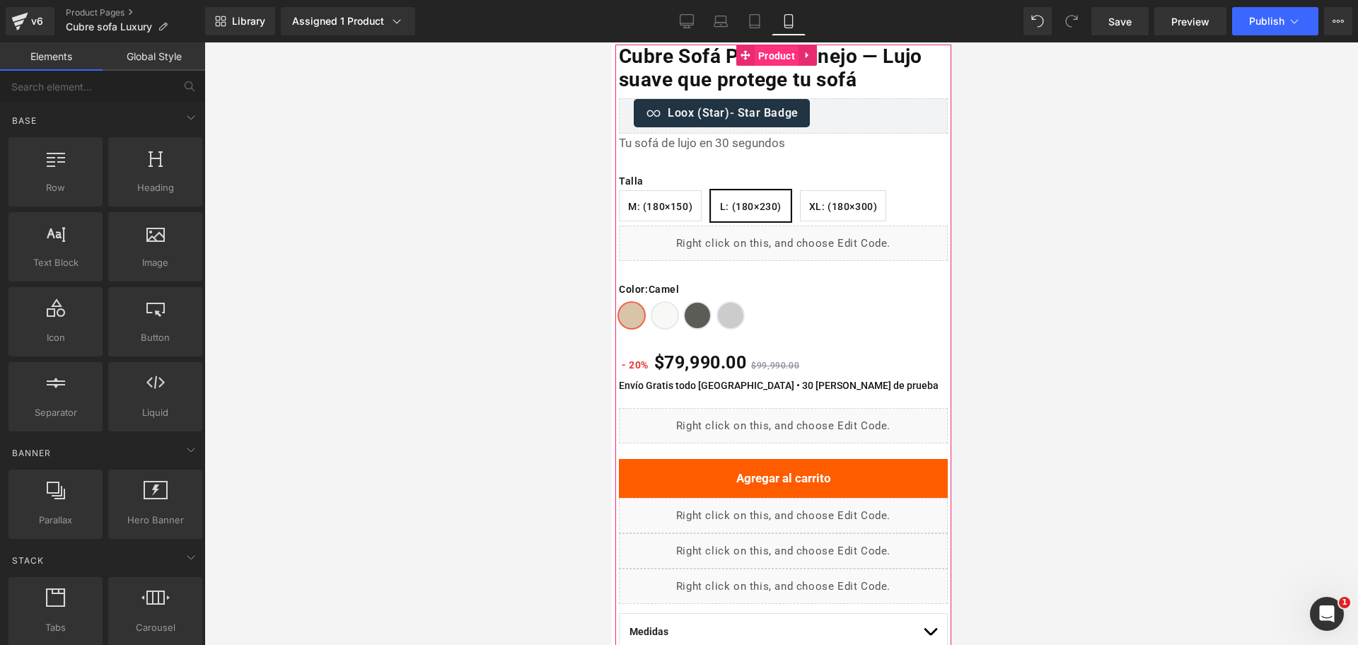
click at [782, 50] on span "Product" at bounding box center [776, 55] width 44 height 21
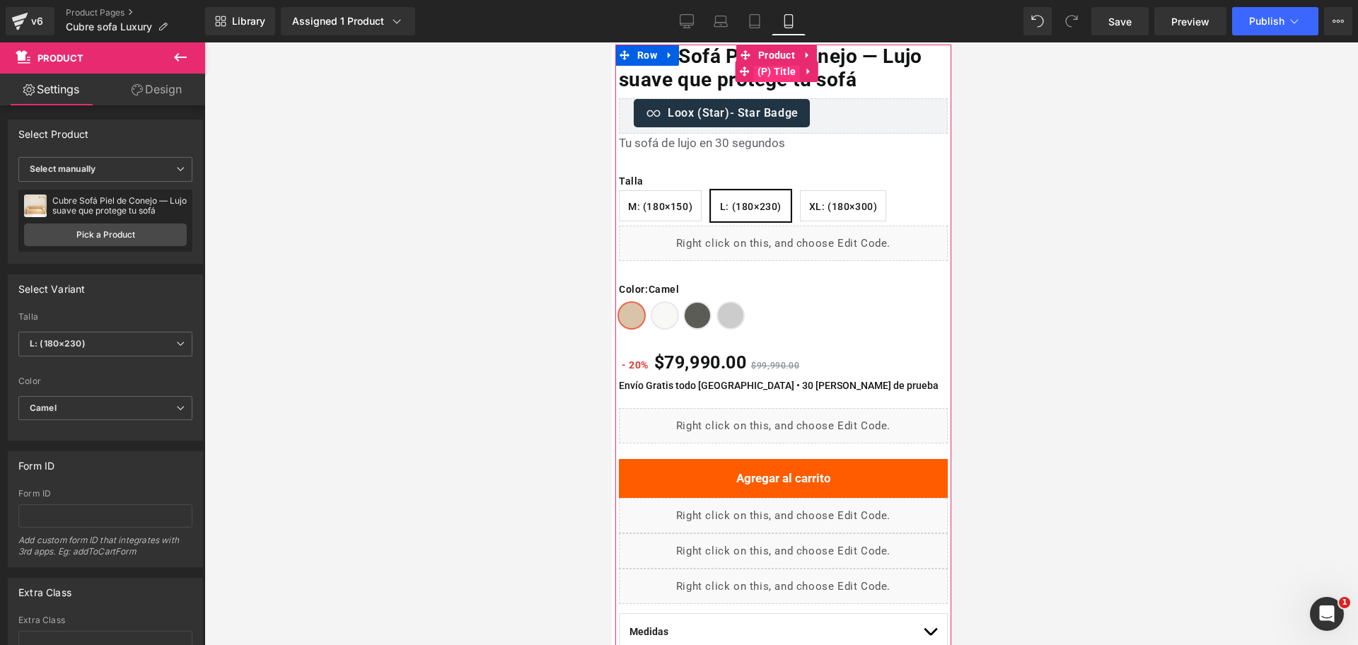
click at [776, 74] on span "(P) Title" at bounding box center [776, 71] width 46 height 21
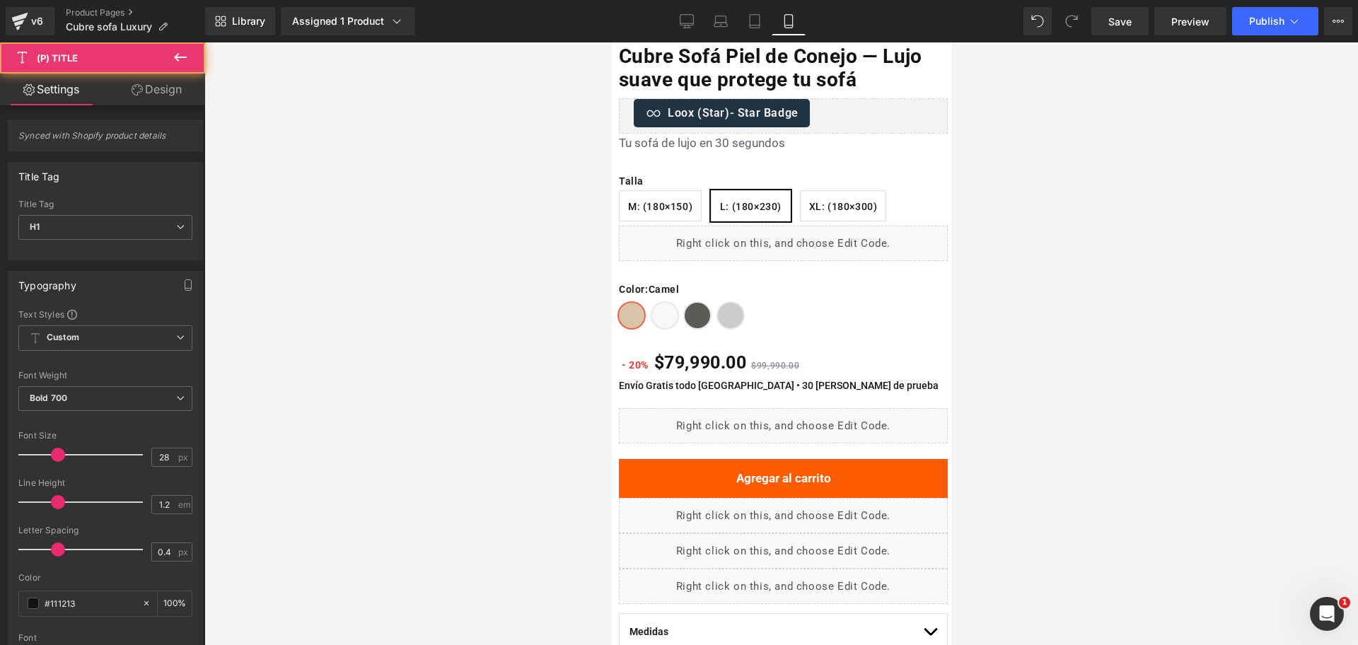
click at [182, 58] on icon at bounding box center [180, 57] width 17 height 17
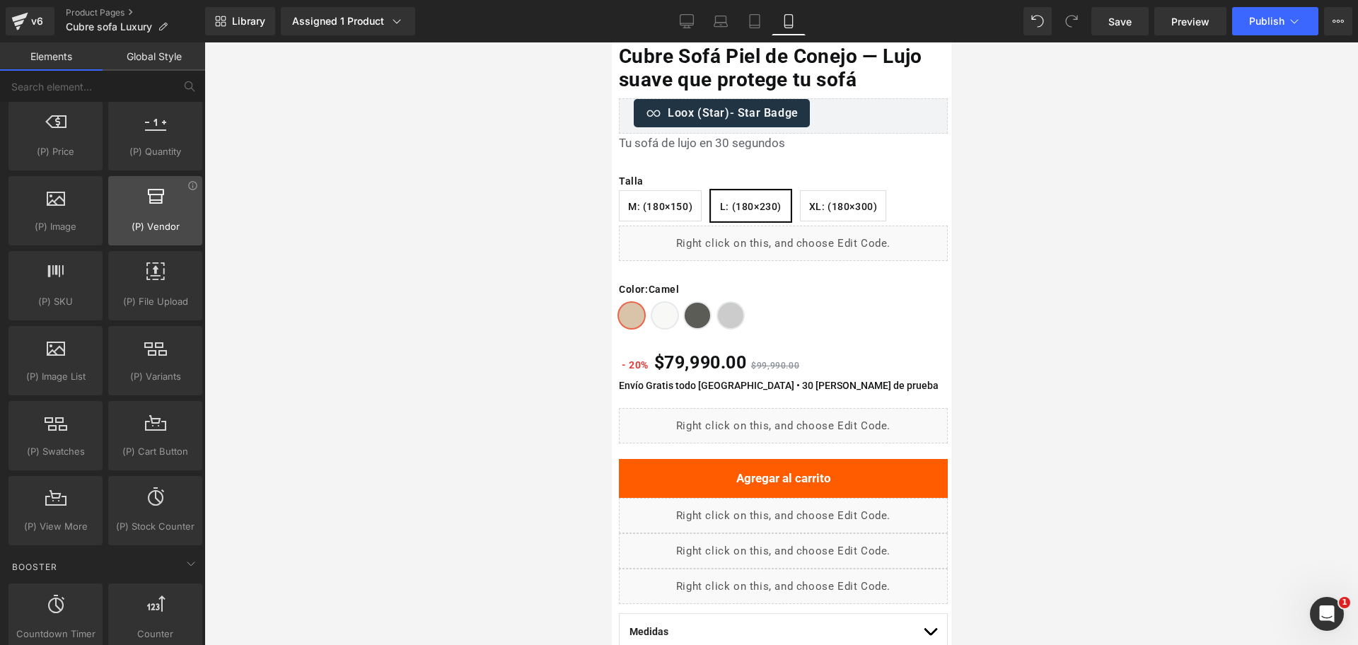
scroll to position [1326, 0]
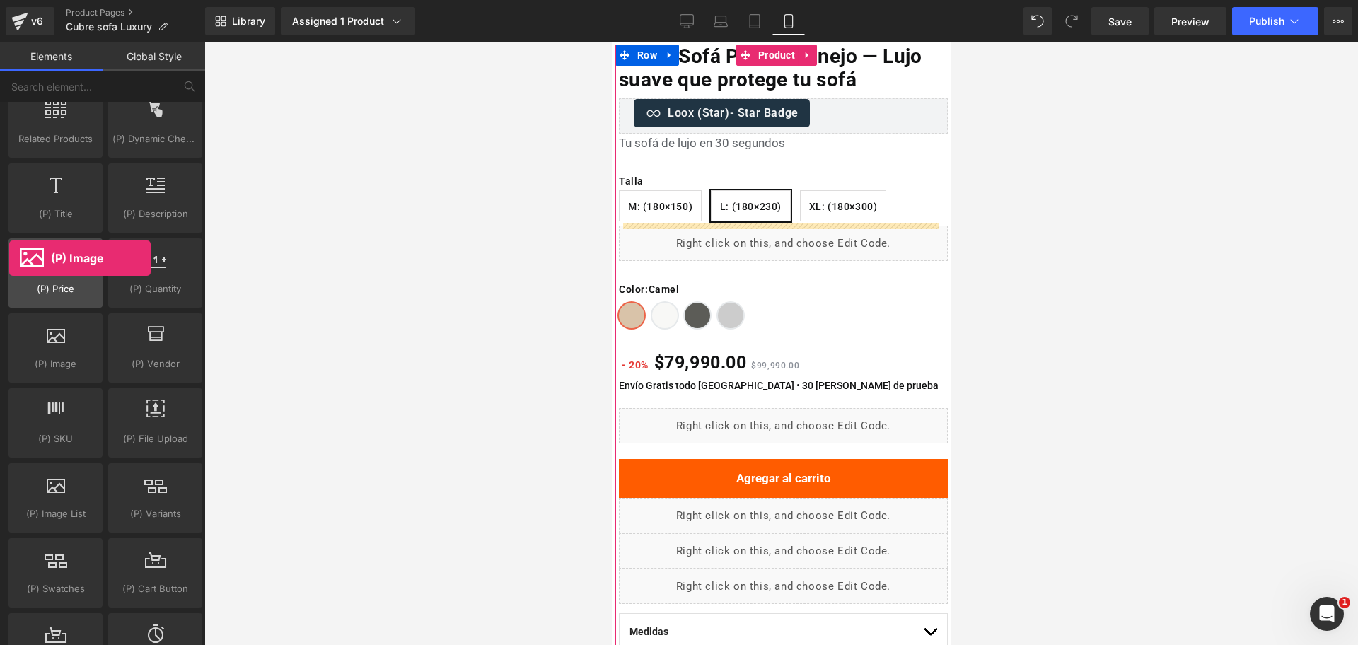
drag, startPoint x: 69, startPoint y: 360, endPoint x: 9, endPoint y: 258, distance: 118.3
click at [9, 258] on div "Product products, goods, sells Product List products, lists, collections, goods…" at bounding box center [105, 348] width 199 height 675
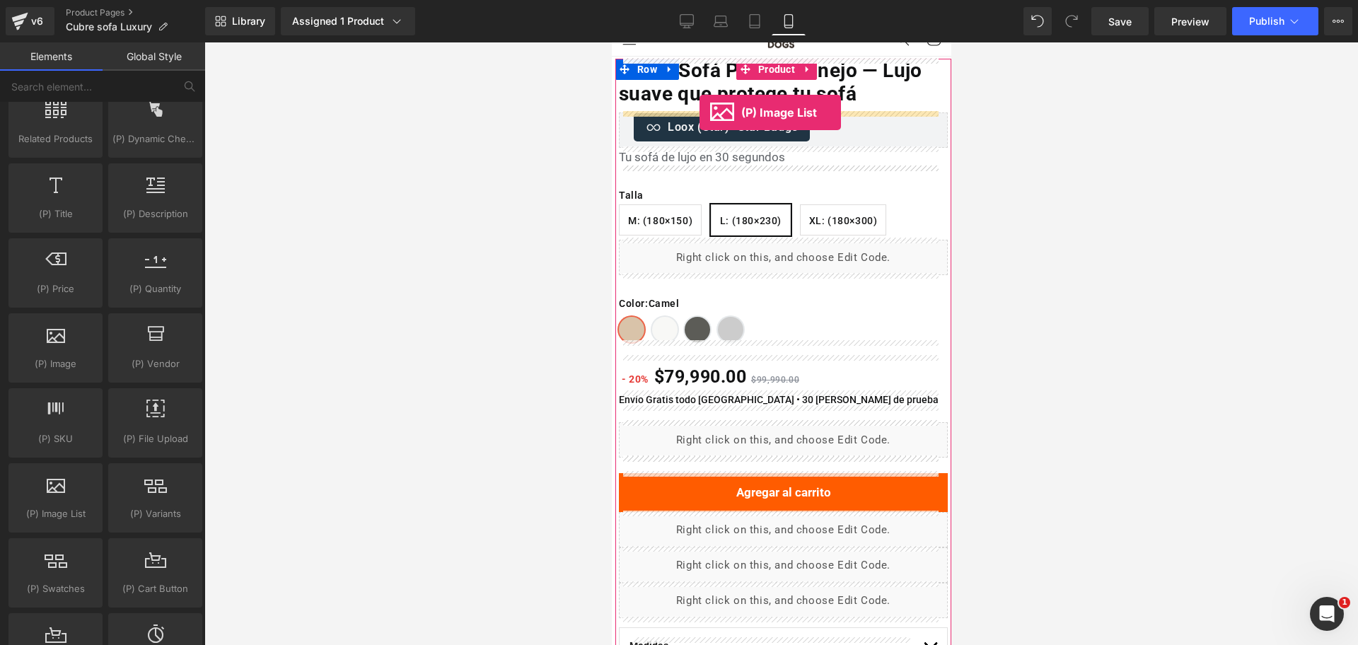
scroll to position [0, 0]
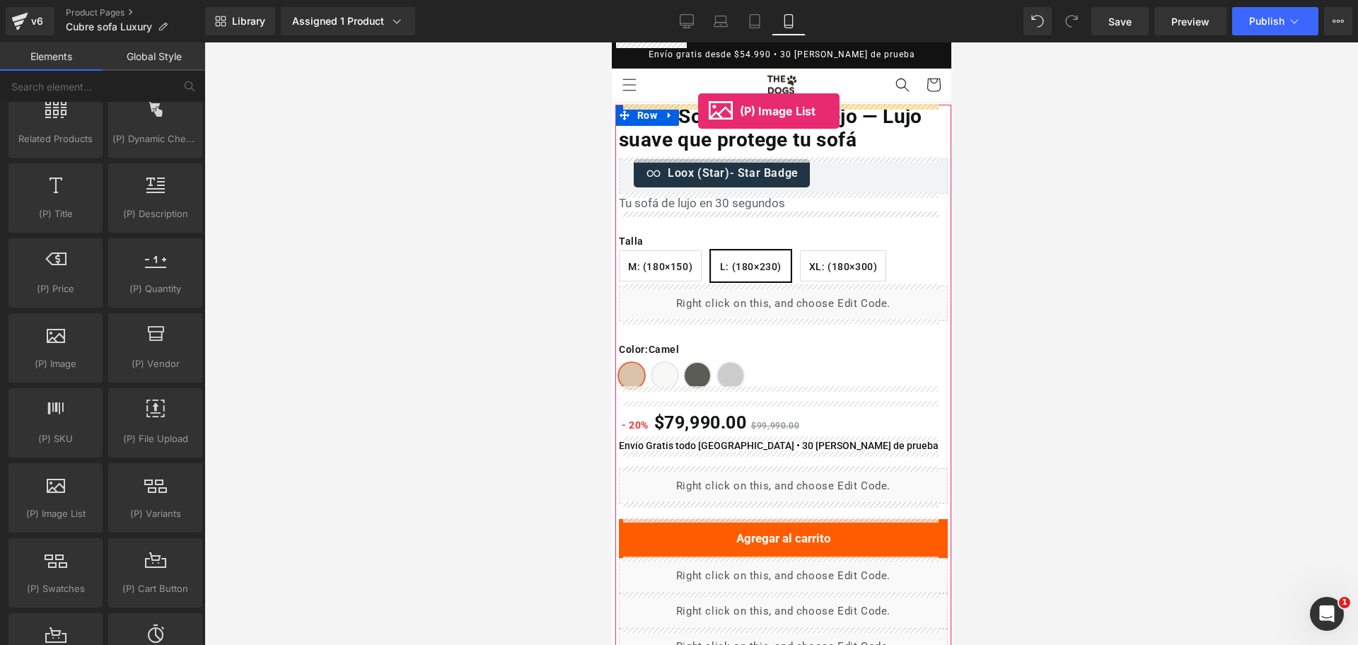
drag, startPoint x: 696, startPoint y: 514, endPoint x: 697, endPoint y: 111, distance: 403.2
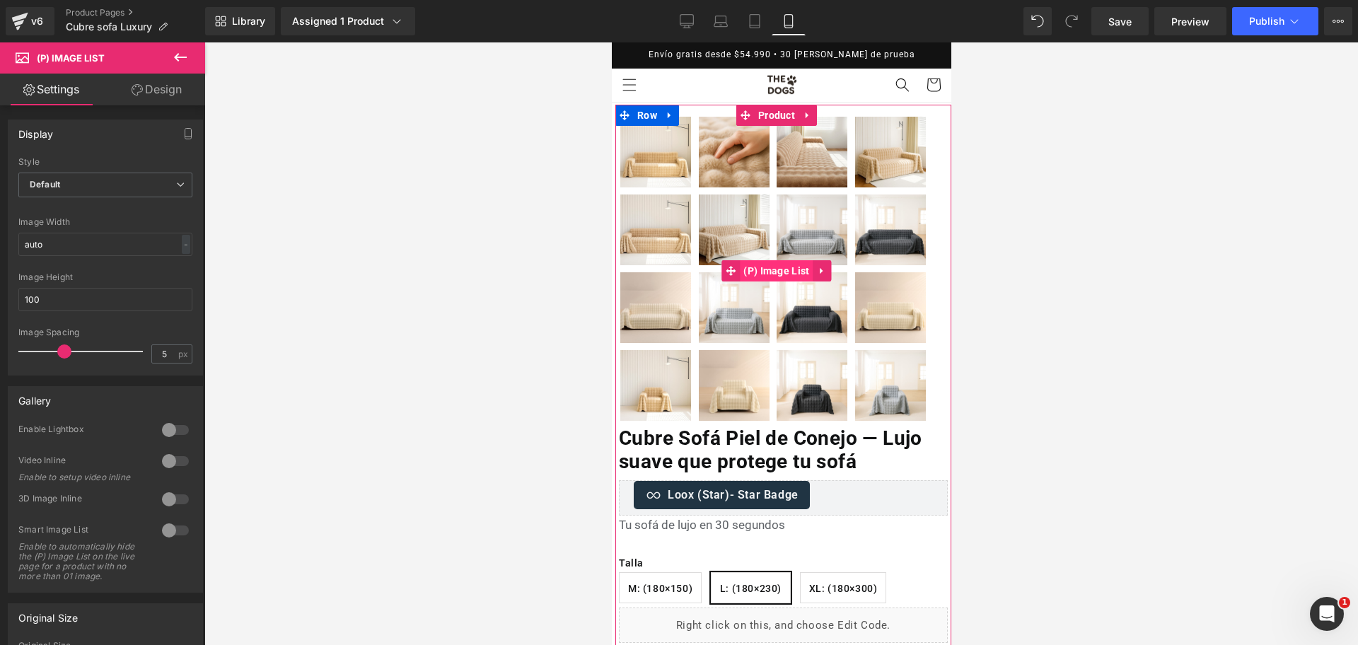
click at [784, 265] on span "(P) Image List" at bounding box center [775, 270] width 73 height 21
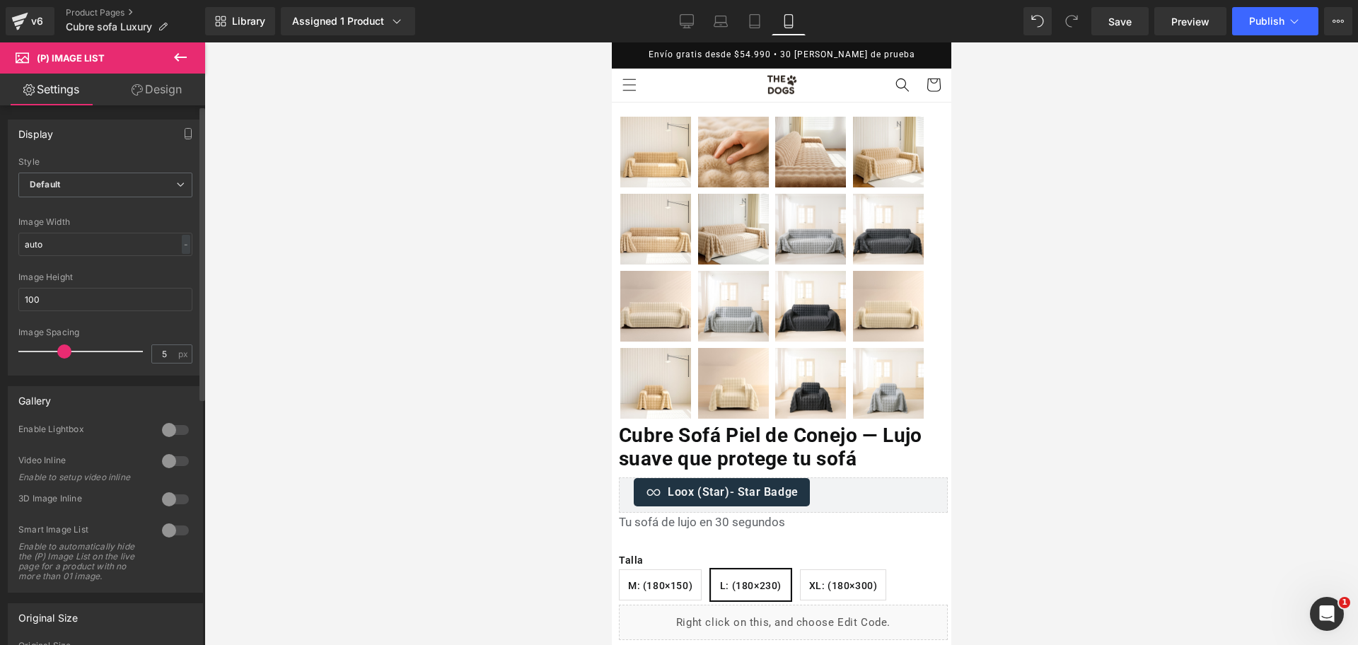
click at [62, 358] on span at bounding box center [64, 351] width 14 height 14
click at [132, 192] on span "Default" at bounding box center [105, 185] width 174 height 25
click at [120, 224] on li "Slider" at bounding box center [102, 231] width 168 height 21
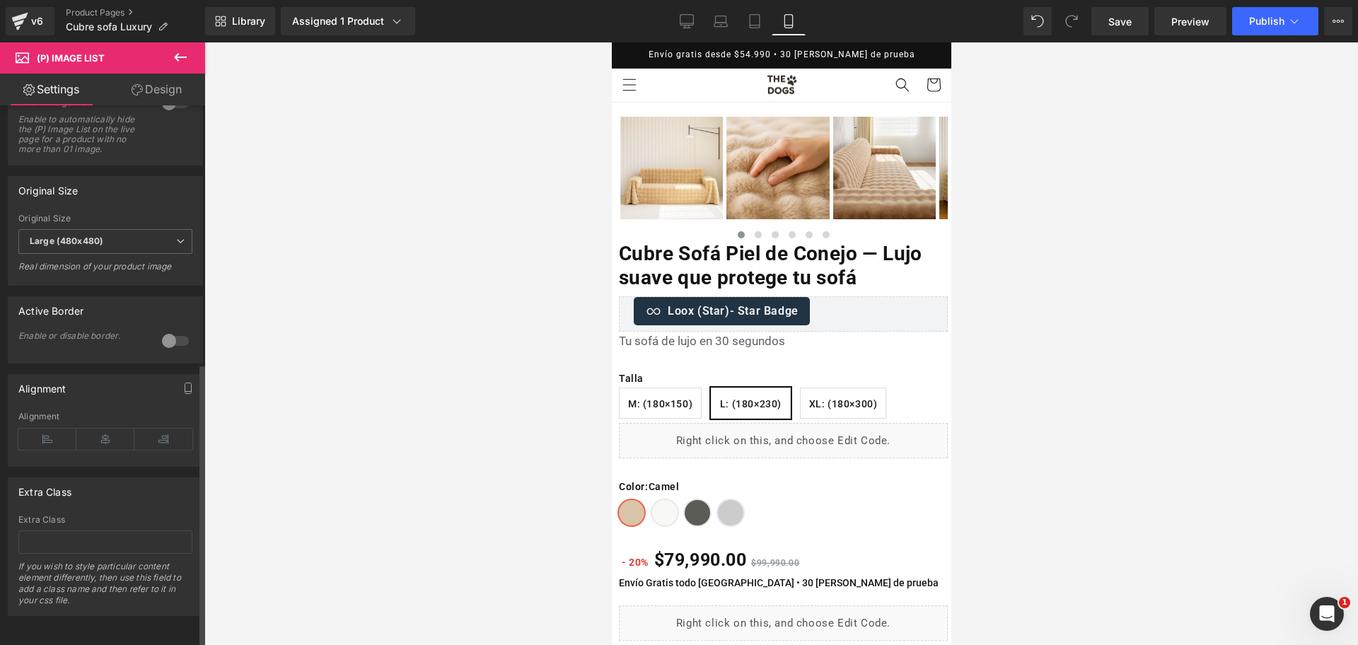
scroll to position [488, 0]
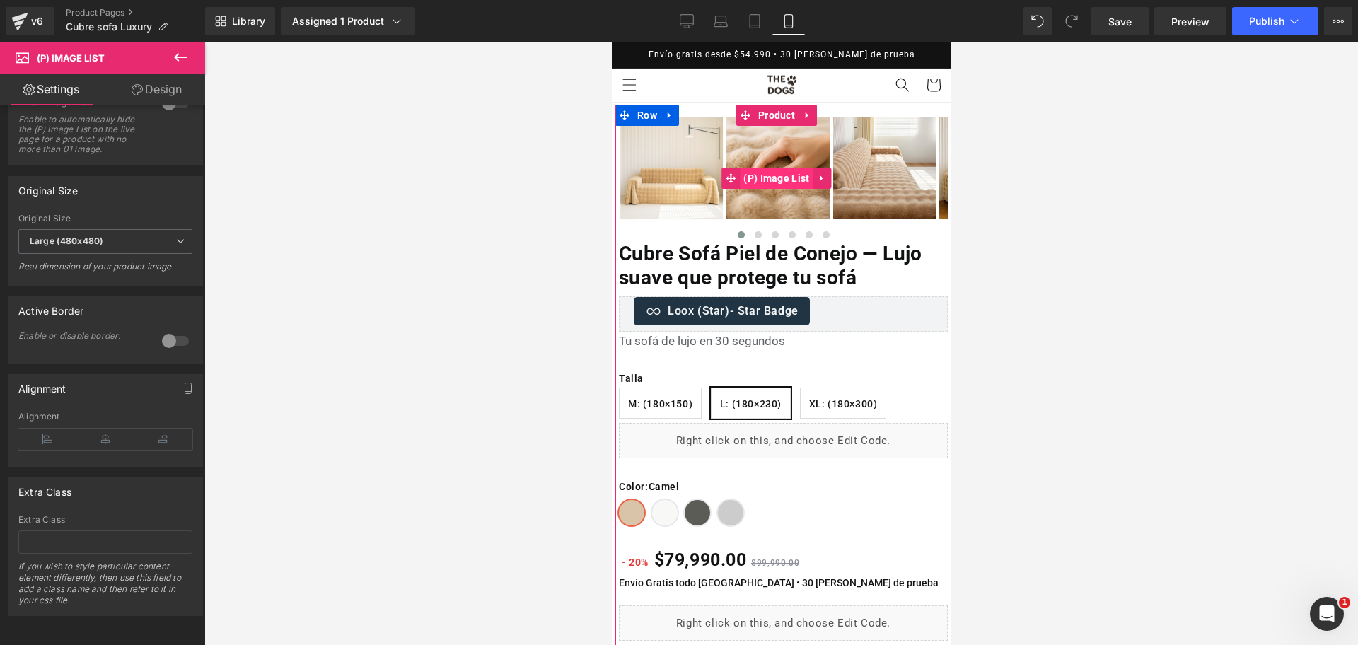
click at [746, 171] on span "(P) Image List" at bounding box center [775, 178] width 73 height 21
click at [768, 174] on span "(P) Image List" at bounding box center [775, 178] width 73 height 21
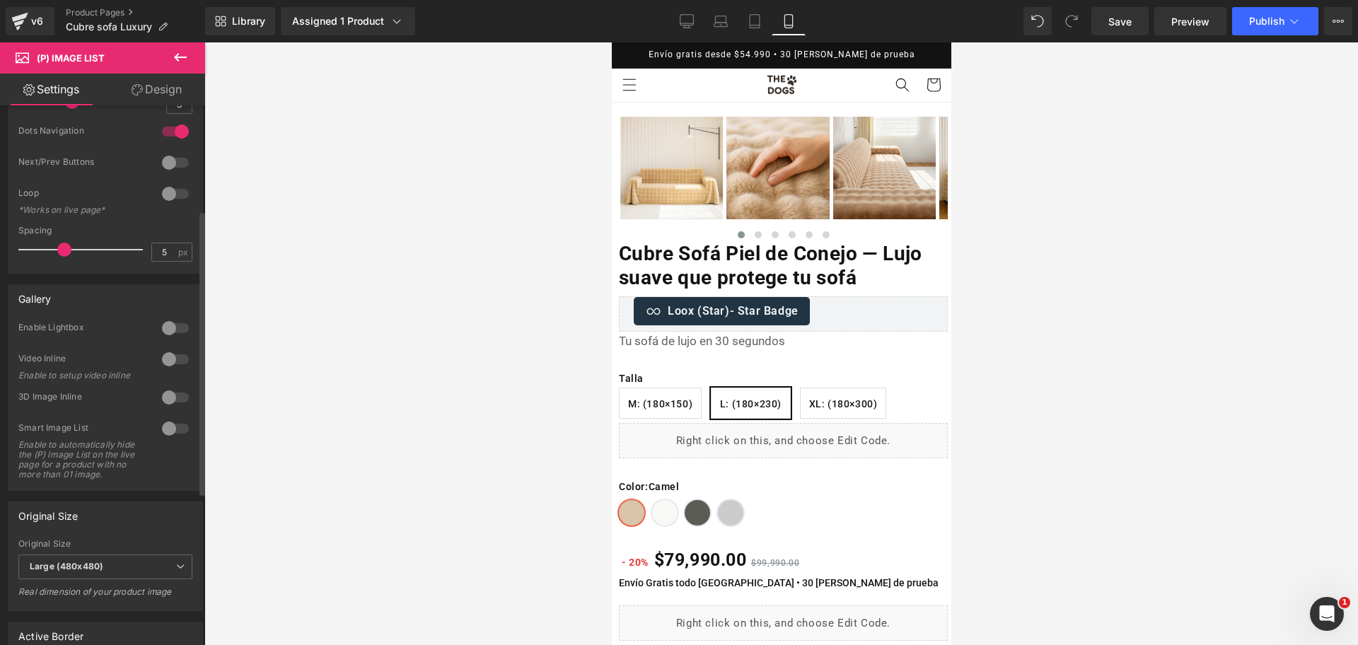
scroll to position [46, 0]
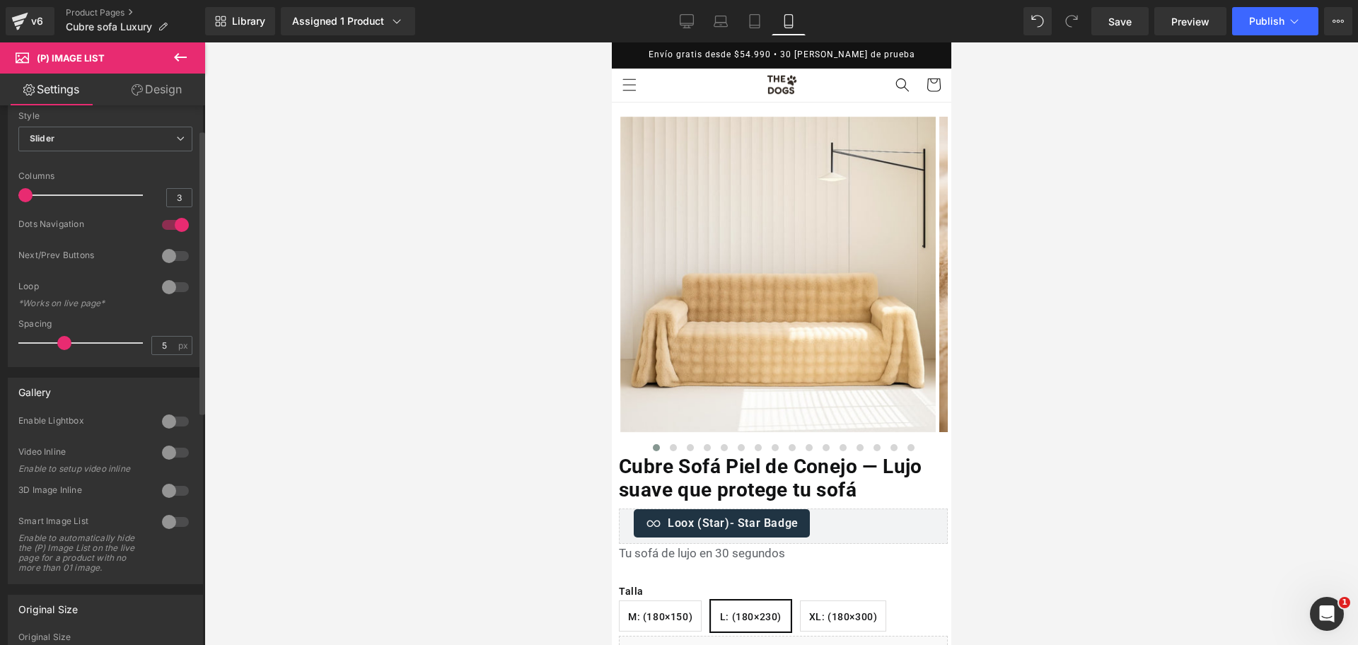
drag, startPoint x: 75, startPoint y: 191, endPoint x: 0, endPoint y: 207, distance: 76.7
click at [0, 207] on div "Display Default Slider Style Slider Default Slider 5 Columns 5 4 Columns 4 3 Co…" at bounding box center [105, 215] width 211 height 304
click at [173, 250] on div at bounding box center [175, 256] width 34 height 23
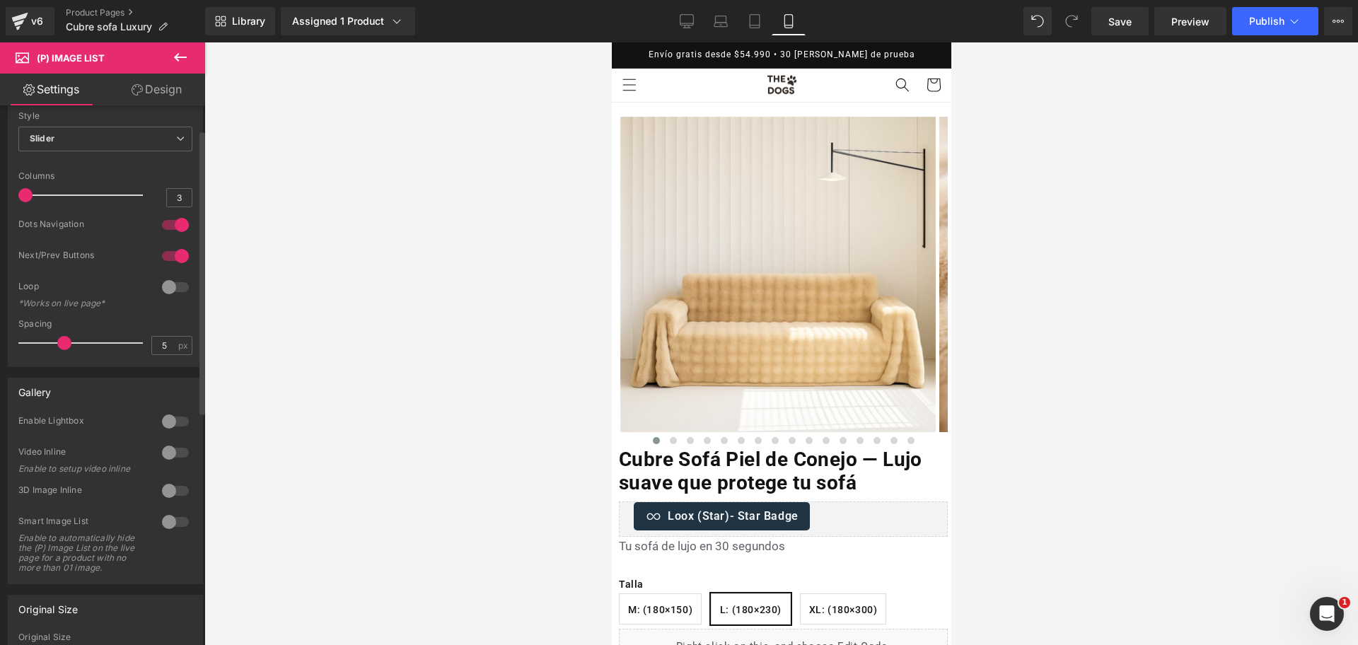
click at [180, 229] on div at bounding box center [175, 225] width 34 height 23
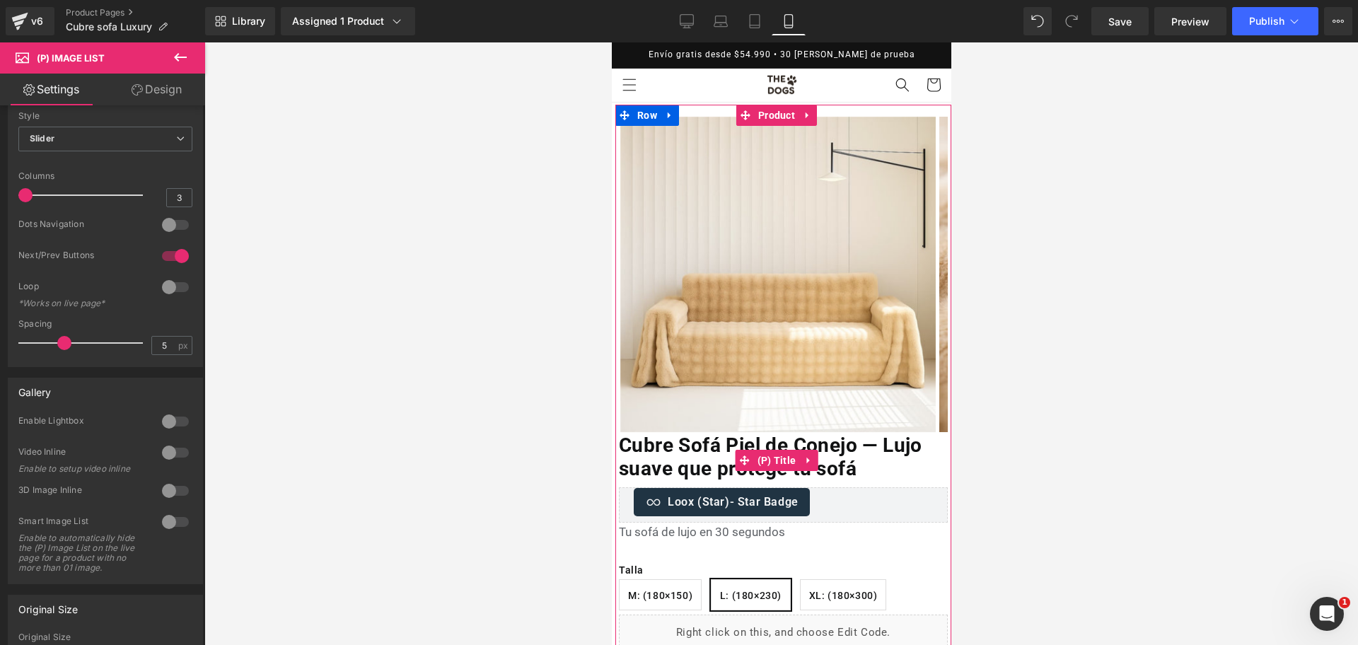
click at [776, 463] on span "(P) Title" at bounding box center [776, 460] width 46 height 21
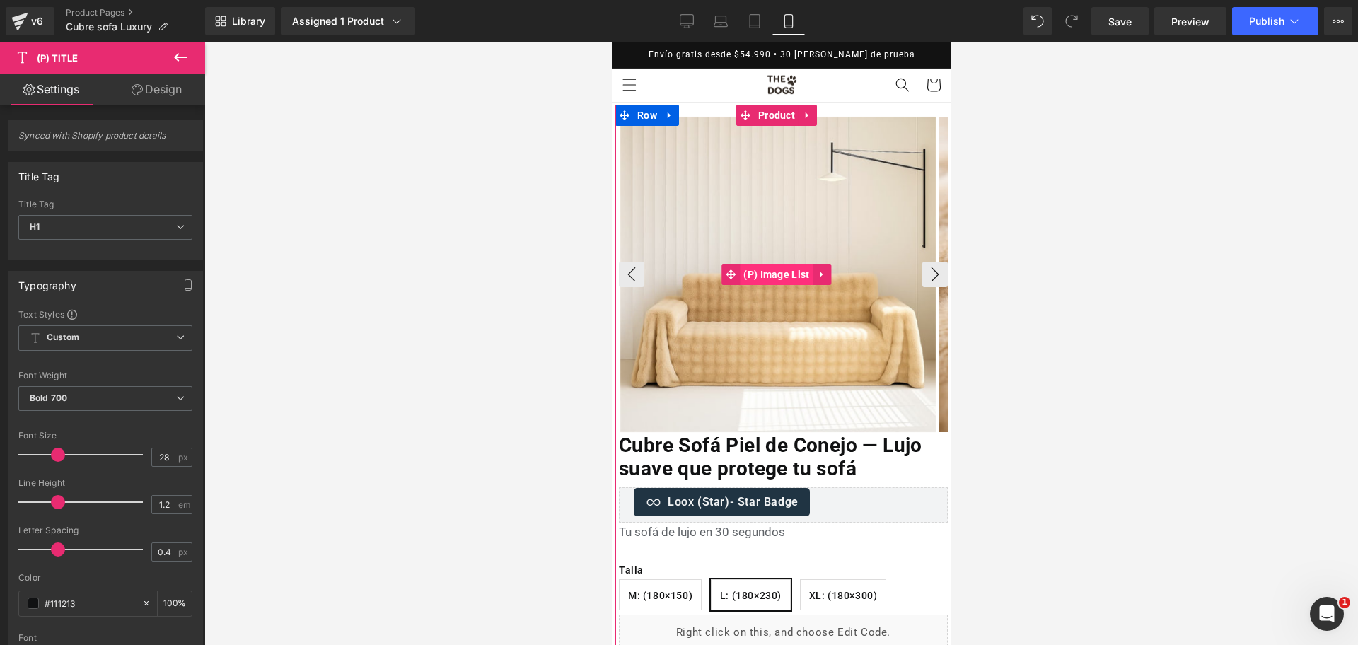
click at [781, 274] on span "(P) Image List" at bounding box center [775, 274] width 73 height 21
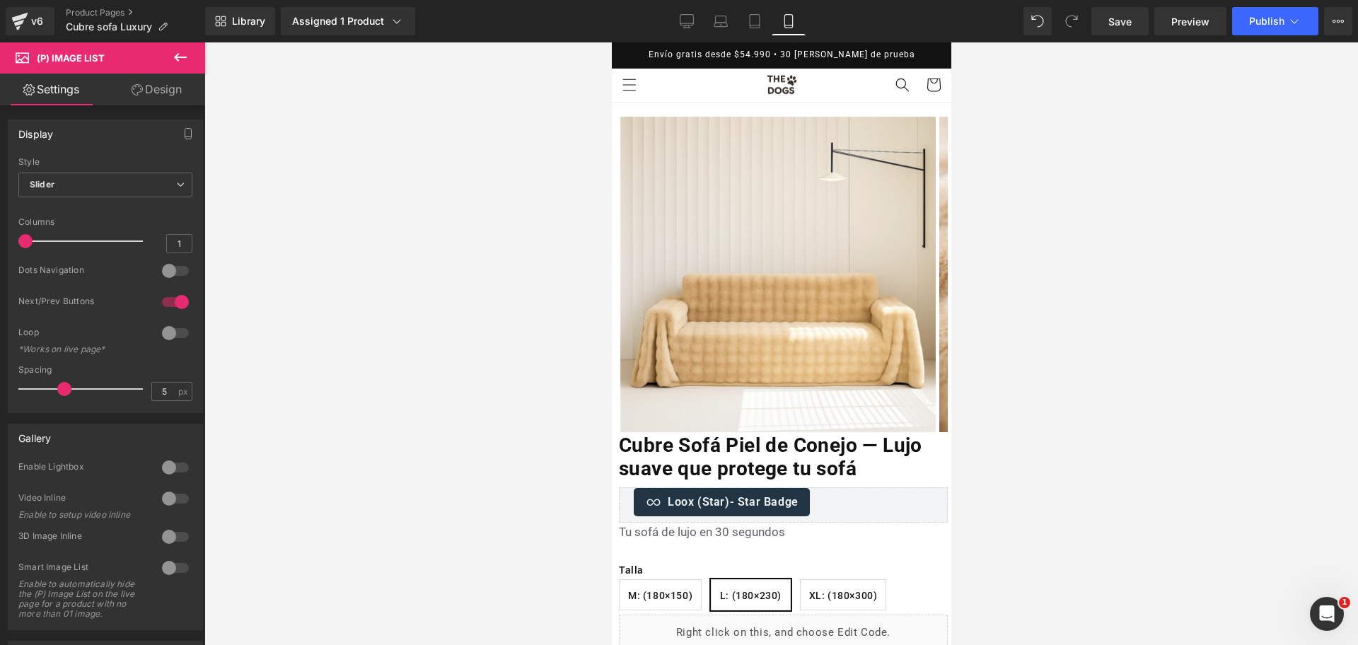
scroll to position [354, 0]
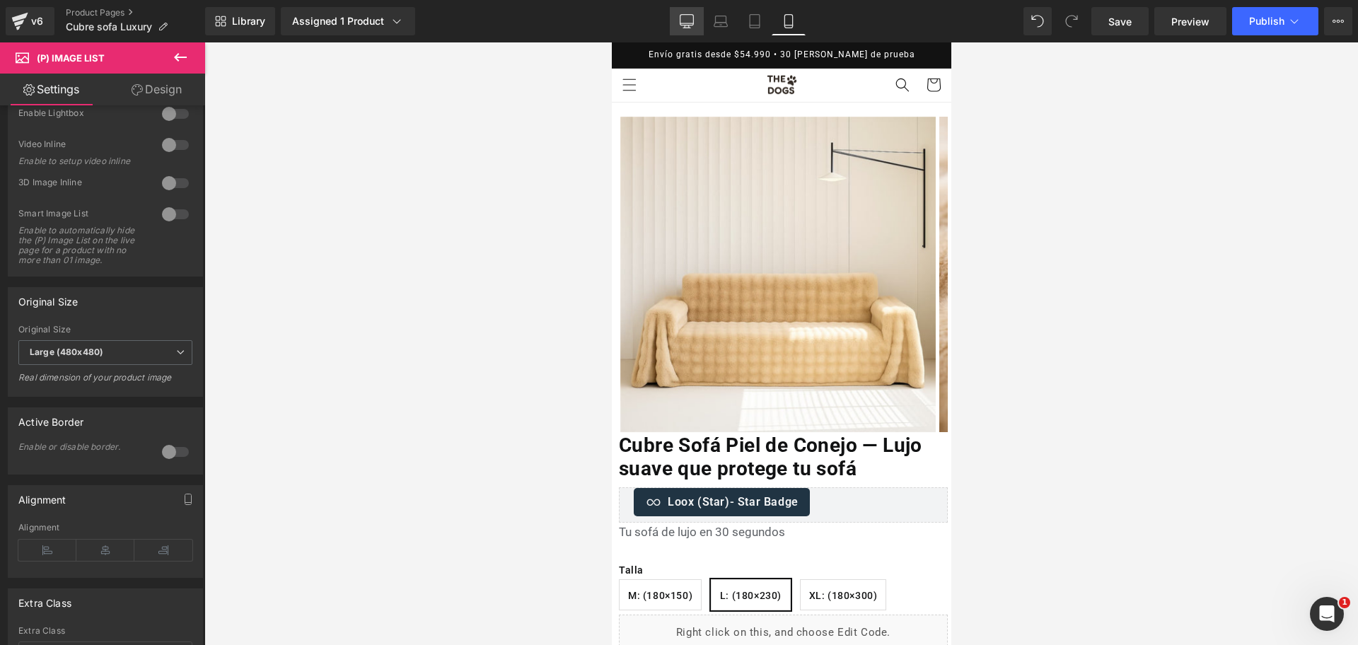
click at [693, 22] on icon at bounding box center [687, 21] width 14 height 14
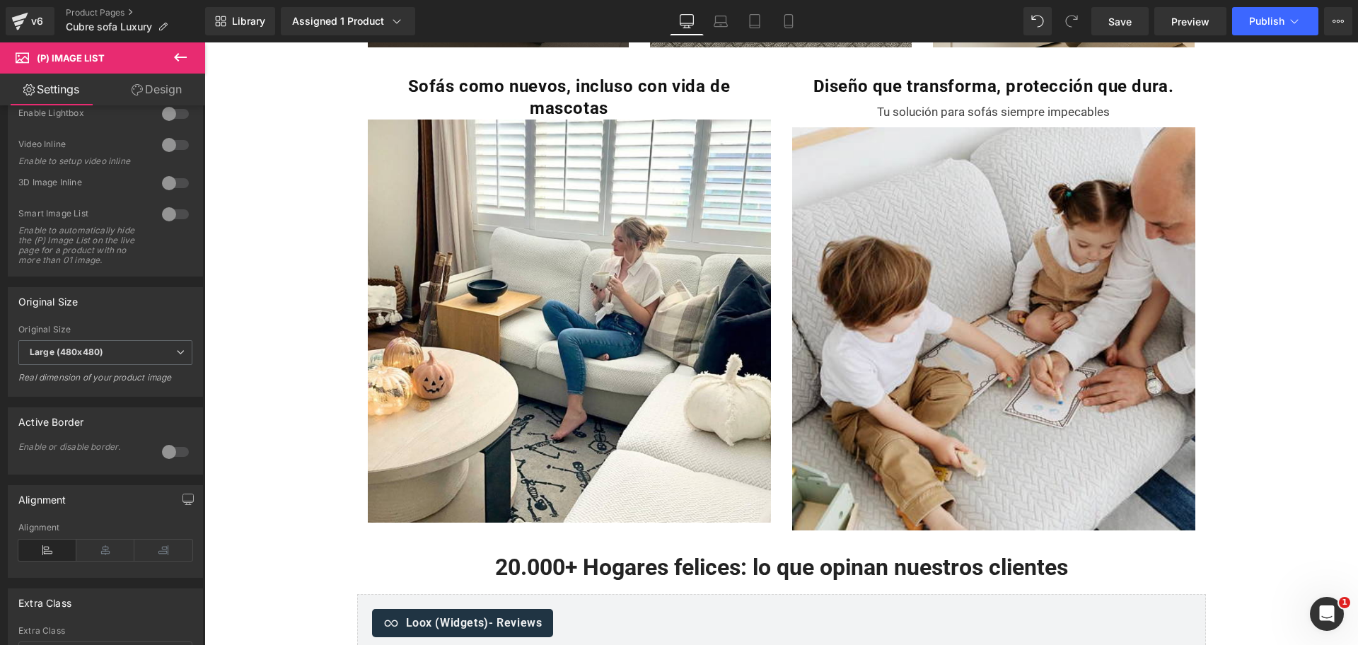
scroll to position [1326, 0]
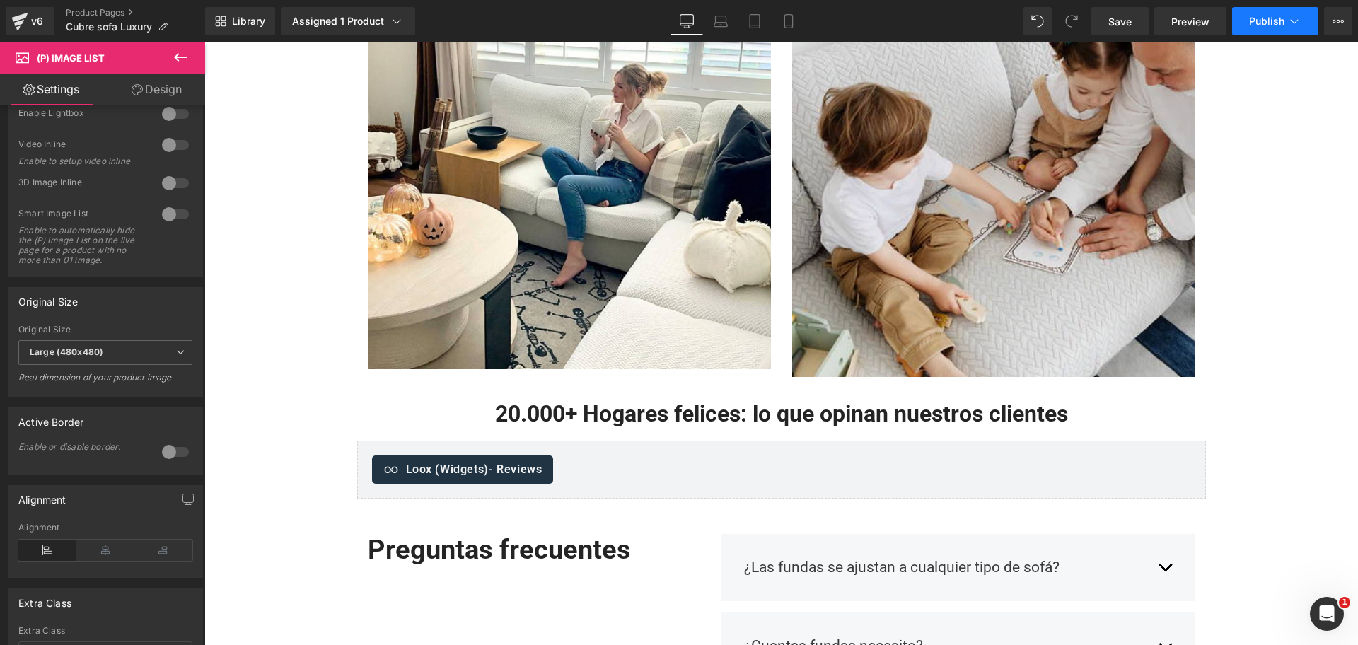
click at [1260, 25] on span "Publish" at bounding box center [1266, 21] width 35 height 11
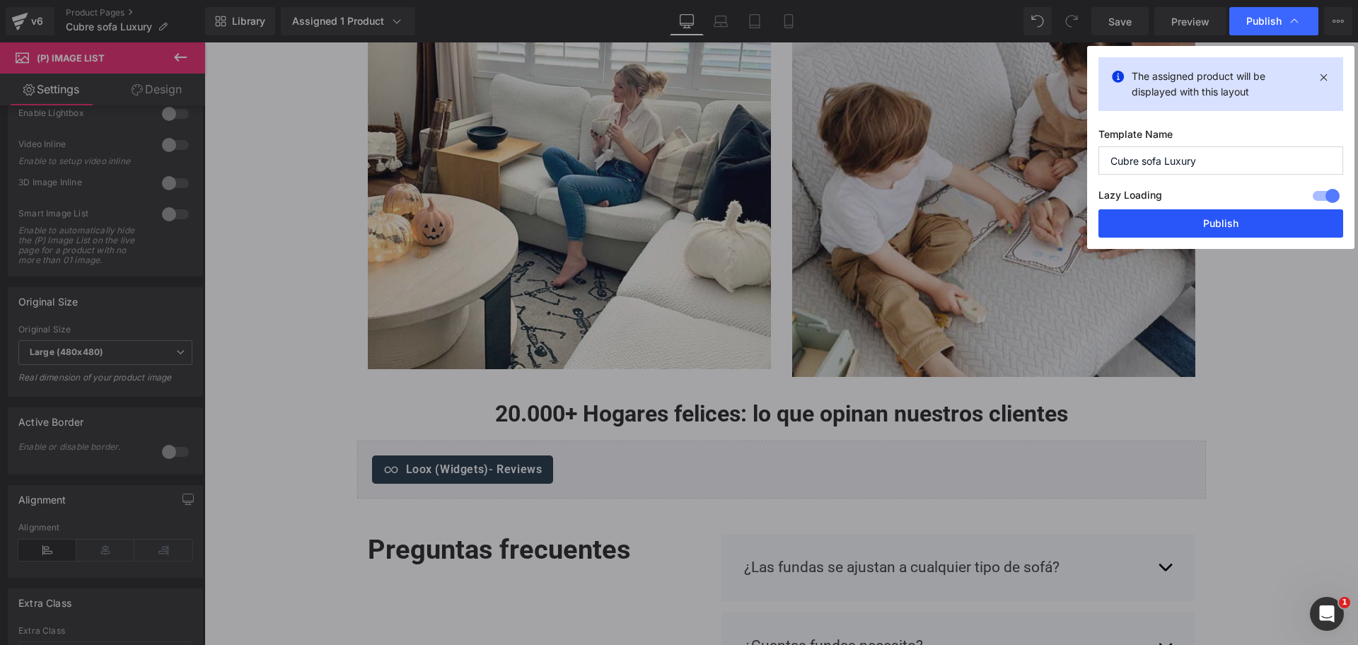
click at [1250, 214] on button "Publish" at bounding box center [1220, 223] width 245 height 28
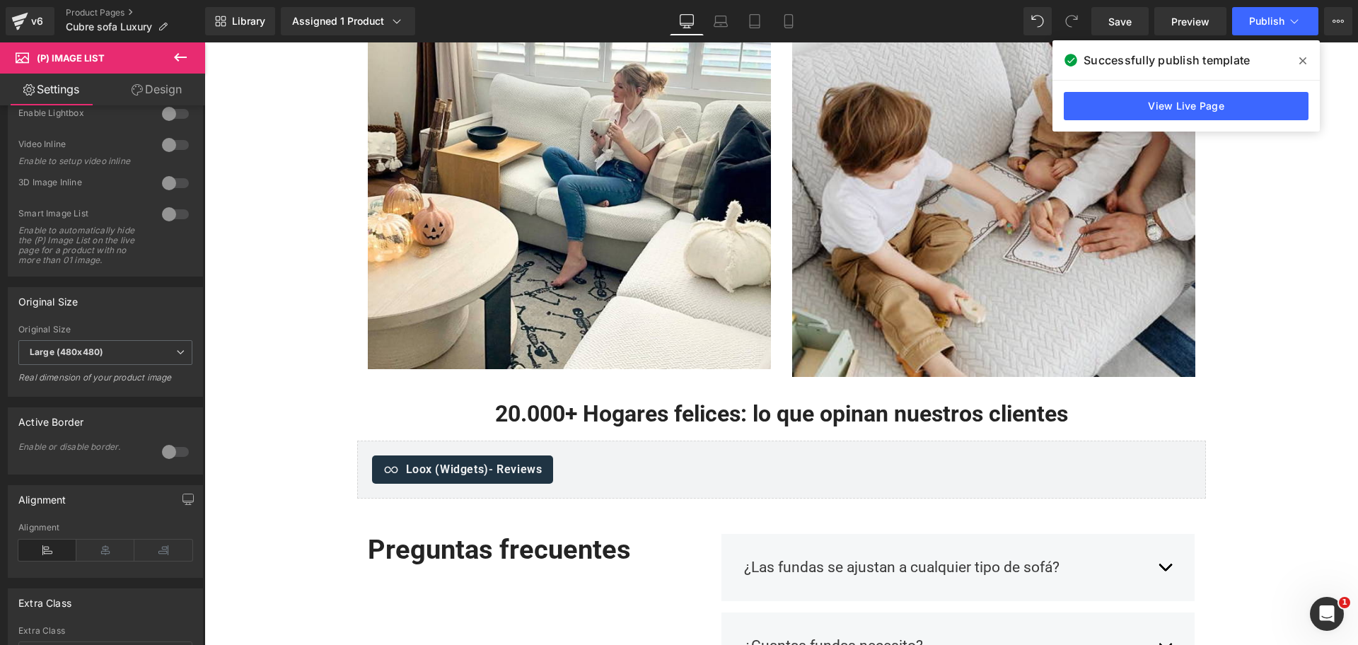
click at [1306, 71] on span at bounding box center [1303, 61] width 23 height 23
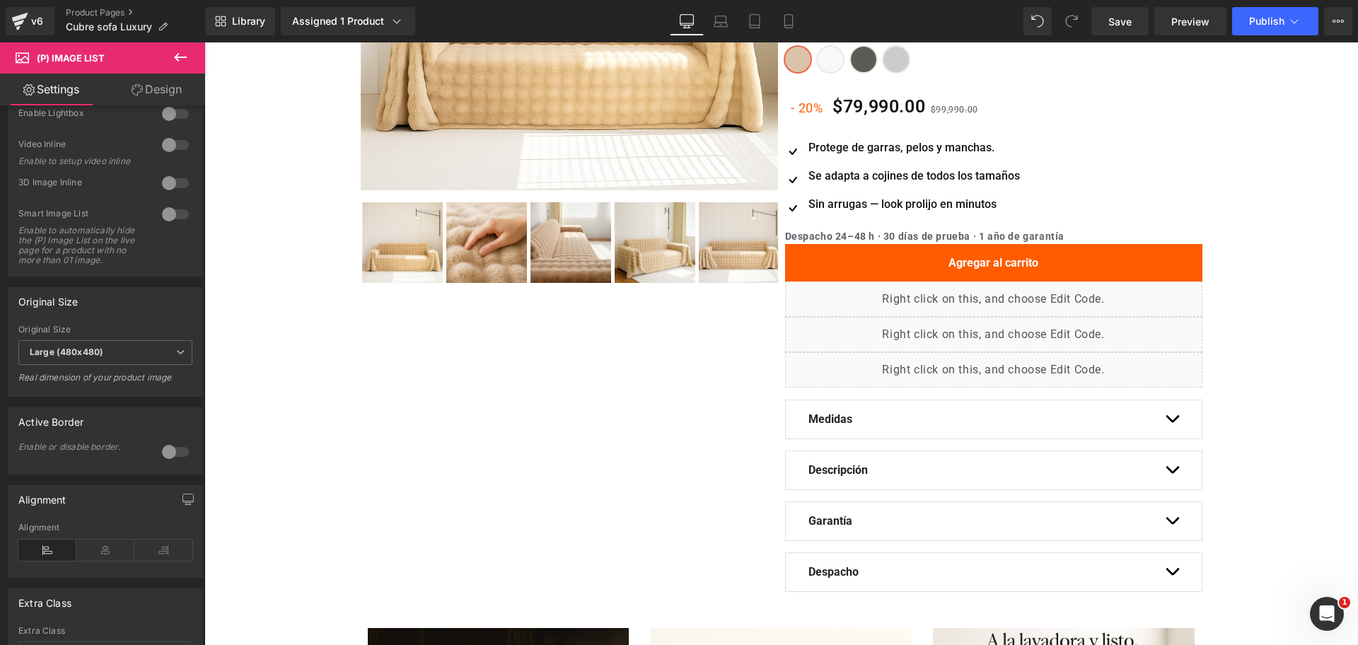
scroll to position [0, 0]
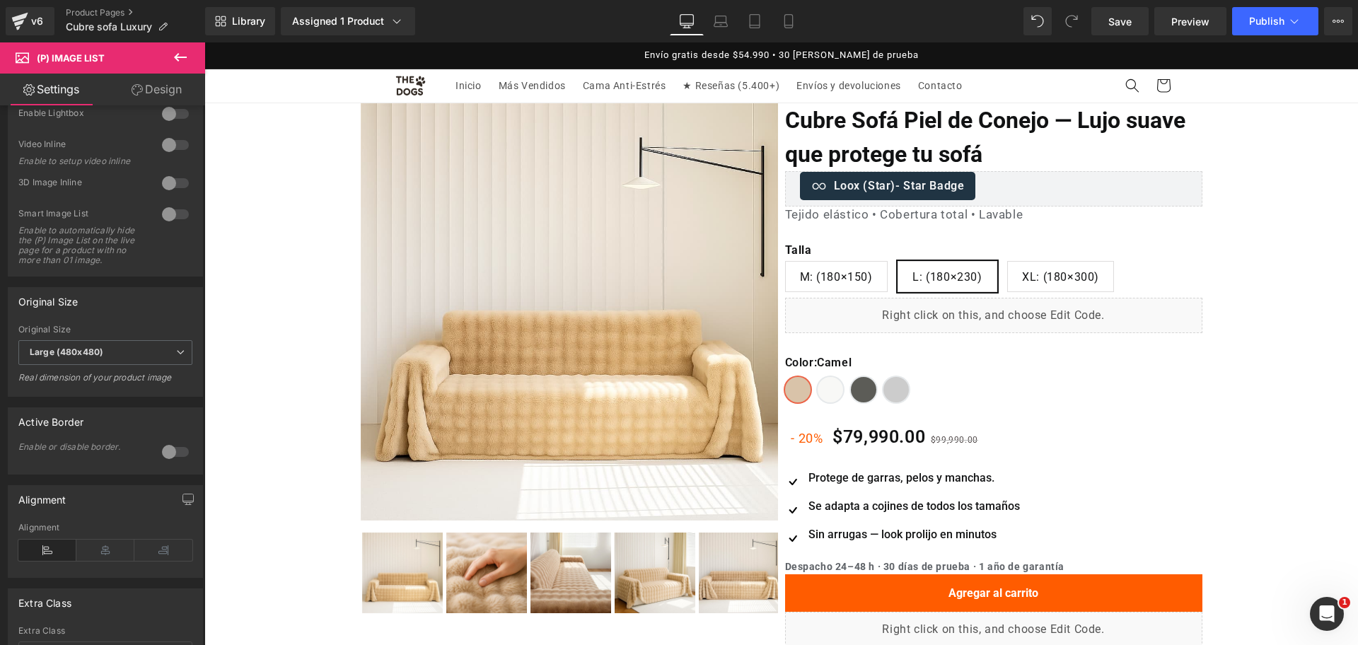
drag, startPoint x: 1357, startPoint y: 250, endPoint x: 1533, endPoint y: 64, distance: 256.7
click at [784, 18] on icon at bounding box center [789, 21] width 14 height 14
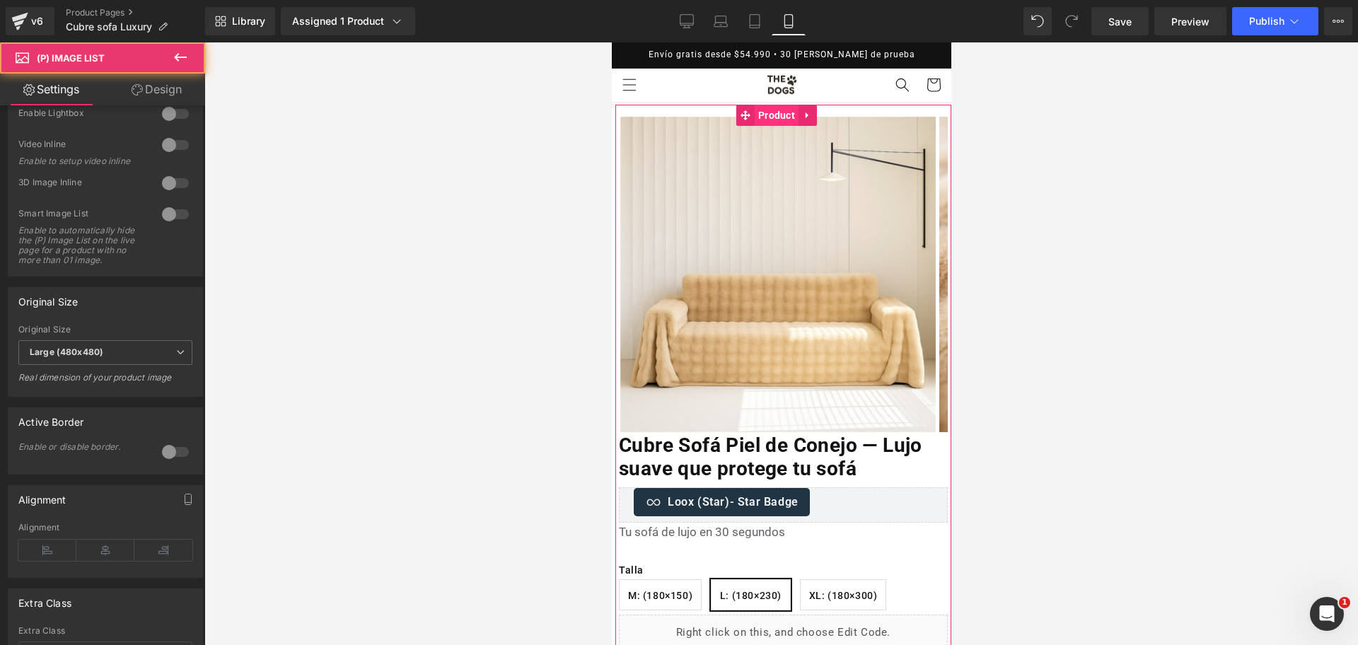
click at [777, 107] on span "Product" at bounding box center [776, 115] width 44 height 21
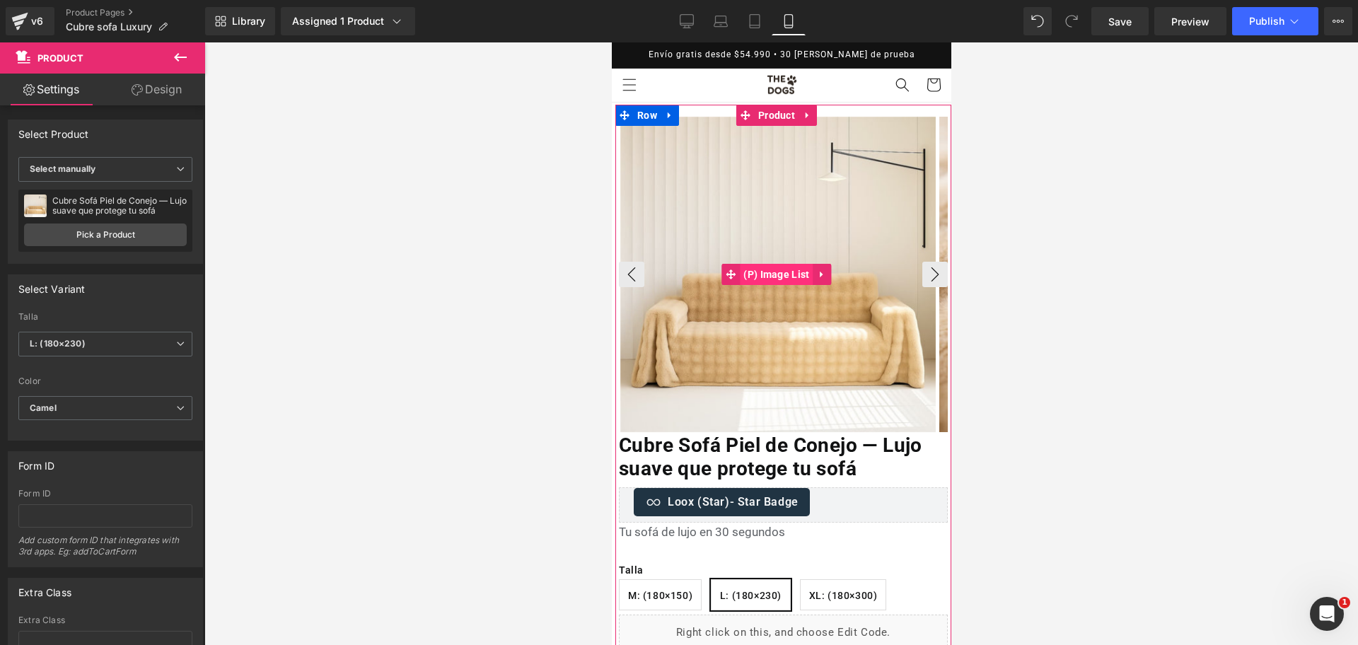
click at [782, 272] on span "(P) Image List" at bounding box center [775, 274] width 73 height 21
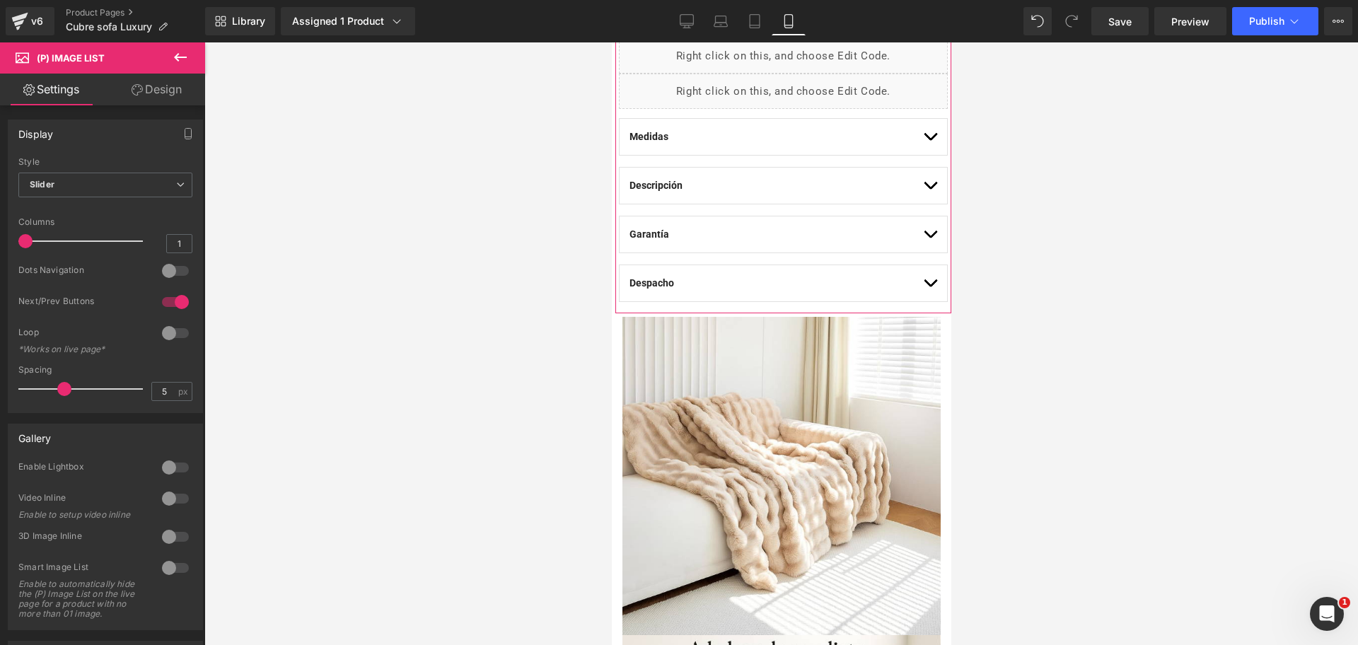
scroll to position [1149, 0]
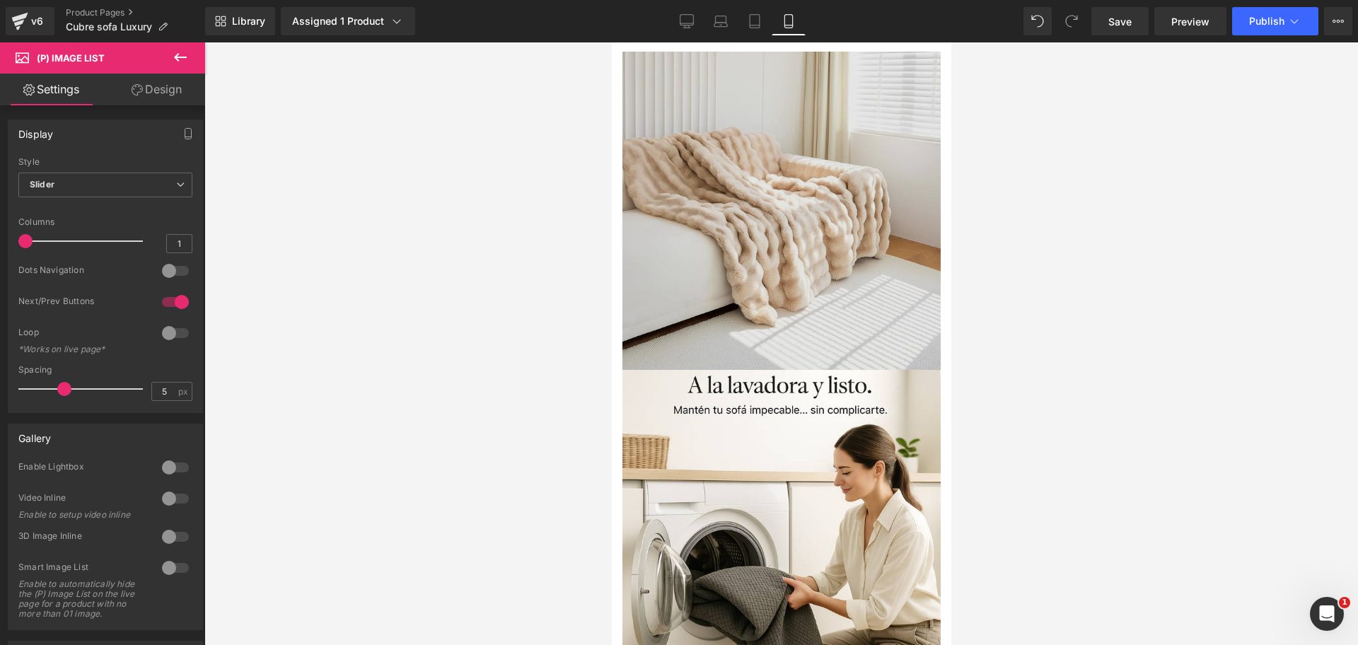
click at [749, 184] on img at bounding box center [781, 211] width 318 height 318
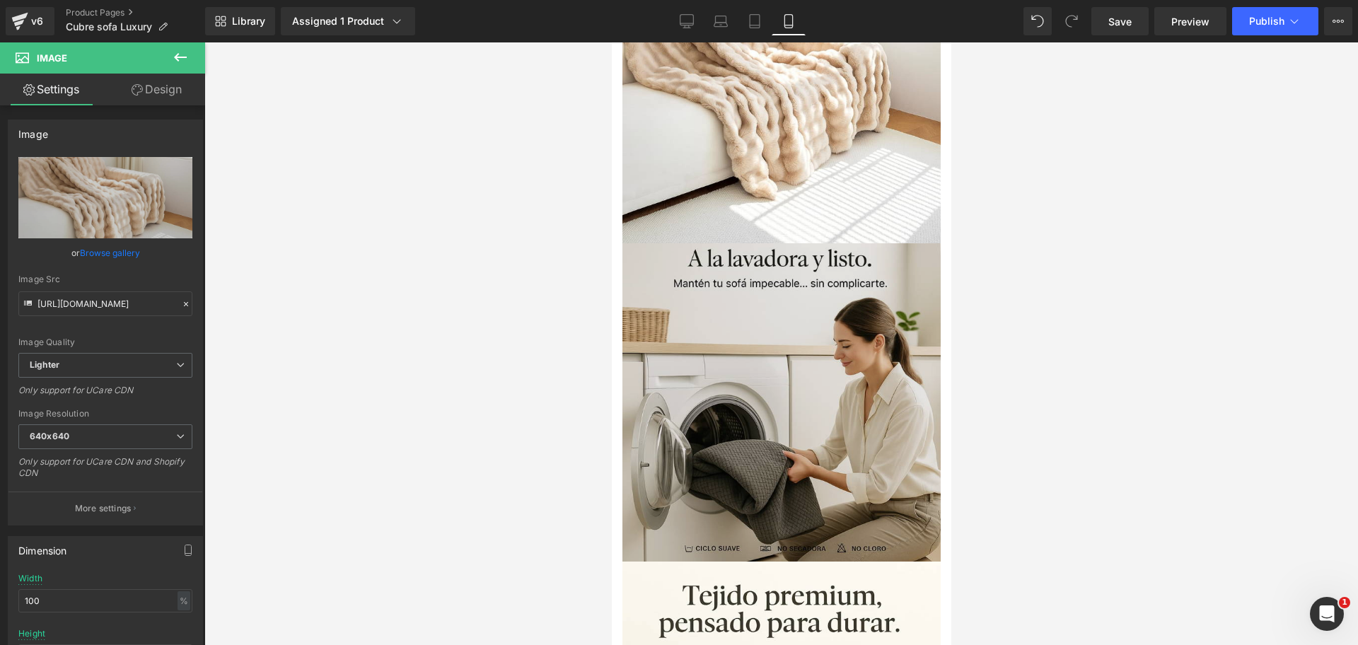
scroll to position [1326, 0]
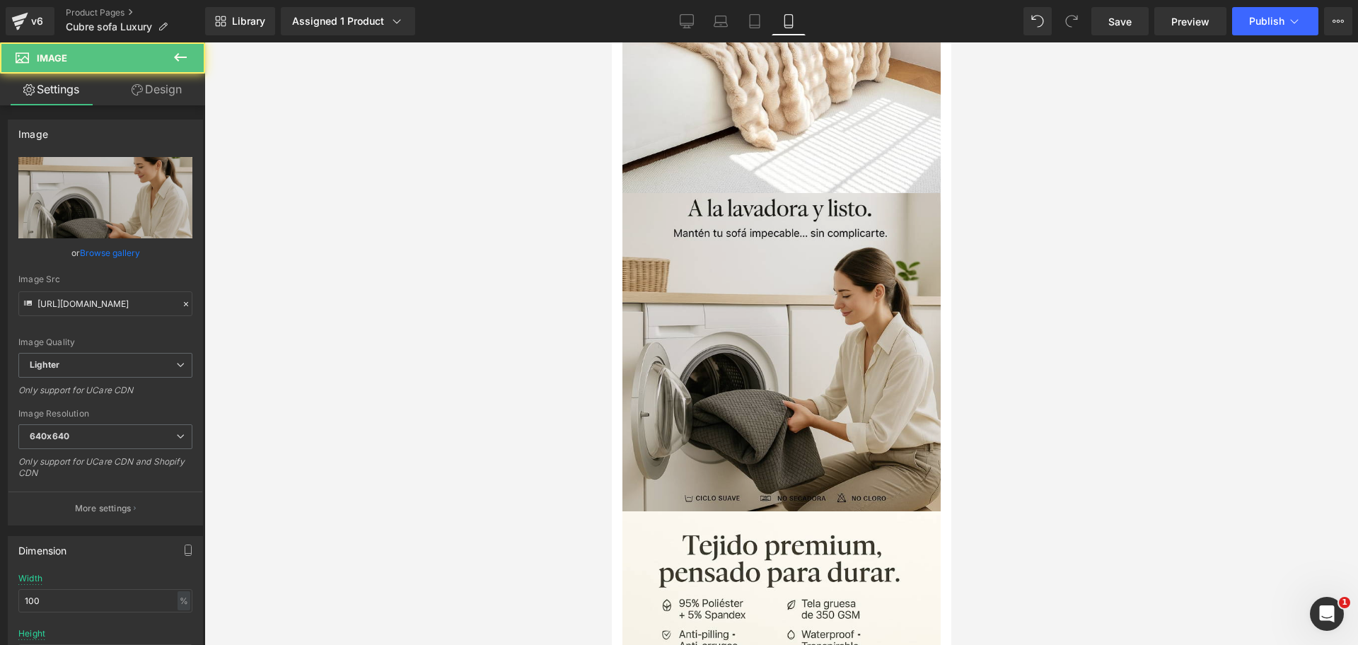
click at [797, 238] on img at bounding box center [781, 352] width 318 height 318
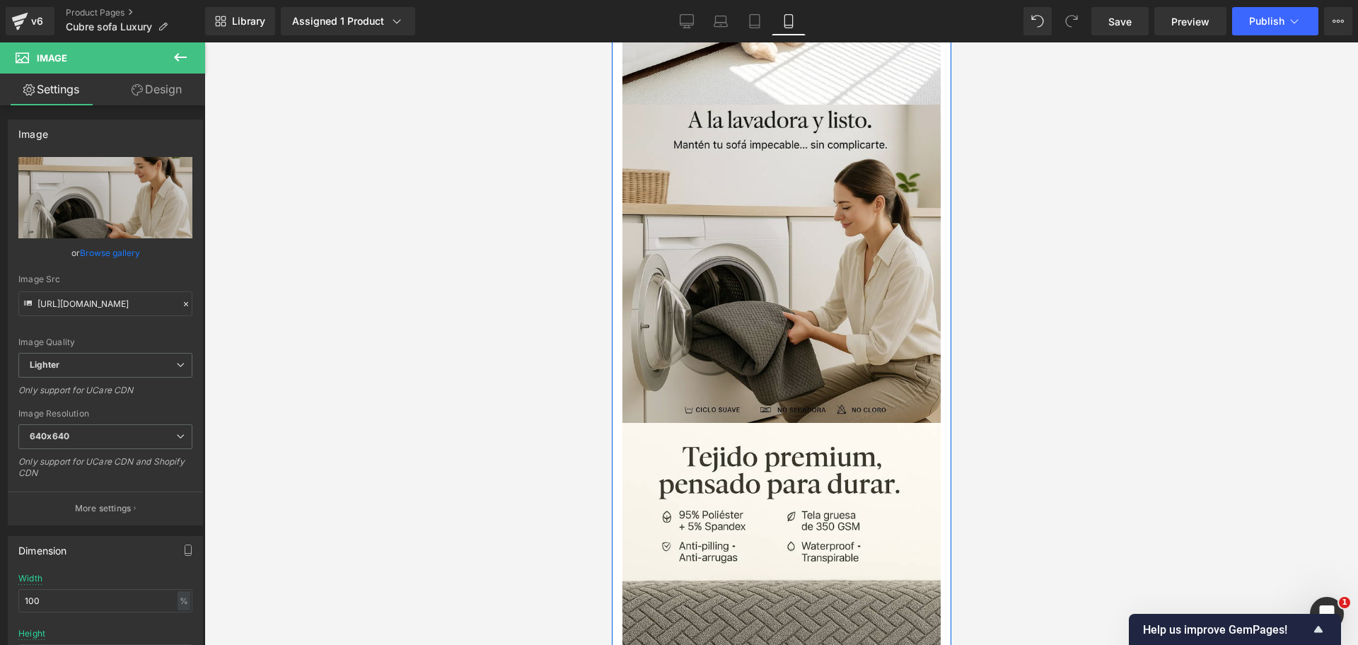
scroll to position [1768, 0]
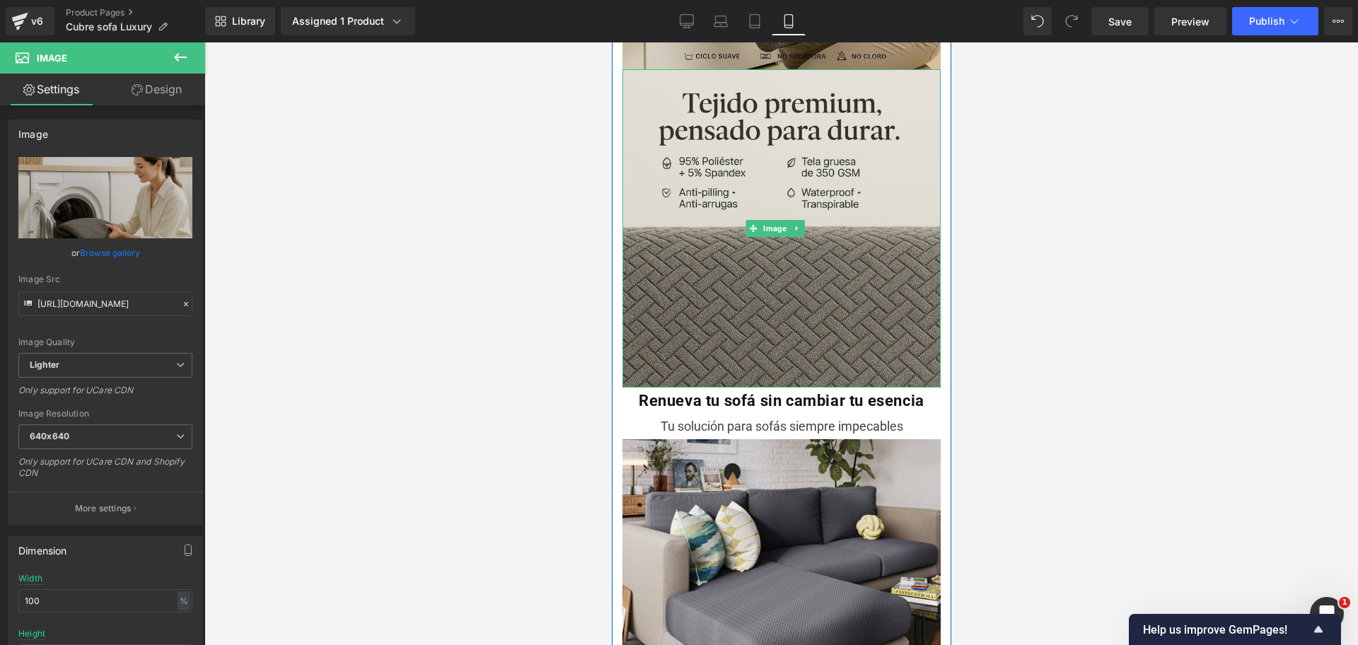
click at [847, 173] on img at bounding box center [781, 228] width 318 height 318
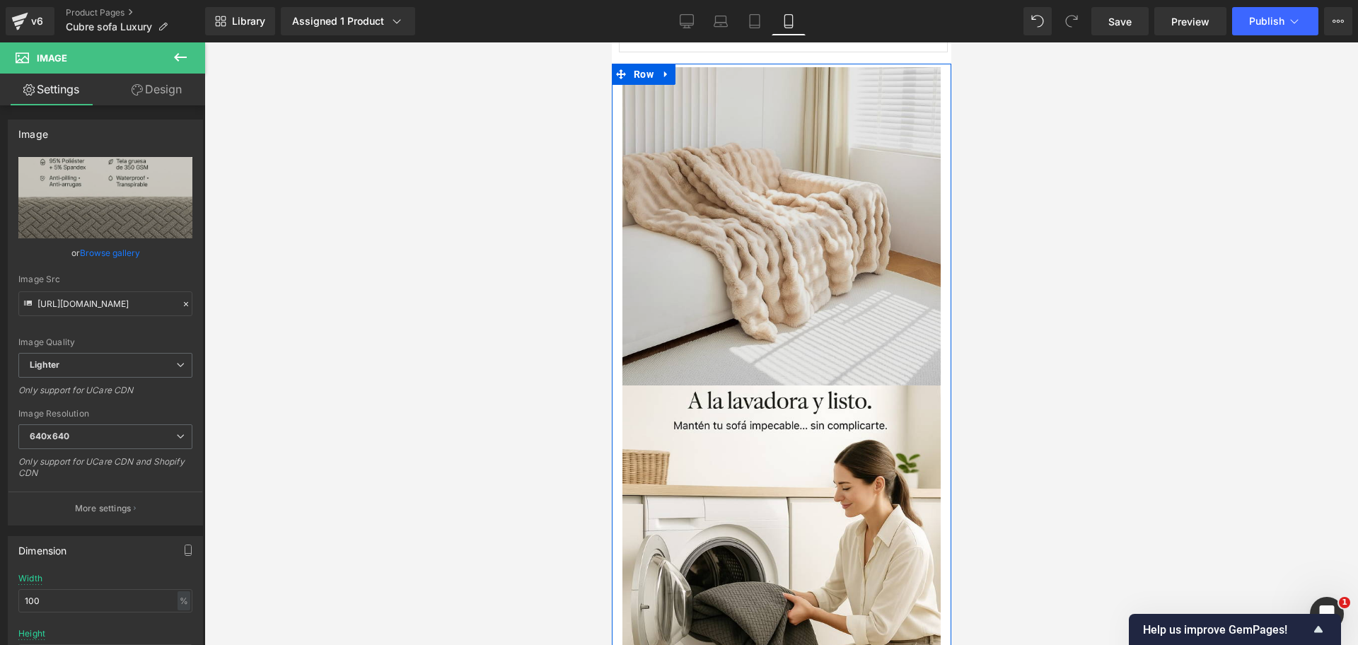
scroll to position [1061, 0]
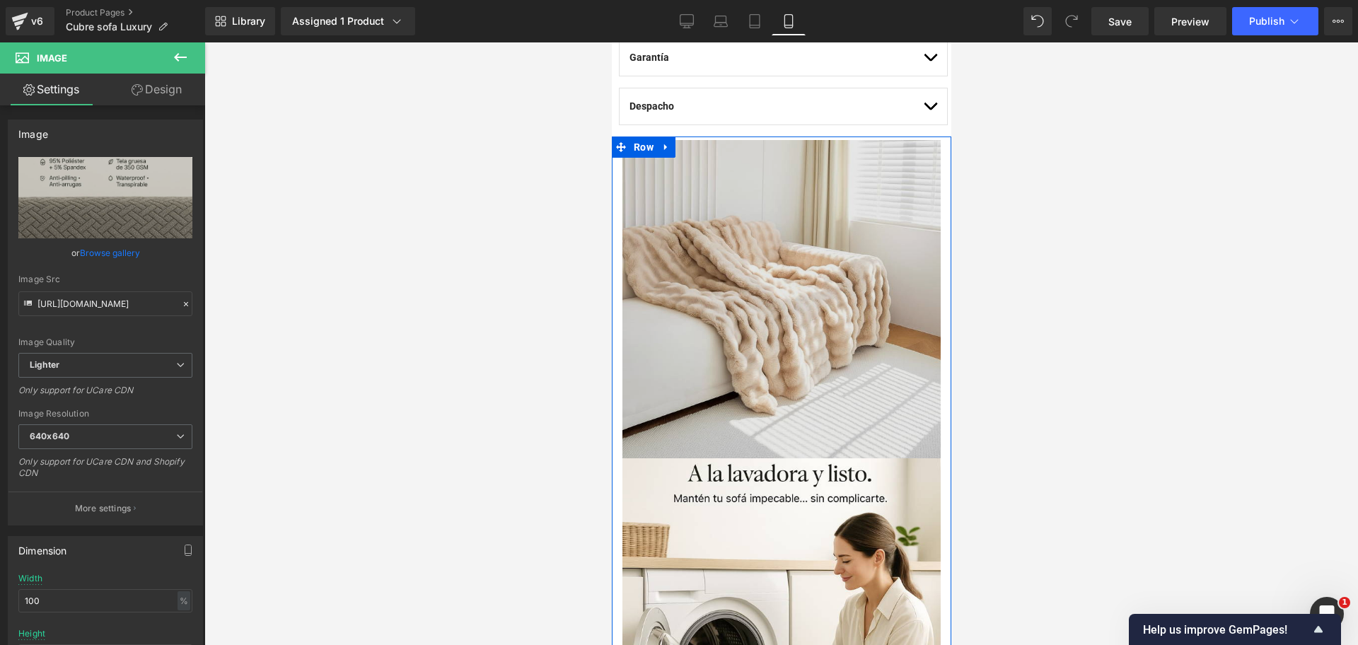
click at [794, 259] on img at bounding box center [781, 299] width 318 height 318
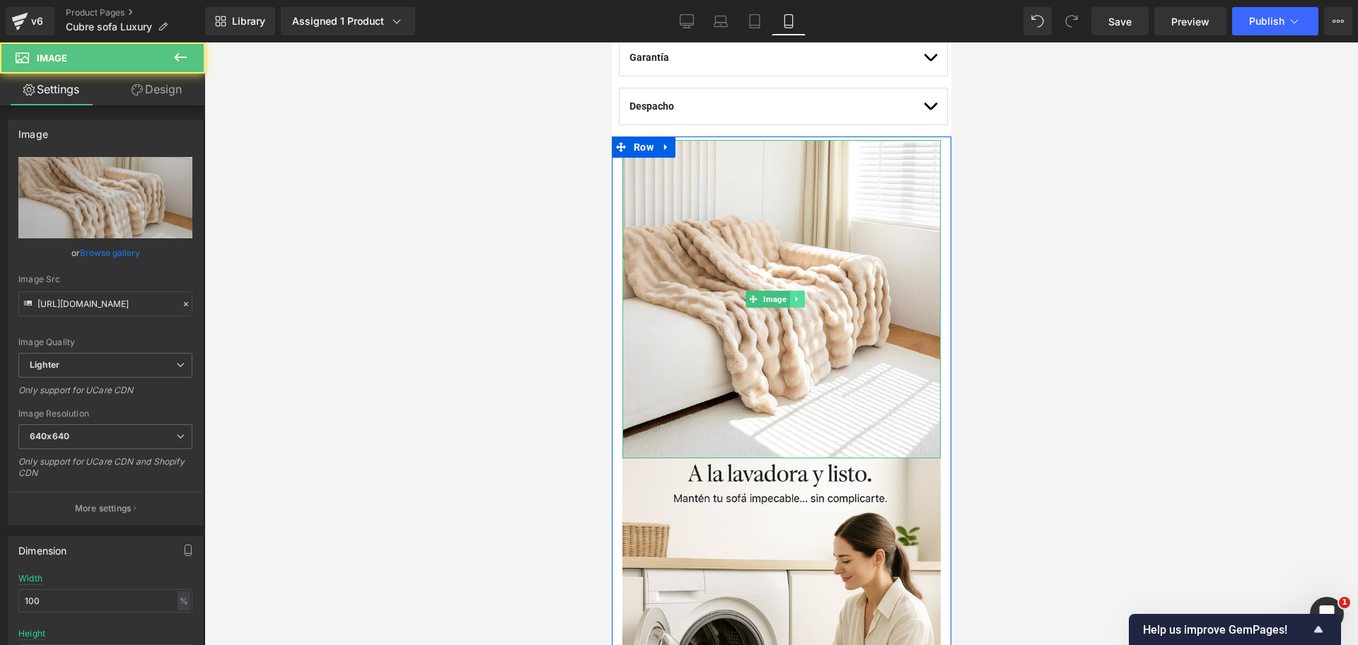
click at [789, 291] on link at bounding box center [796, 299] width 15 height 17
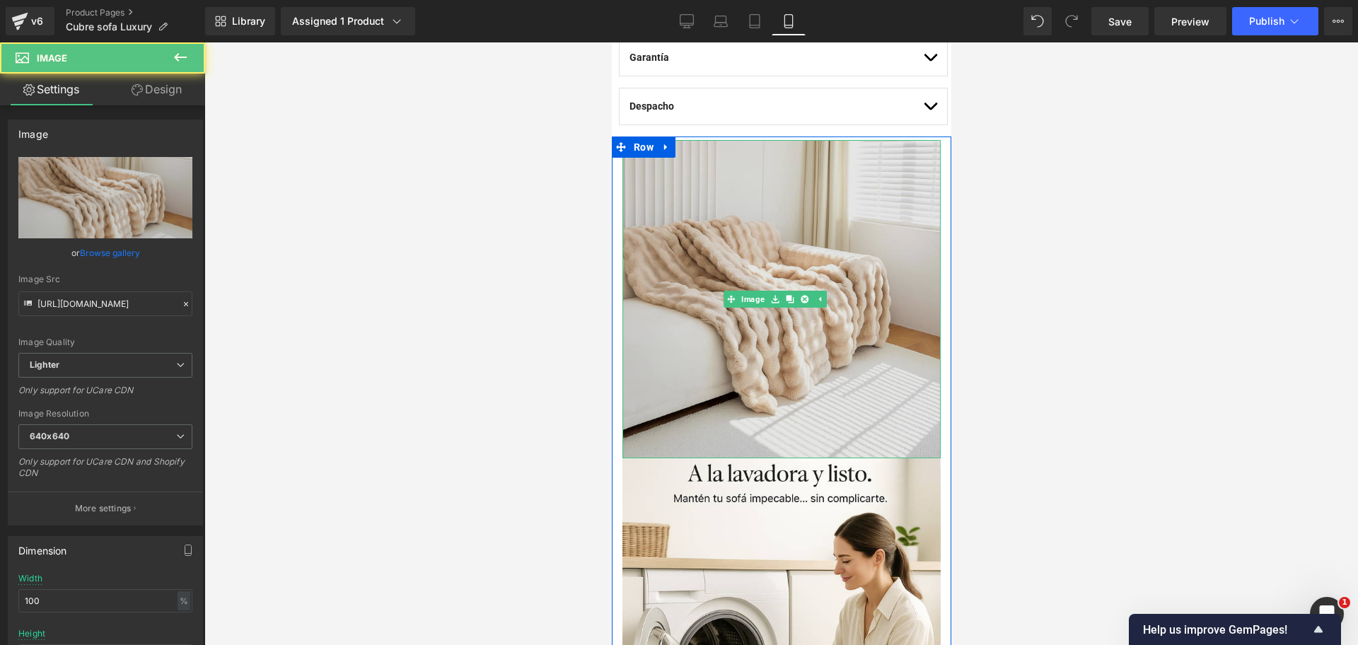
click at [777, 225] on img at bounding box center [781, 299] width 318 height 318
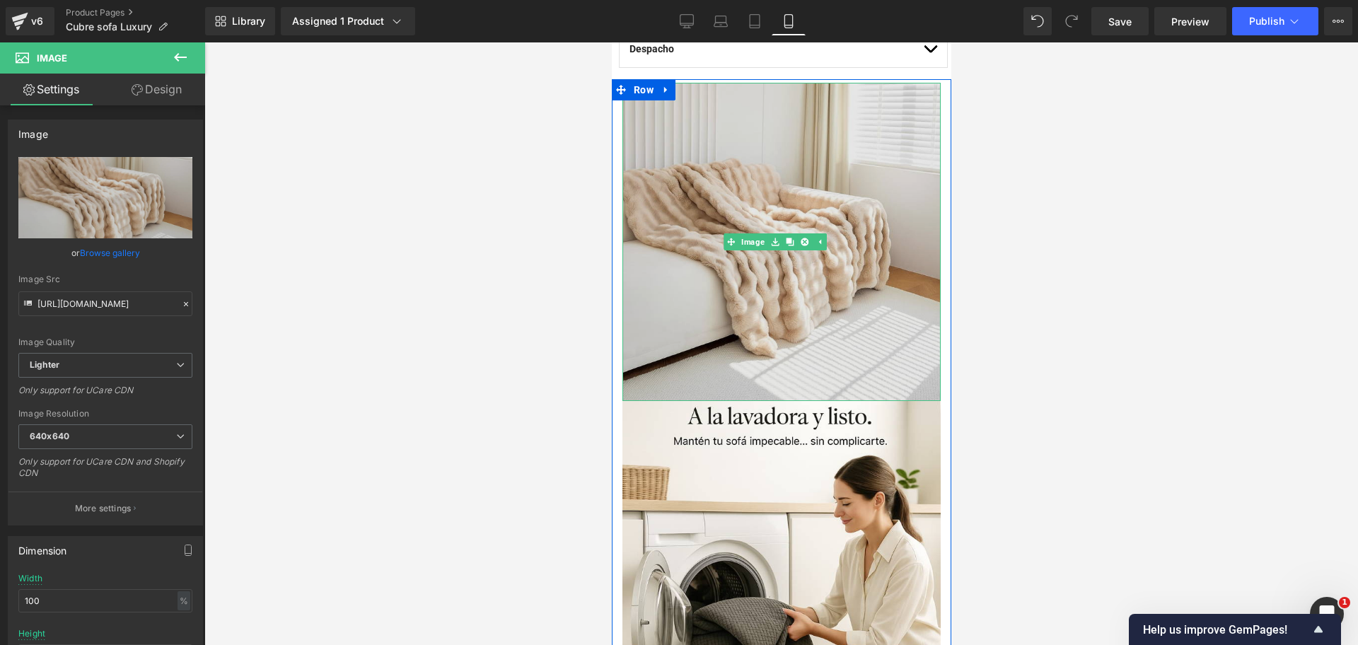
scroll to position [1149, 0]
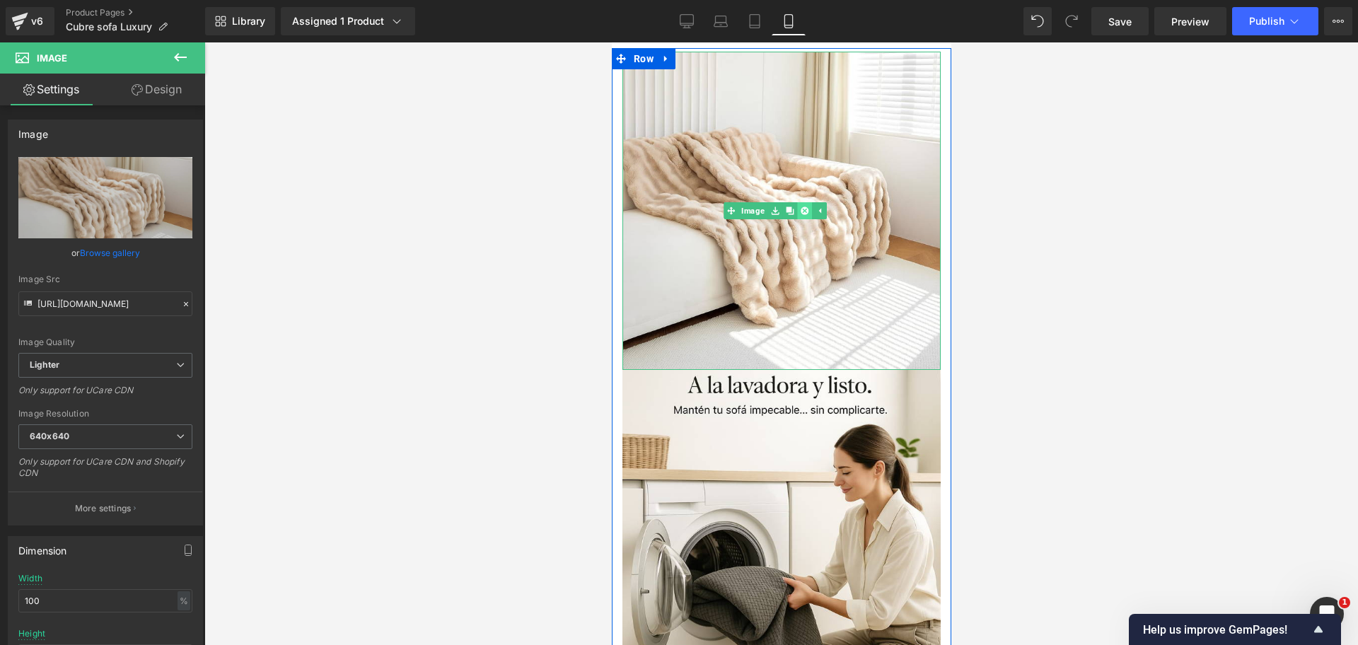
click at [803, 202] on link at bounding box center [803, 210] width 15 height 17
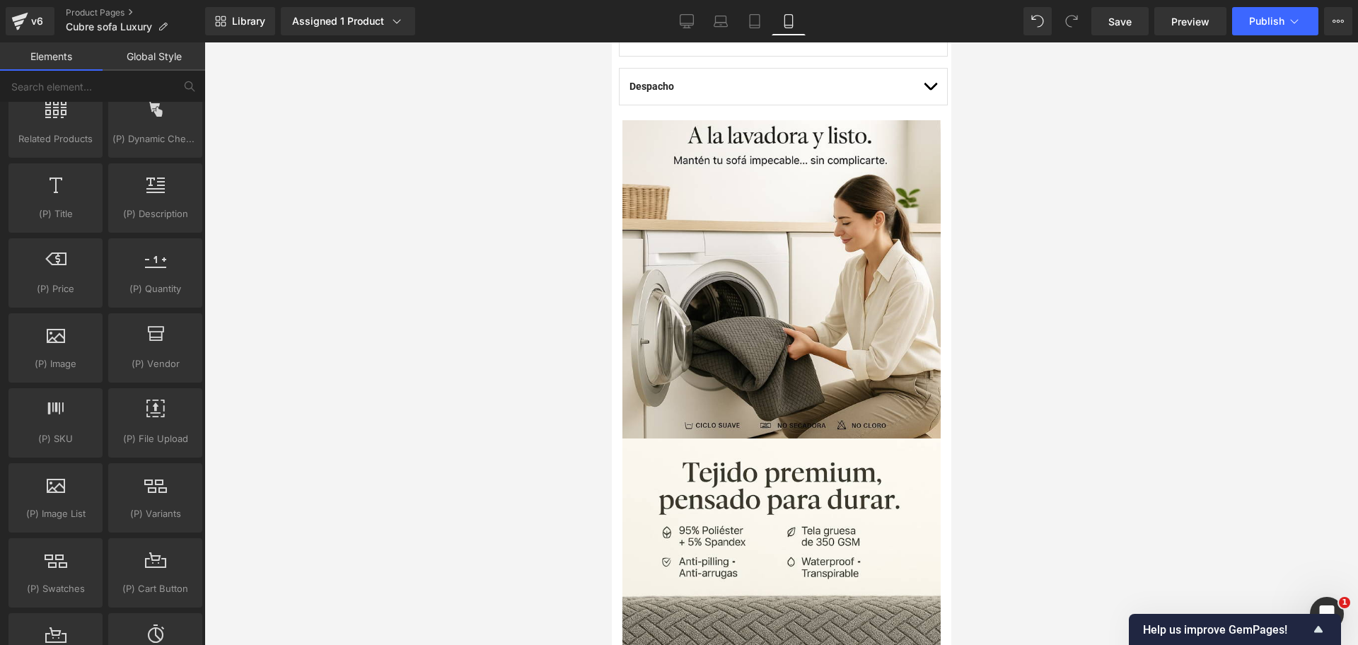
scroll to position [1061, 0]
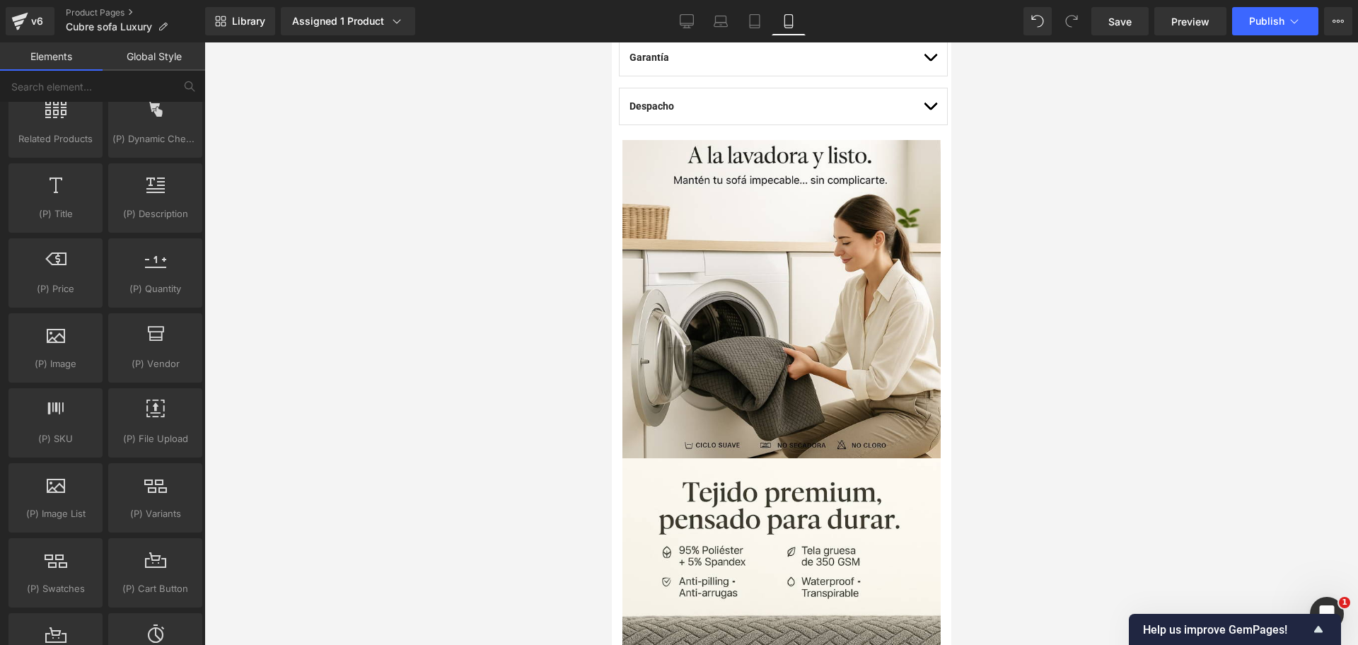
click at [1019, 29] on div "Library Assigned 1 Product Product Preview Cubre Sofá Piel de Conejo — Lujo sua…" at bounding box center [781, 21] width 1153 height 28
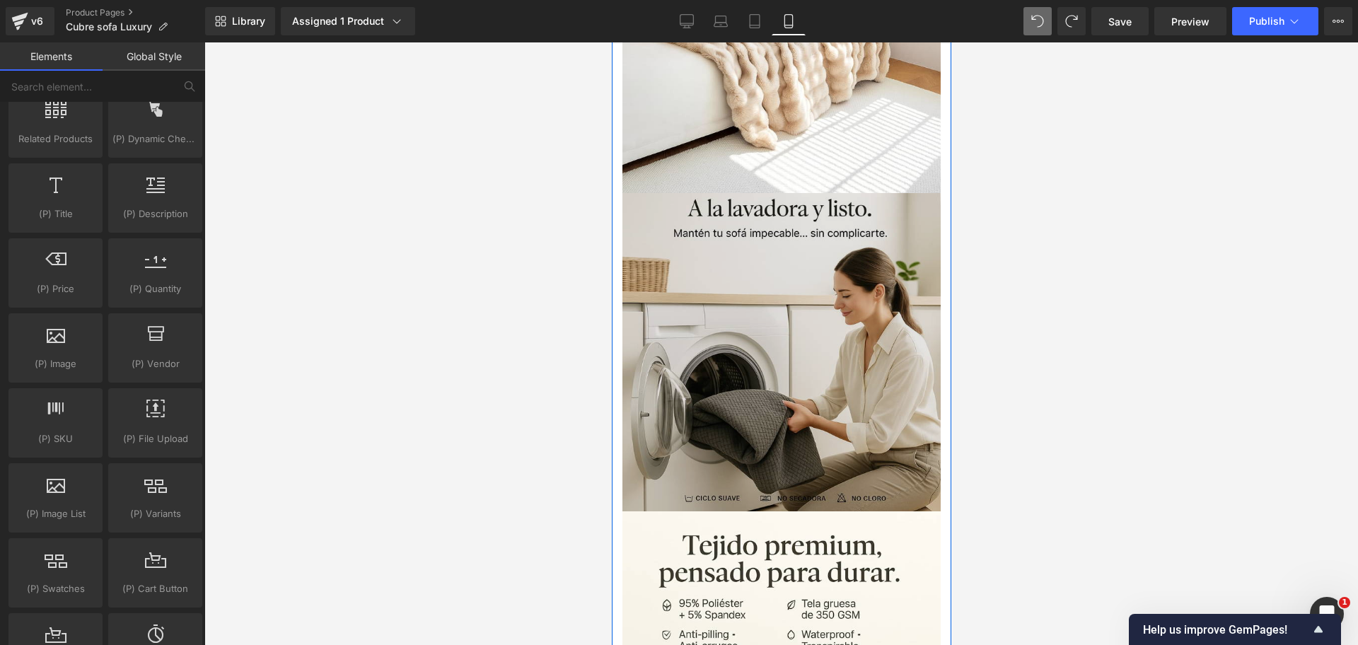
click at [789, 193] on img at bounding box center [781, 352] width 318 height 318
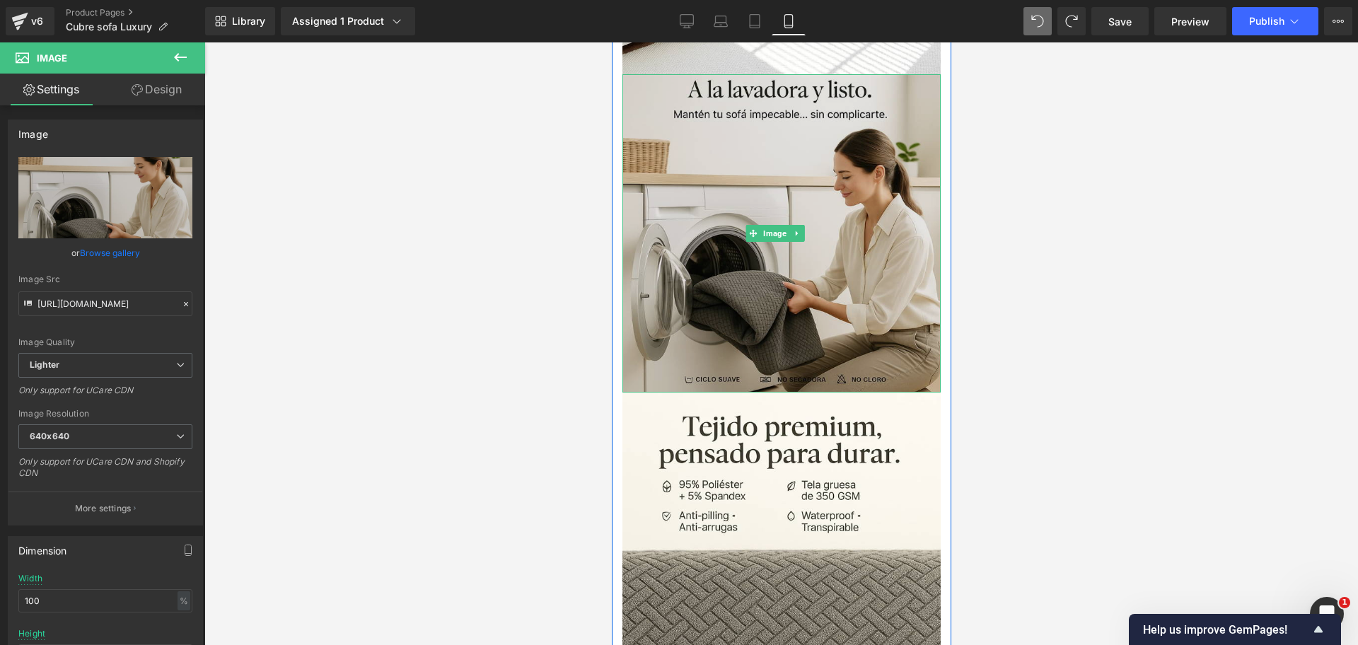
scroll to position [1415, 0]
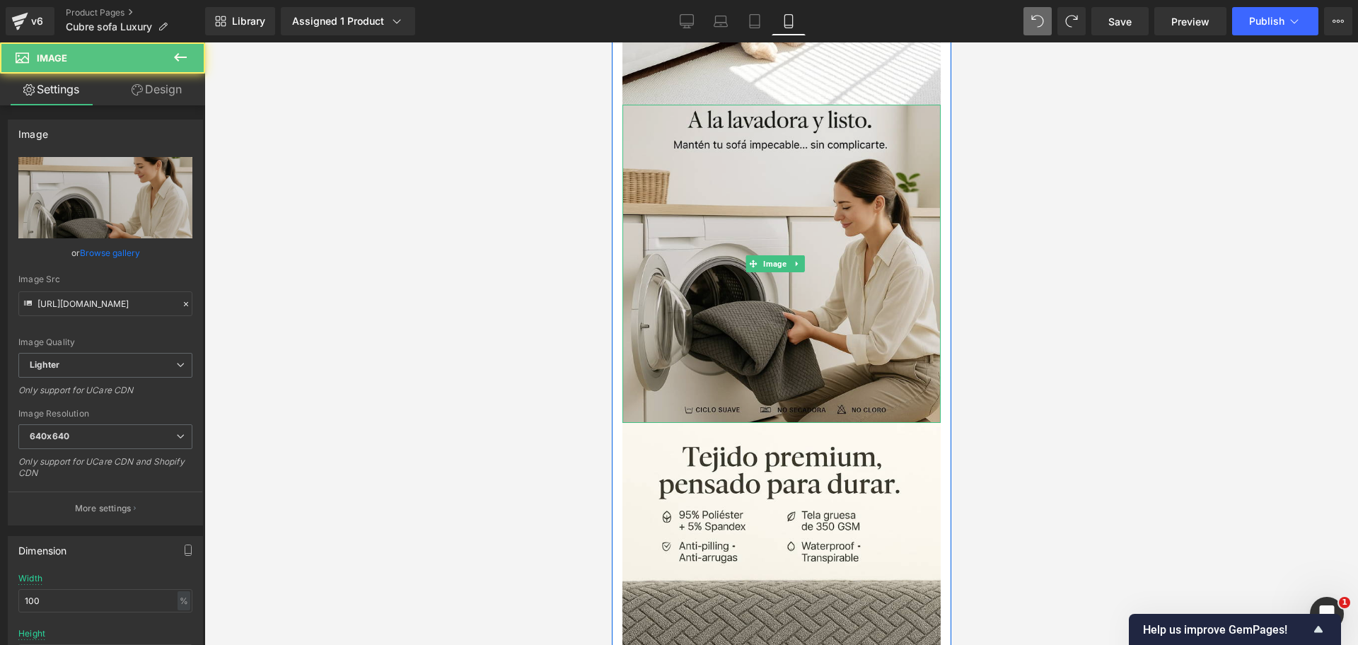
click at [709, 209] on img at bounding box center [781, 264] width 318 height 318
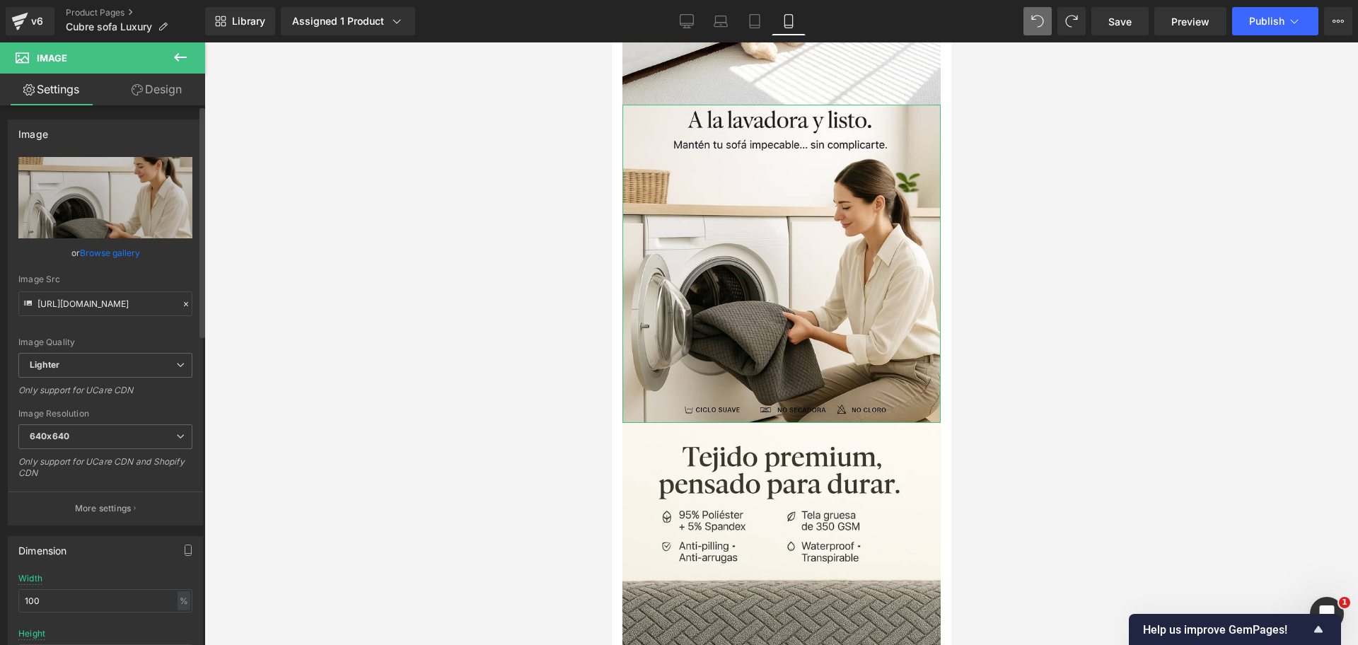
click at [103, 255] on link "Browse gallery" at bounding box center [110, 252] width 60 height 25
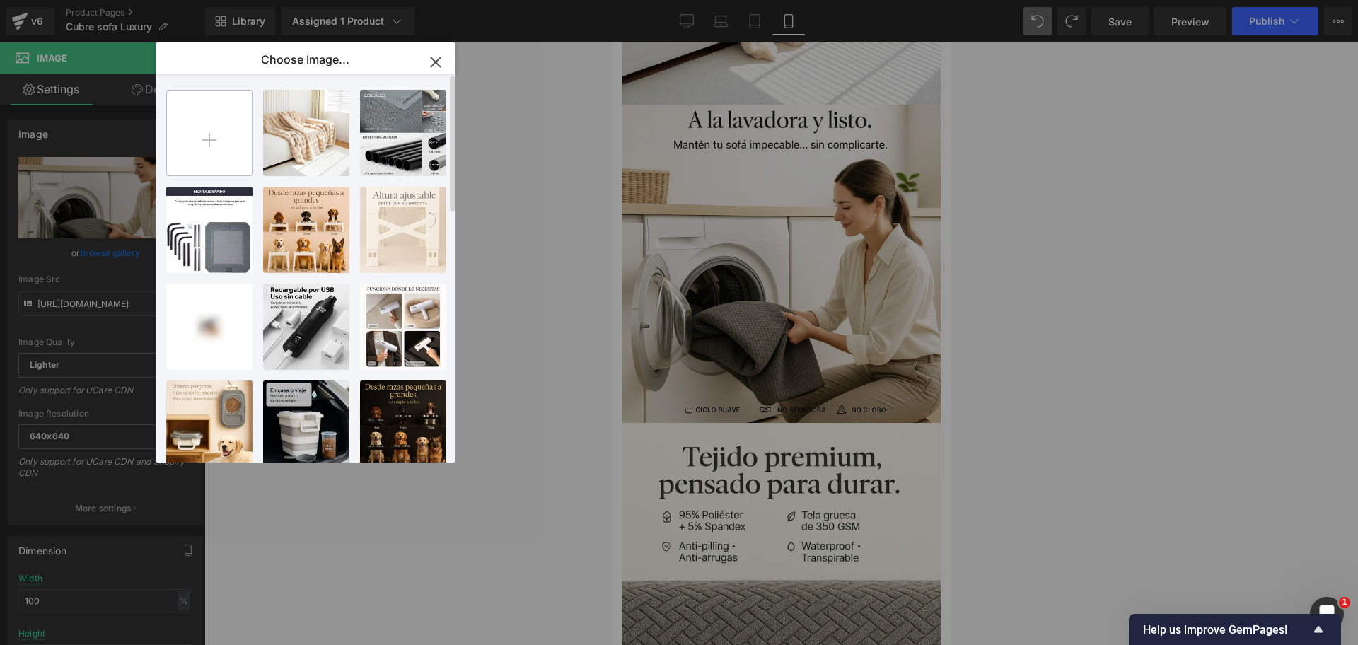
click at [227, 155] on input "file" at bounding box center [209, 133] width 85 height 85
type input "C:\fakepath\20251014_0833_Textil Camel Lujoso_remix_01k7h7vargesjb42gkv7jyxagq.…"
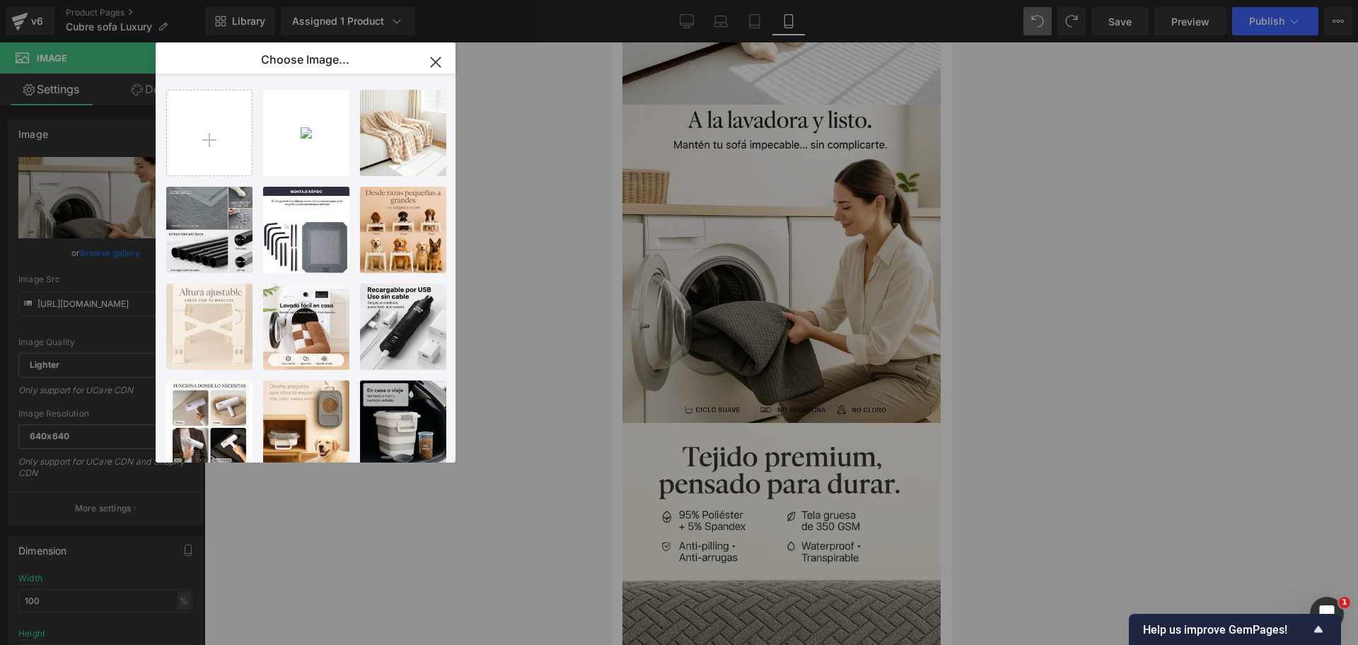
click at [0, 0] on div "2025101...xagq.jpg 92.42 KB" at bounding box center [0, 0] width 0 height 0
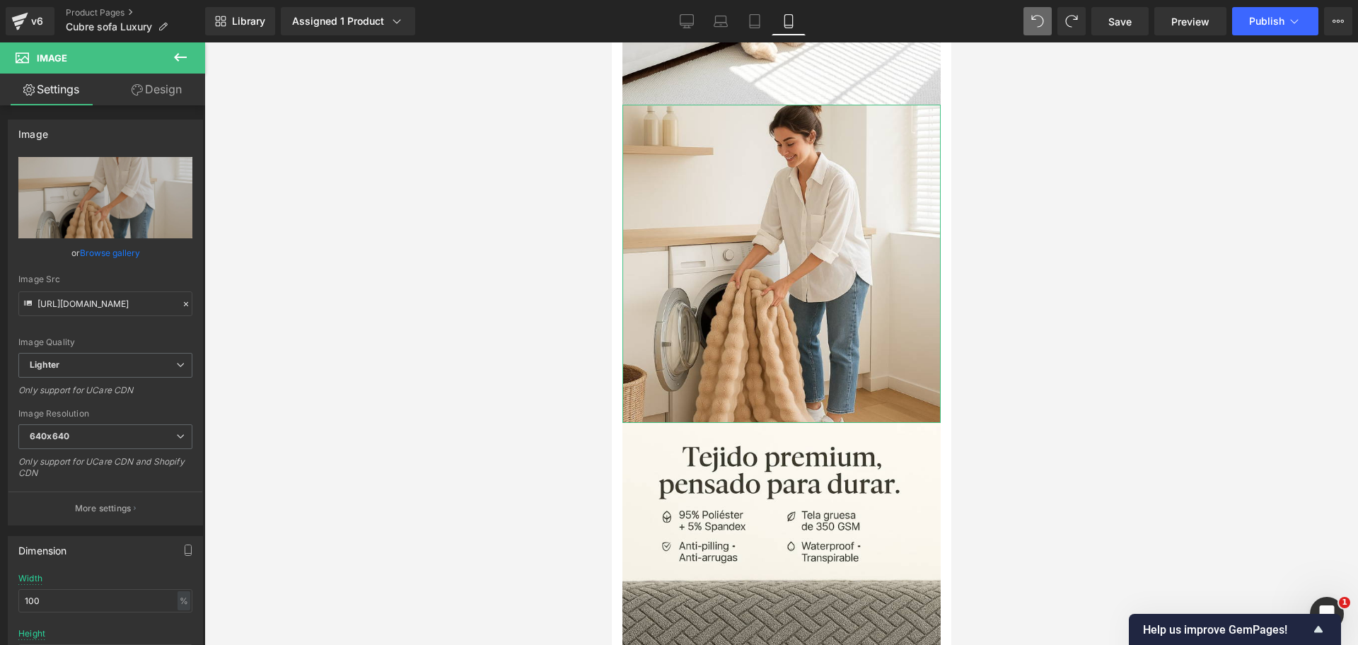
click at [107, 251] on link "Browse gallery" at bounding box center [110, 252] width 60 height 25
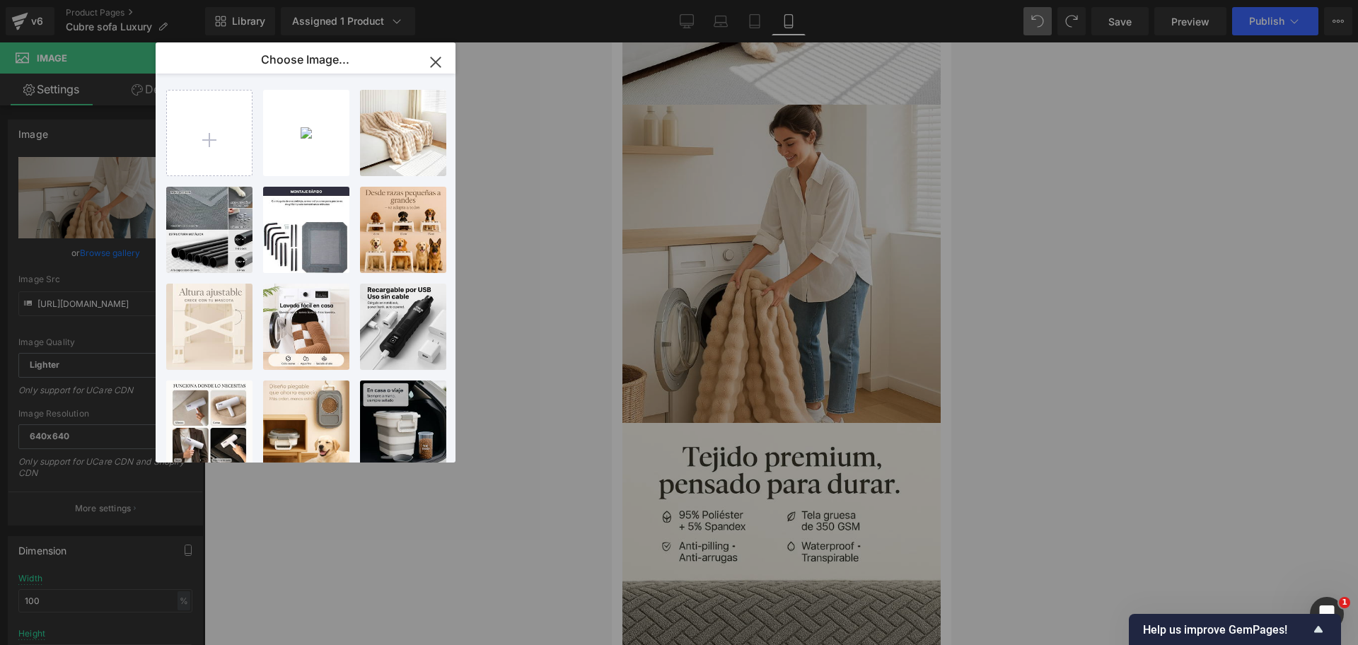
click at [0, 0] on div "2025101...xagq.jpg 92.42 KB" at bounding box center [0, 0] width 0 height 0
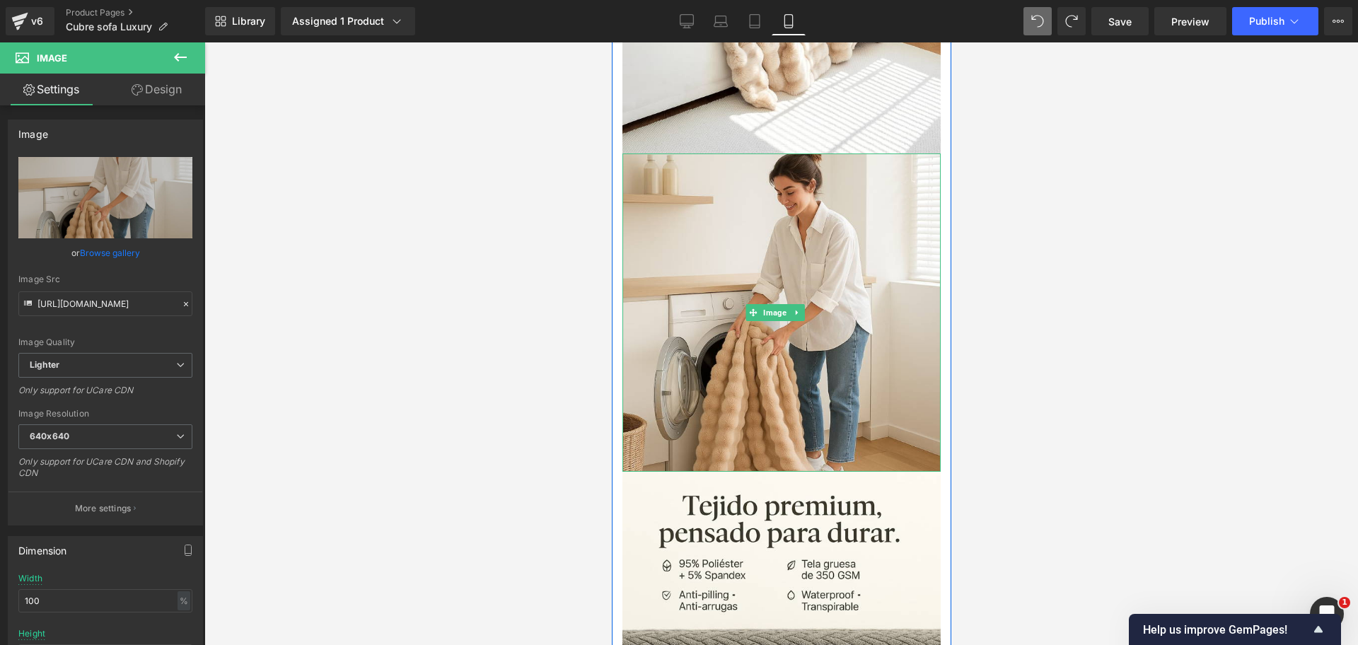
scroll to position [1326, 0]
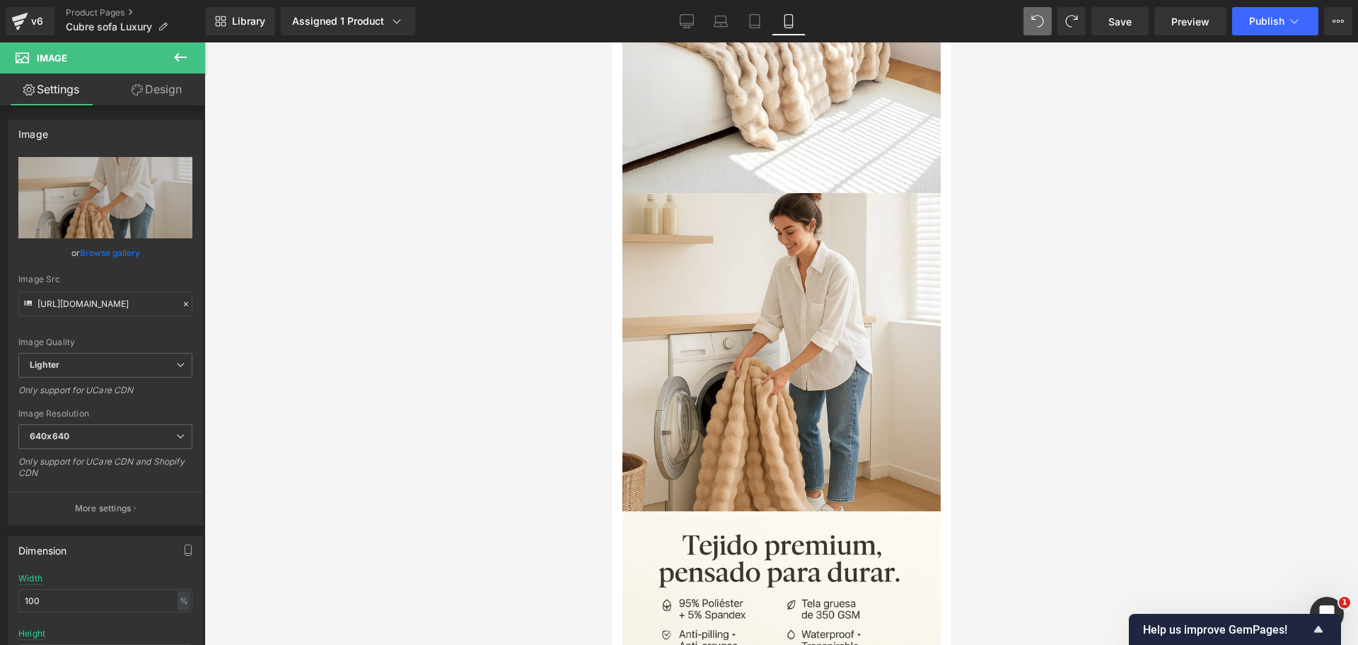
drag, startPoint x: 1069, startPoint y: 250, endPoint x: 1058, endPoint y: 255, distance: 11.4
click at [1062, 252] on div at bounding box center [781, 343] width 1154 height 603
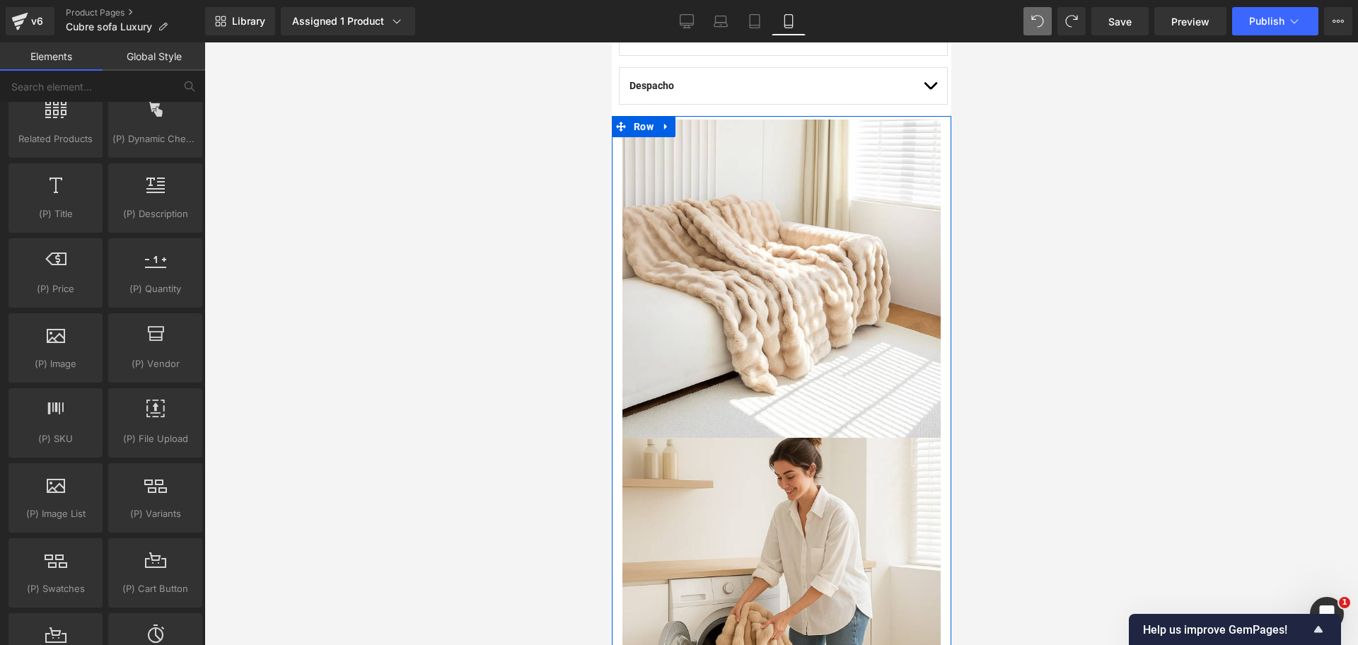
scroll to position [884, 0]
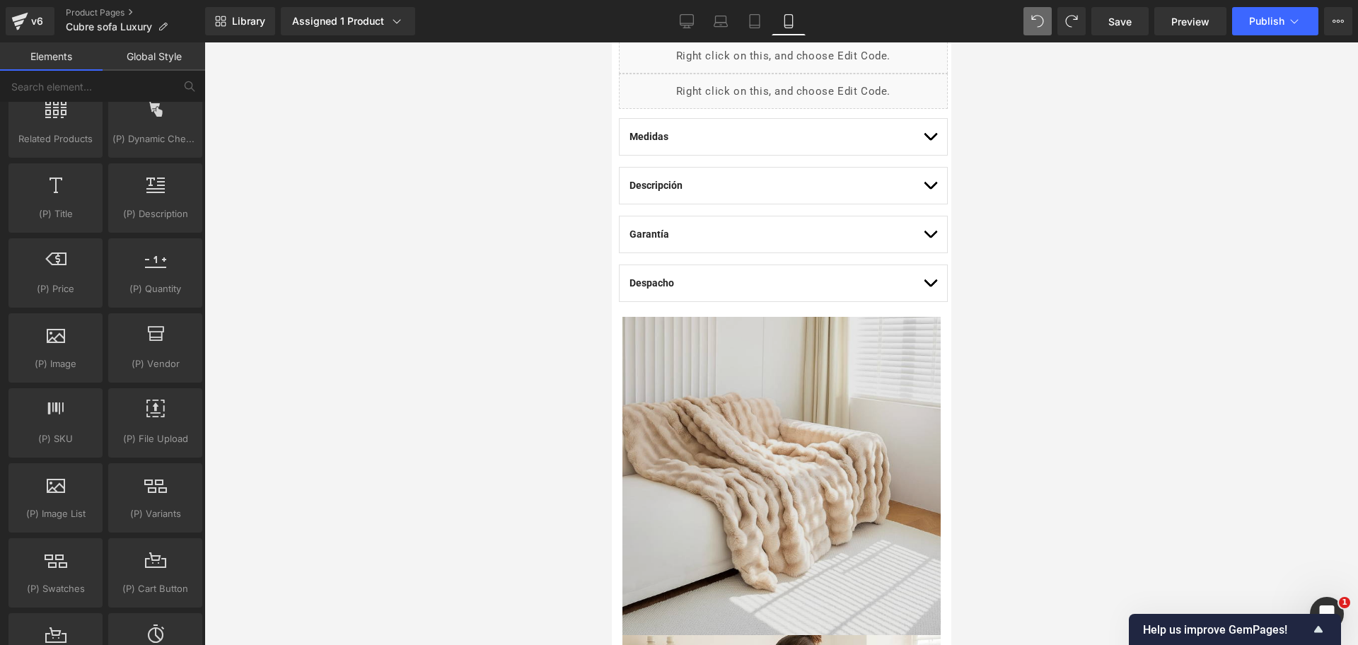
click at [784, 356] on img at bounding box center [781, 476] width 318 height 318
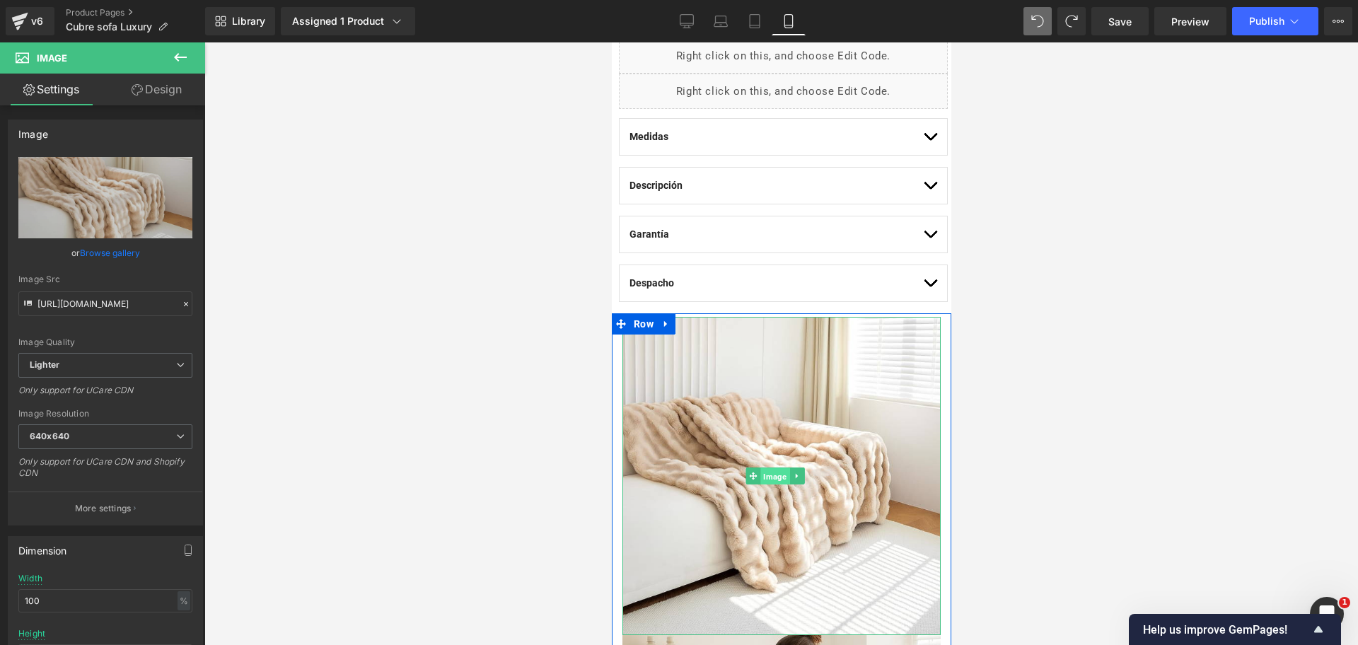
click at [782, 468] on span "Image" at bounding box center [774, 476] width 29 height 17
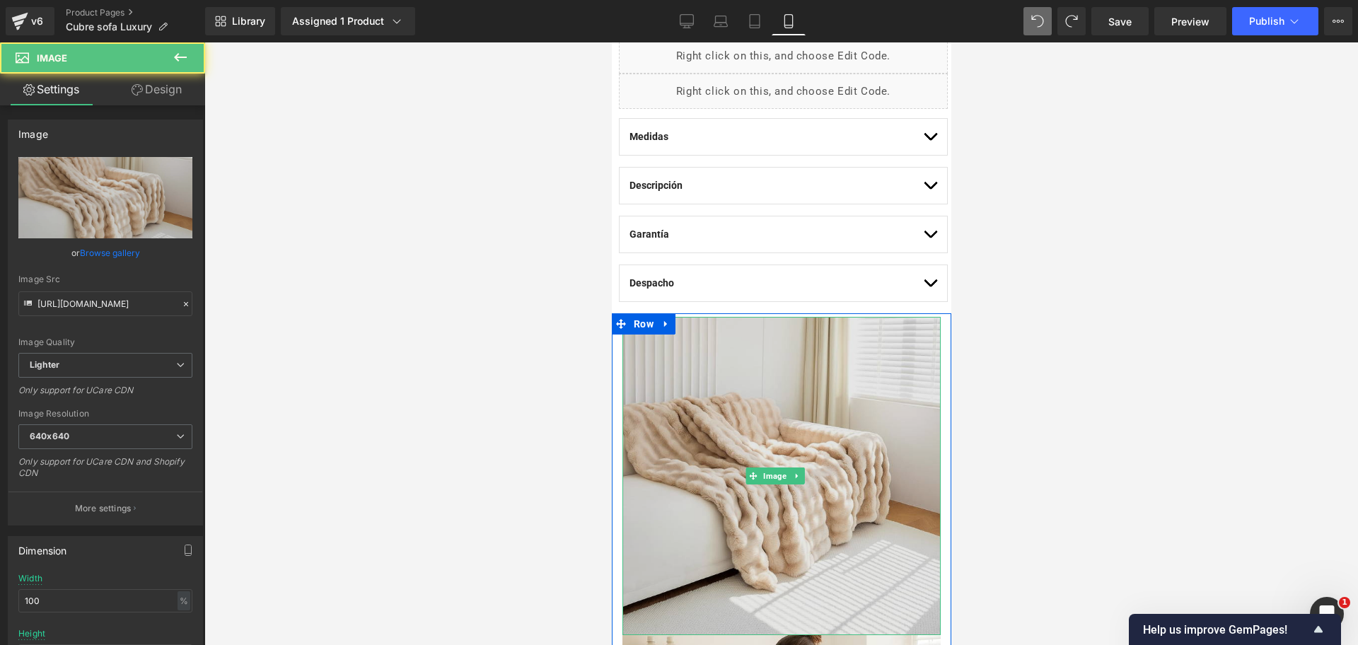
click at [777, 442] on img at bounding box center [781, 476] width 318 height 318
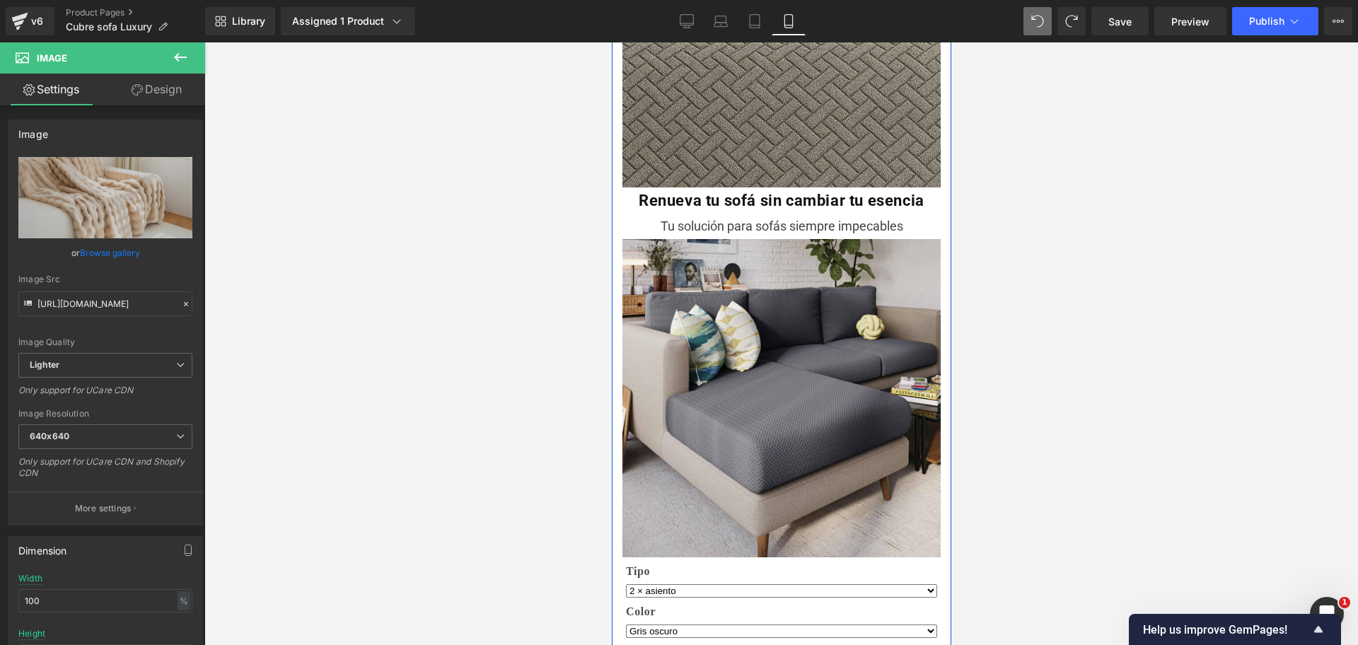
scroll to position [1945, 0]
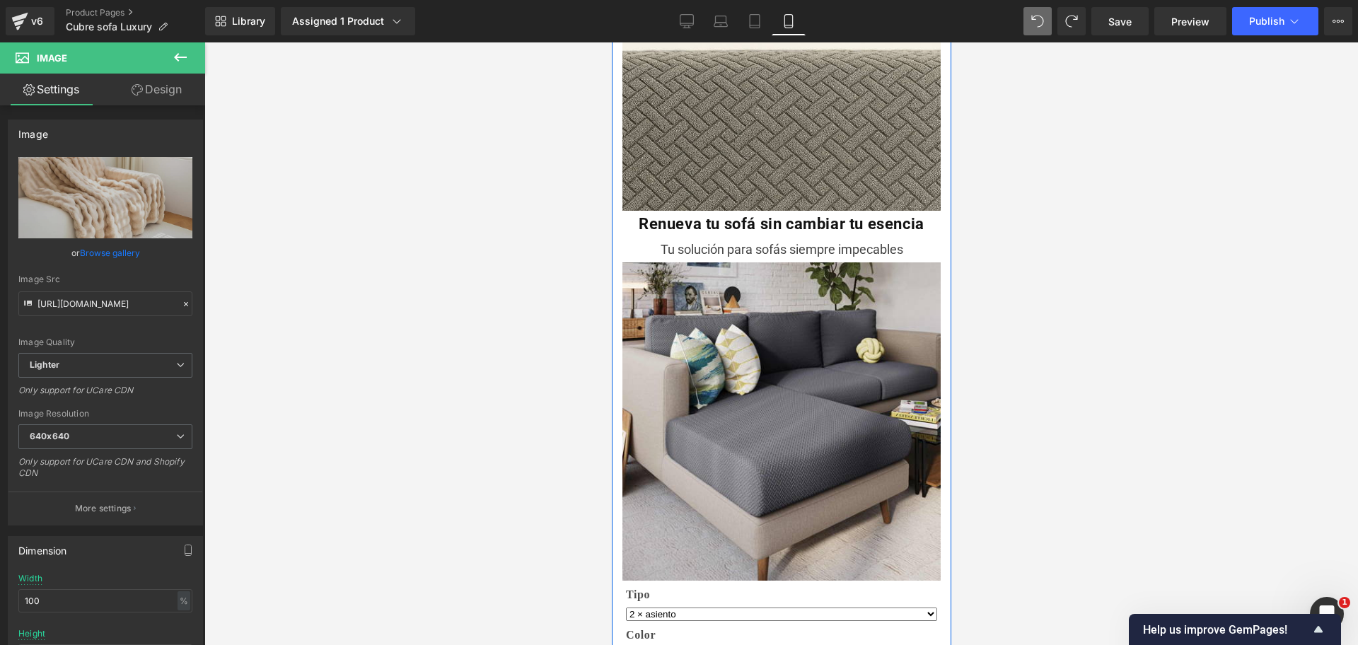
click at [852, 366] on img at bounding box center [781, 421] width 318 height 318
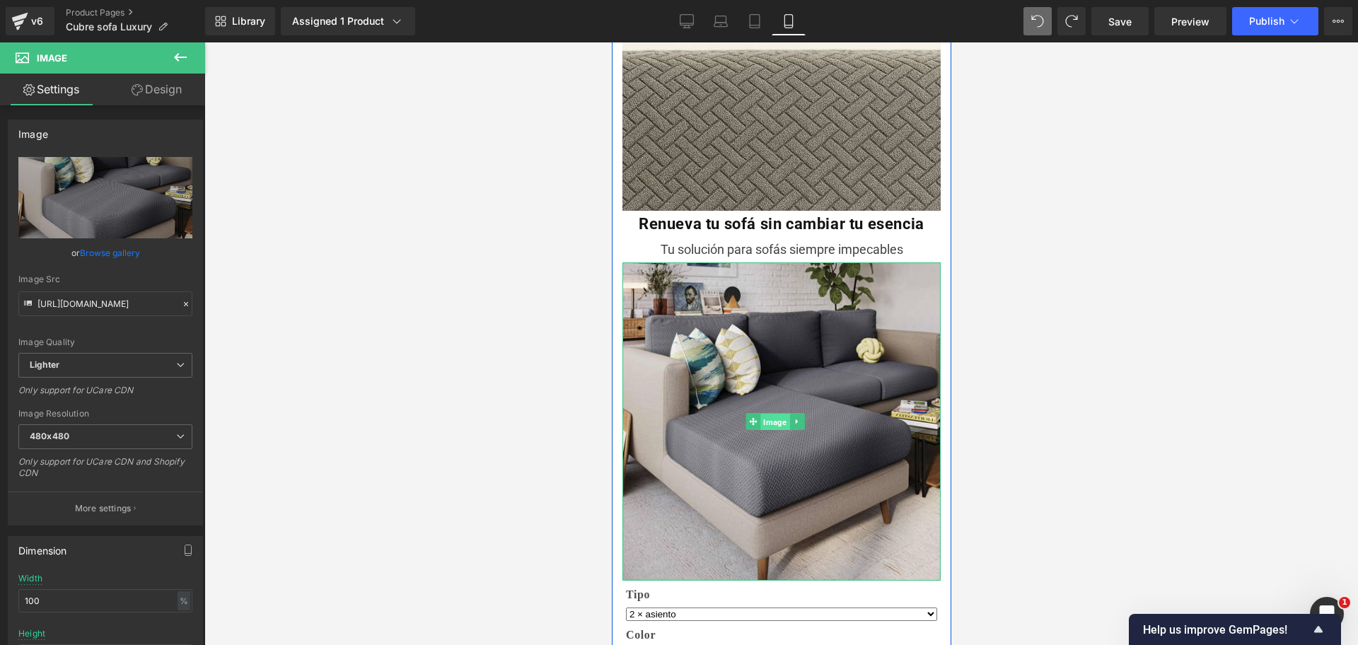
click at [766, 413] on span "Image" at bounding box center [774, 421] width 29 height 17
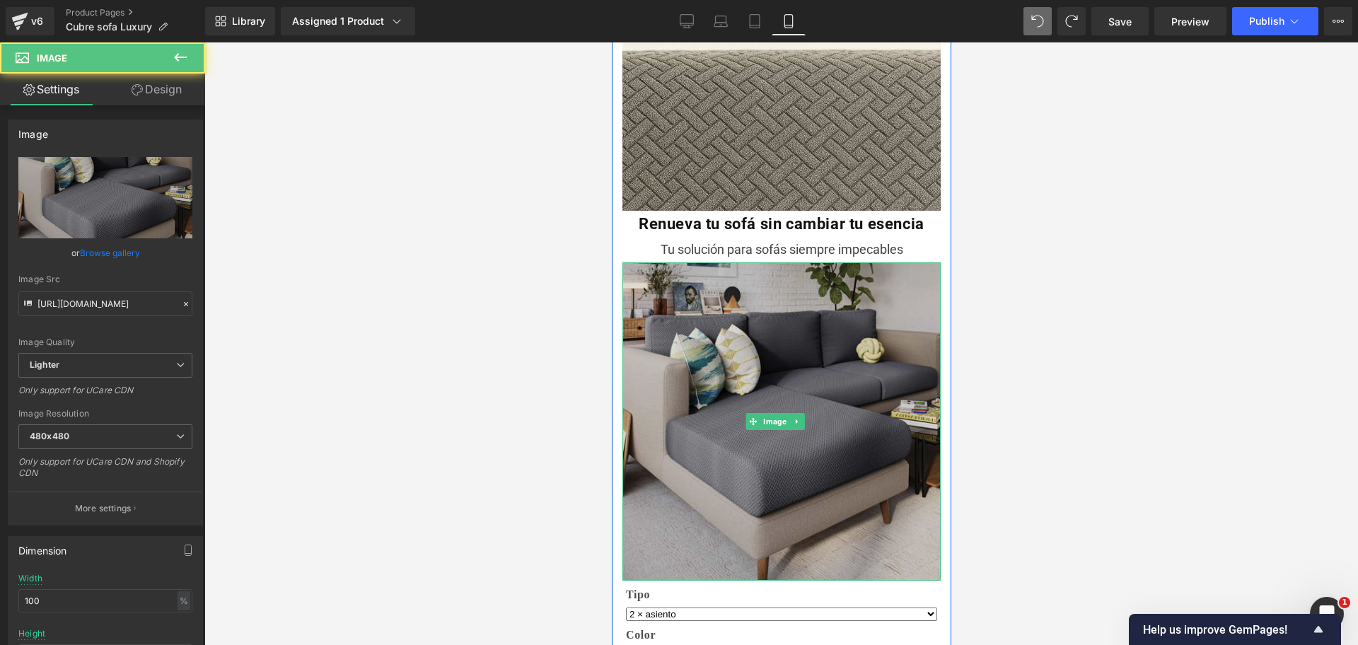
click at [849, 334] on img at bounding box center [781, 421] width 318 height 318
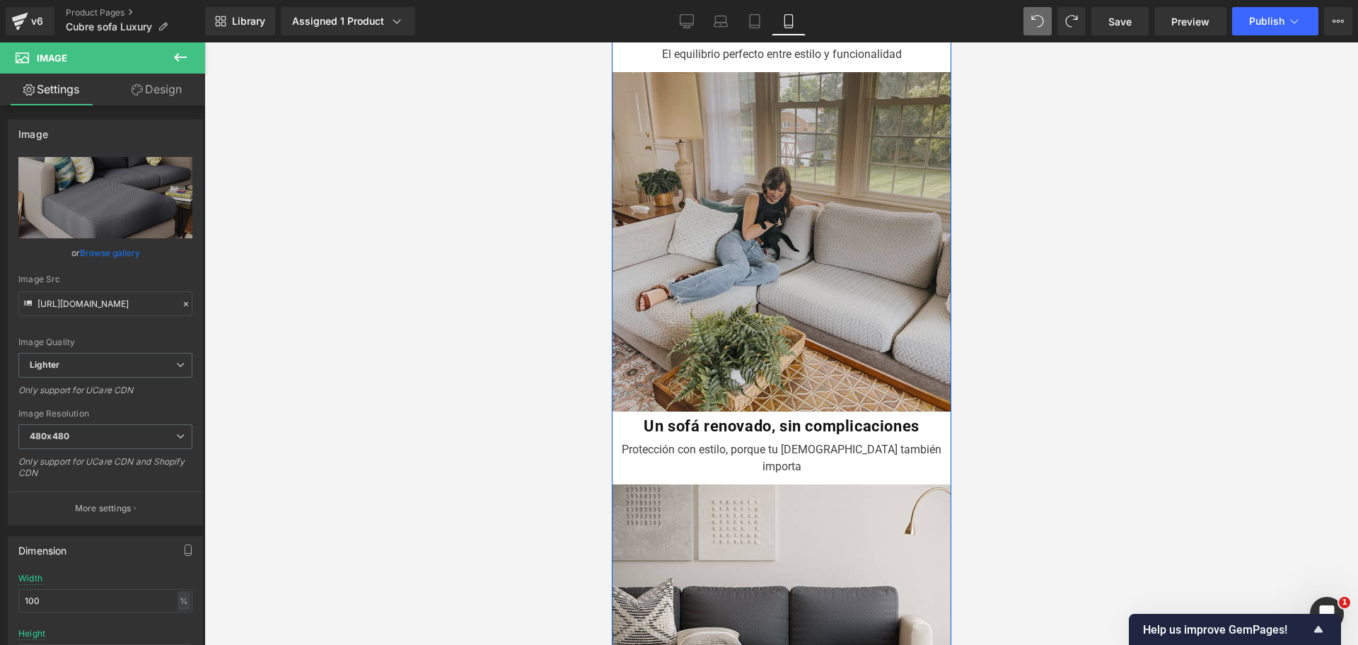
click at [849, 332] on img at bounding box center [781, 242] width 340 height 340
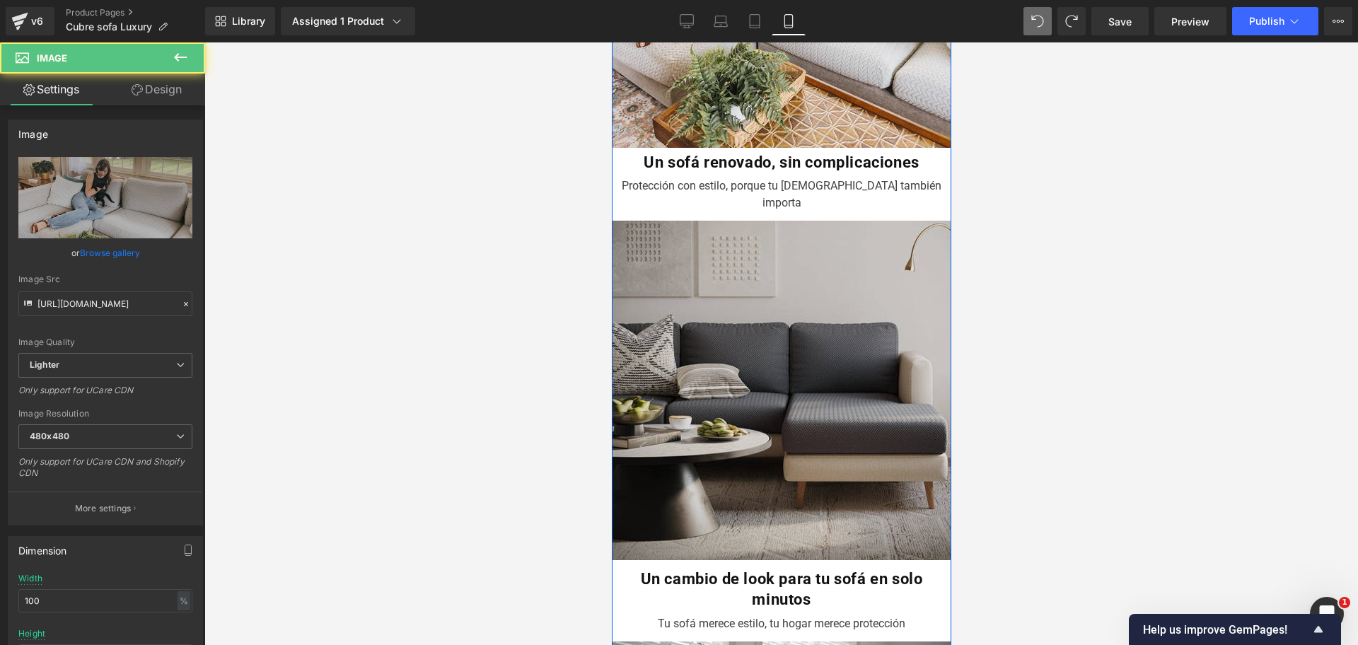
click at [849, 337] on img at bounding box center [781, 391] width 340 height 340
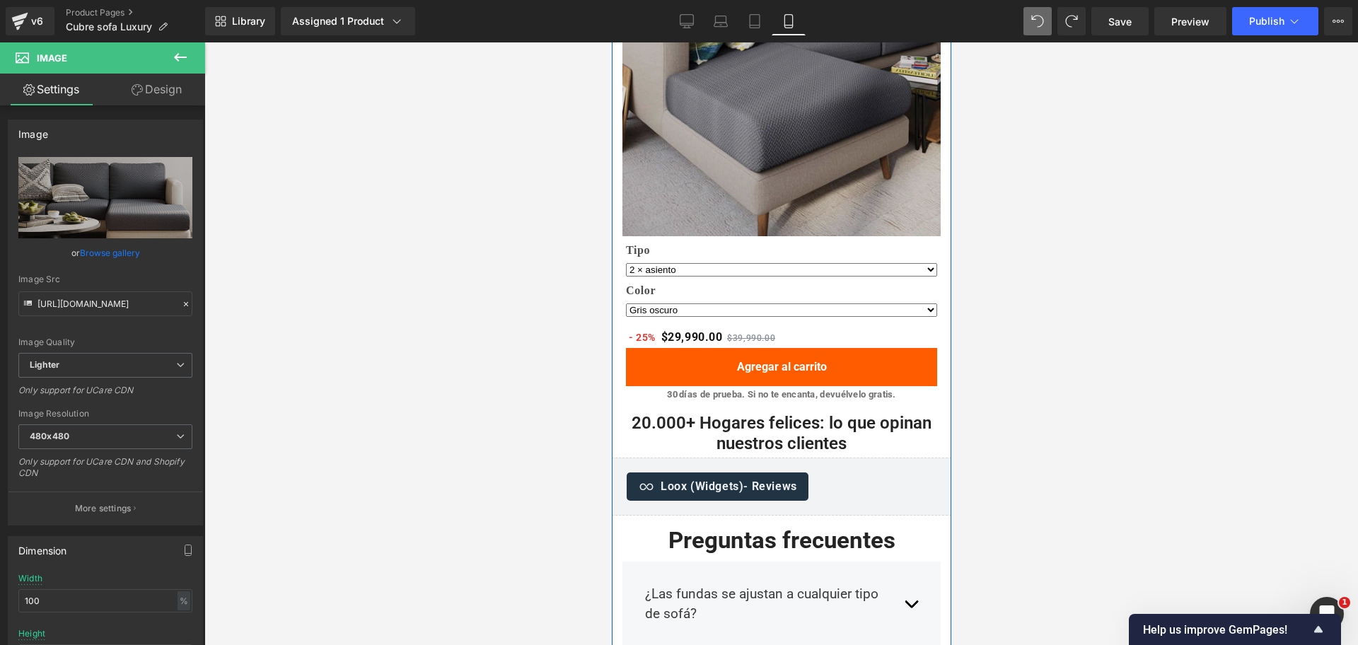
scroll to position [2210, 0]
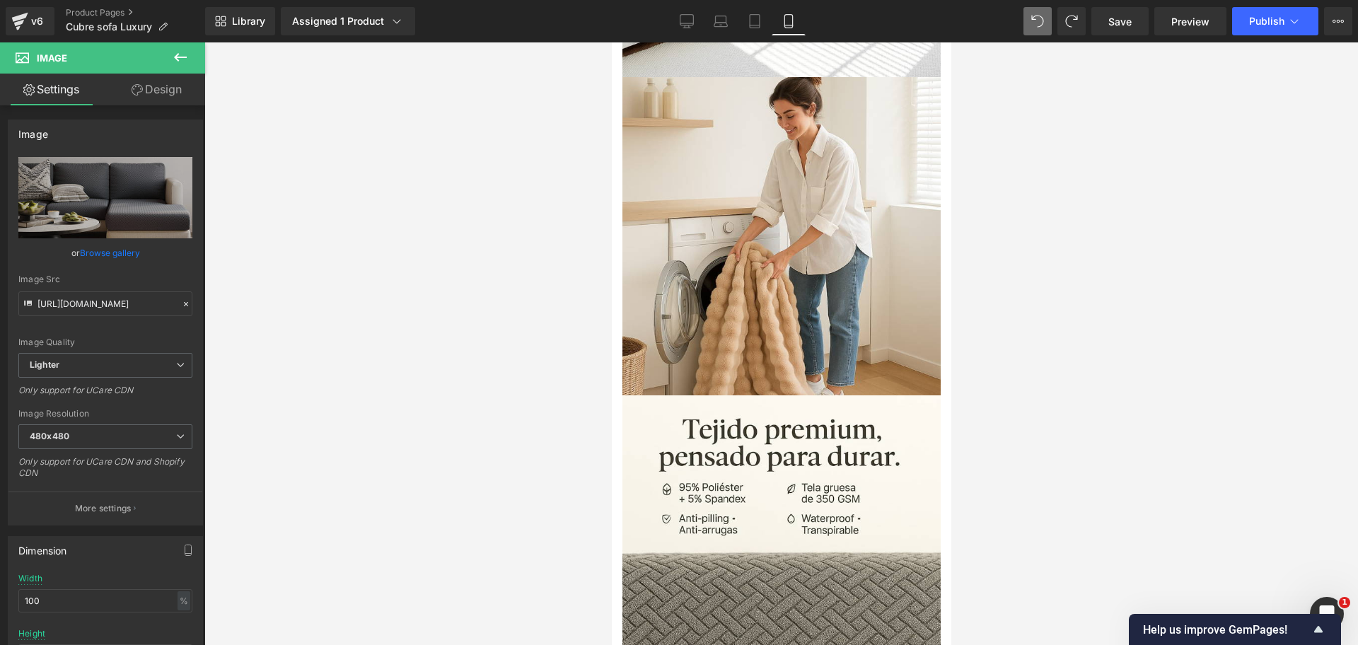
scroll to position [2643, 0]
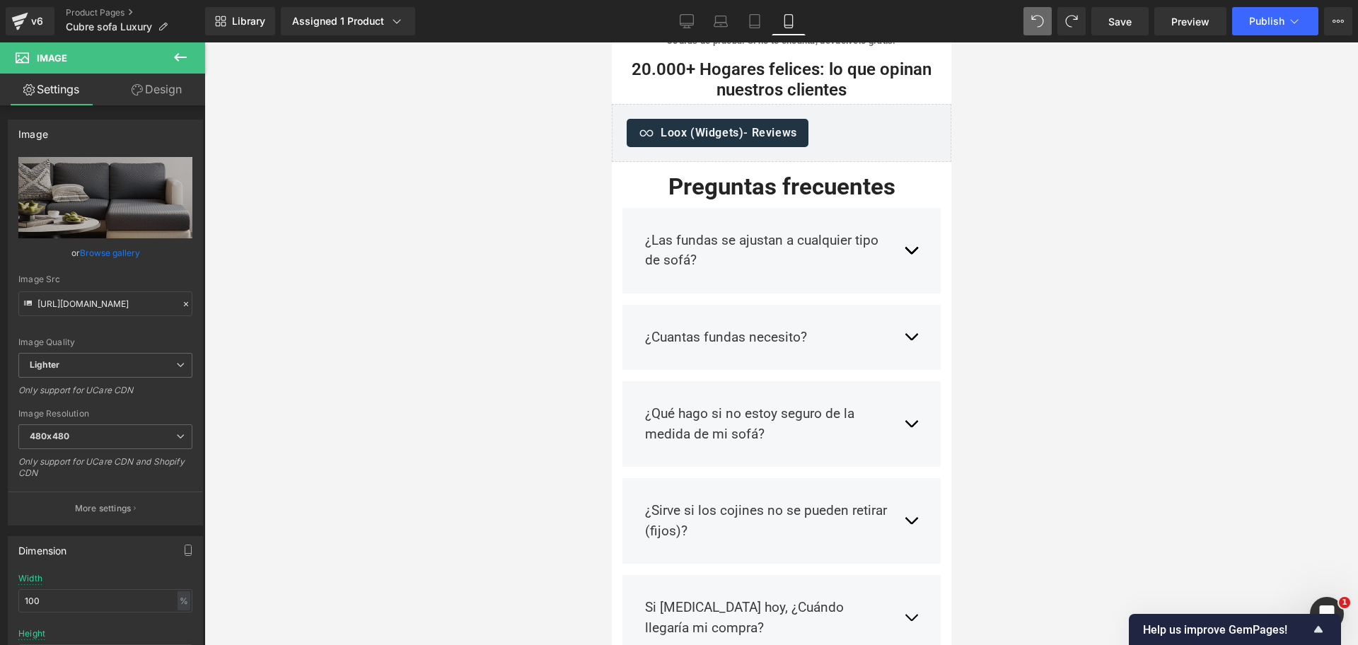
drag, startPoint x: 939, startPoint y: 298, endPoint x: 1611, endPoint y: 45, distance: 718.1
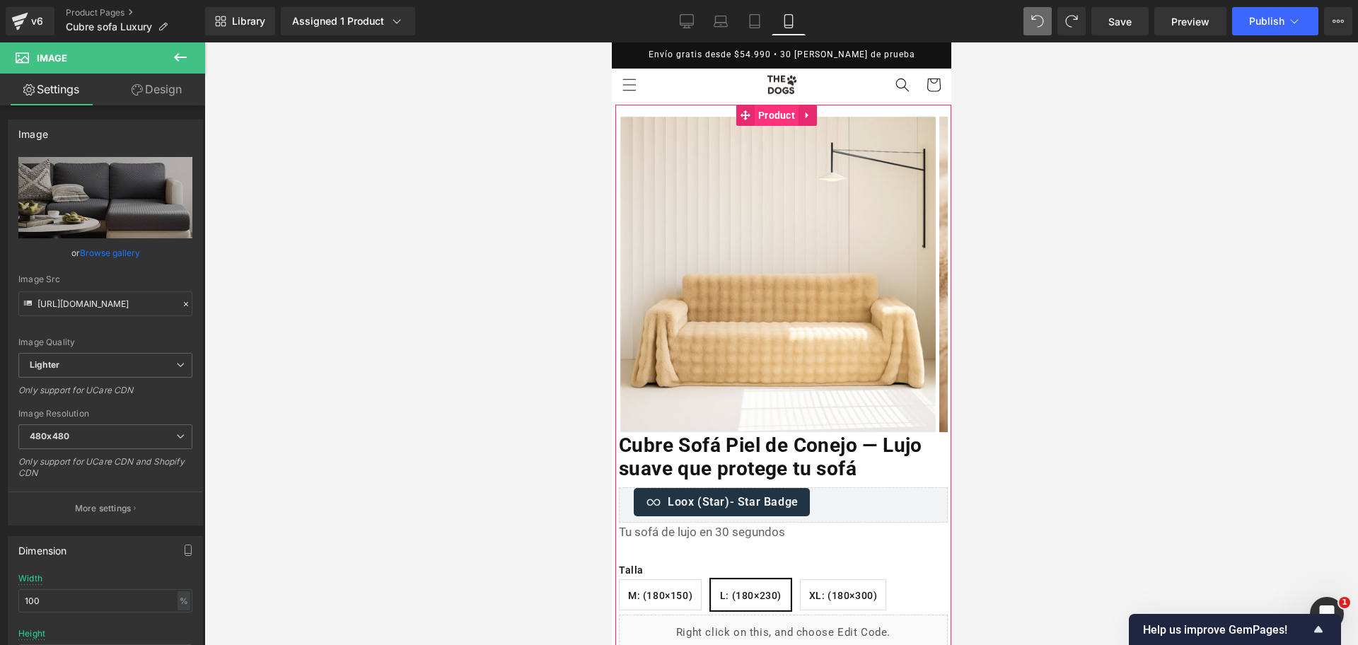
click at [771, 122] on span "Product" at bounding box center [776, 115] width 44 height 21
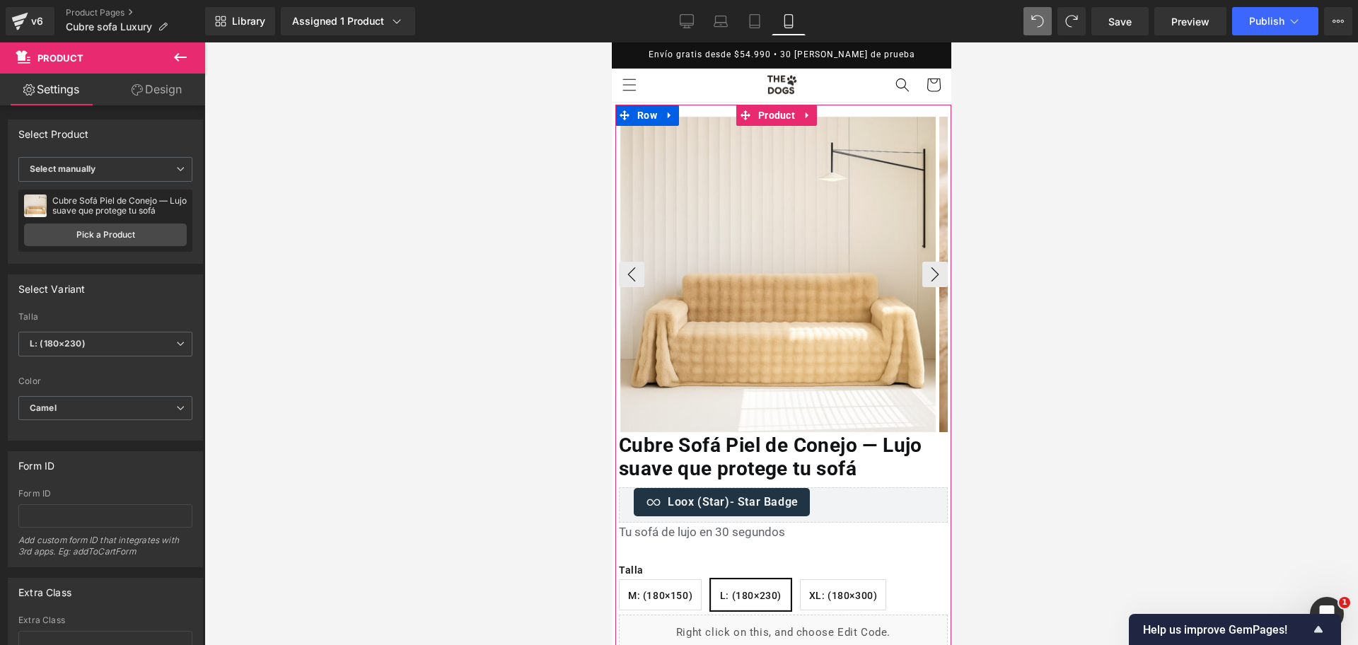
click at [799, 137] on img at bounding box center [777, 274] width 315 height 315
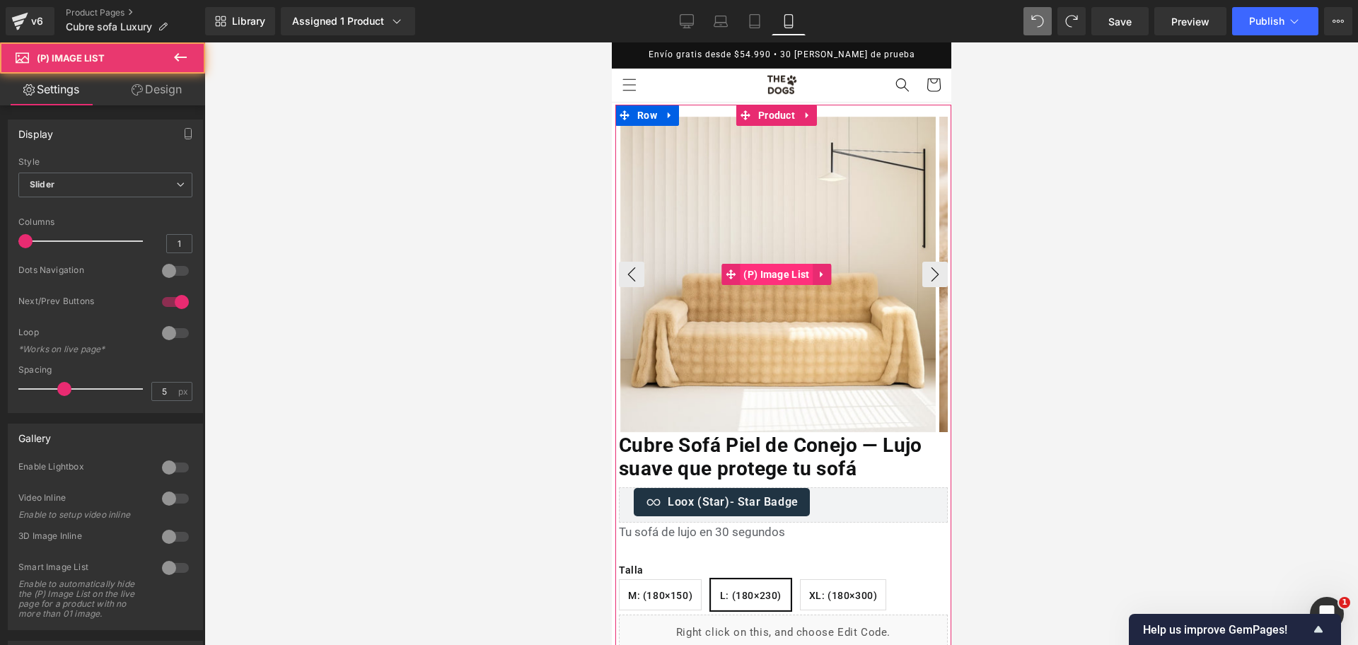
click at [801, 277] on span "(P) Image List" at bounding box center [775, 274] width 73 height 21
click at [772, 118] on span "Product" at bounding box center [776, 115] width 44 height 21
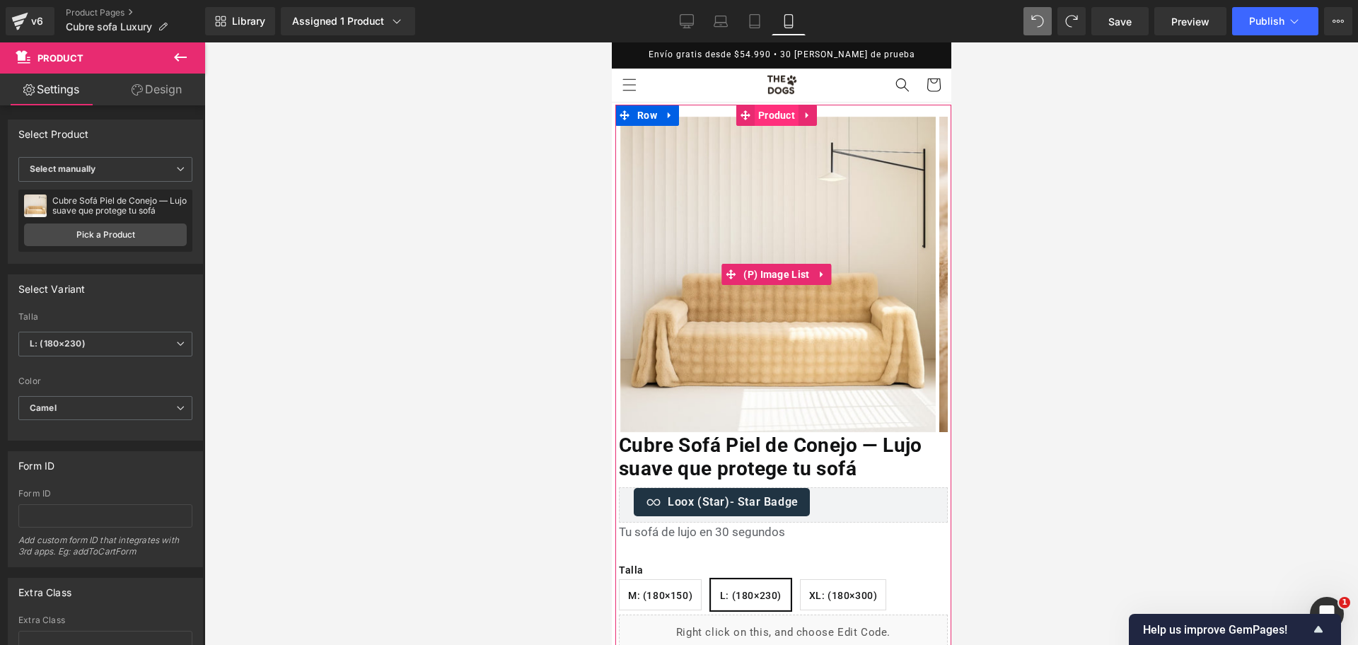
click at [772, 120] on span "Product" at bounding box center [776, 115] width 44 height 21
